Goal: Information Seeking & Learning: Understand process/instructions

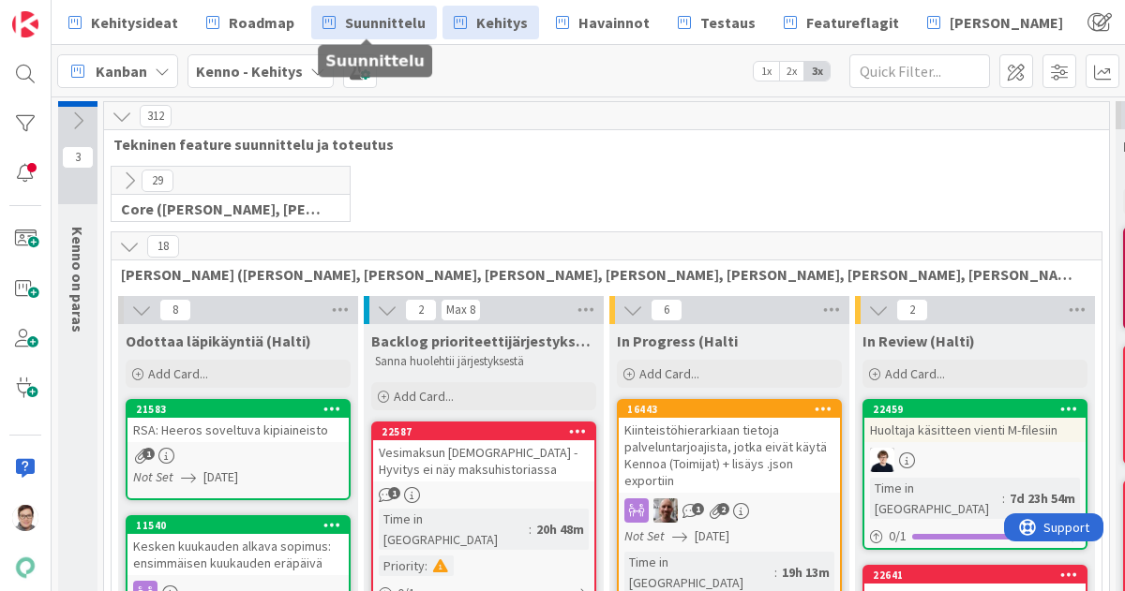
click at [390, 29] on span "Suunnittelu" at bounding box center [385, 22] width 81 height 22
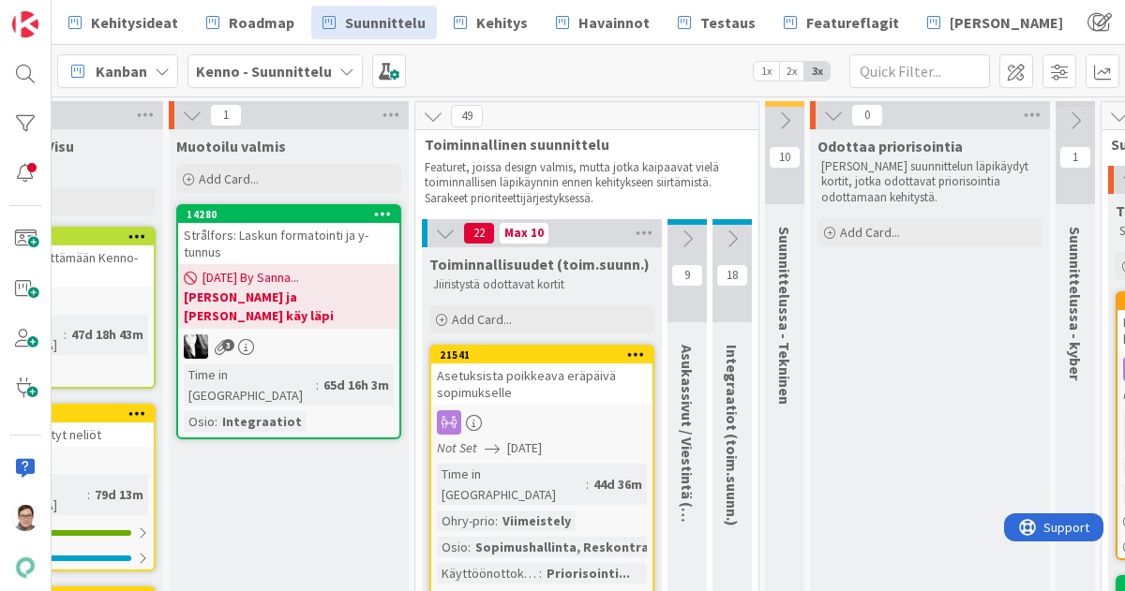
scroll to position [0, 1111]
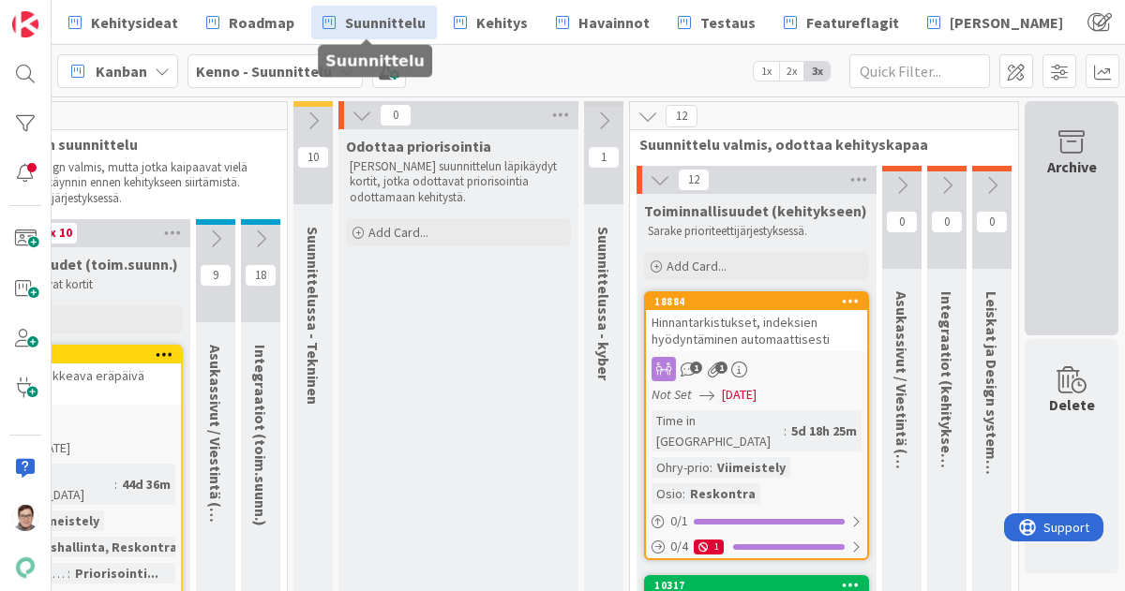
click at [1046, 214] on div "Archive" at bounding box center [1071, 218] width 94 height 234
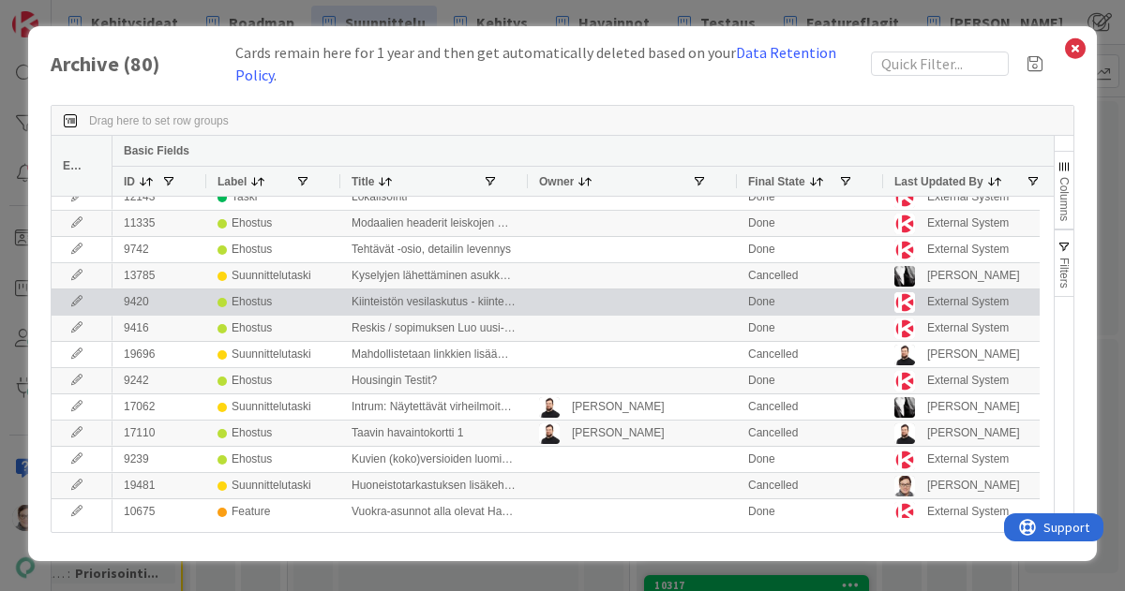
scroll to position [0, 0]
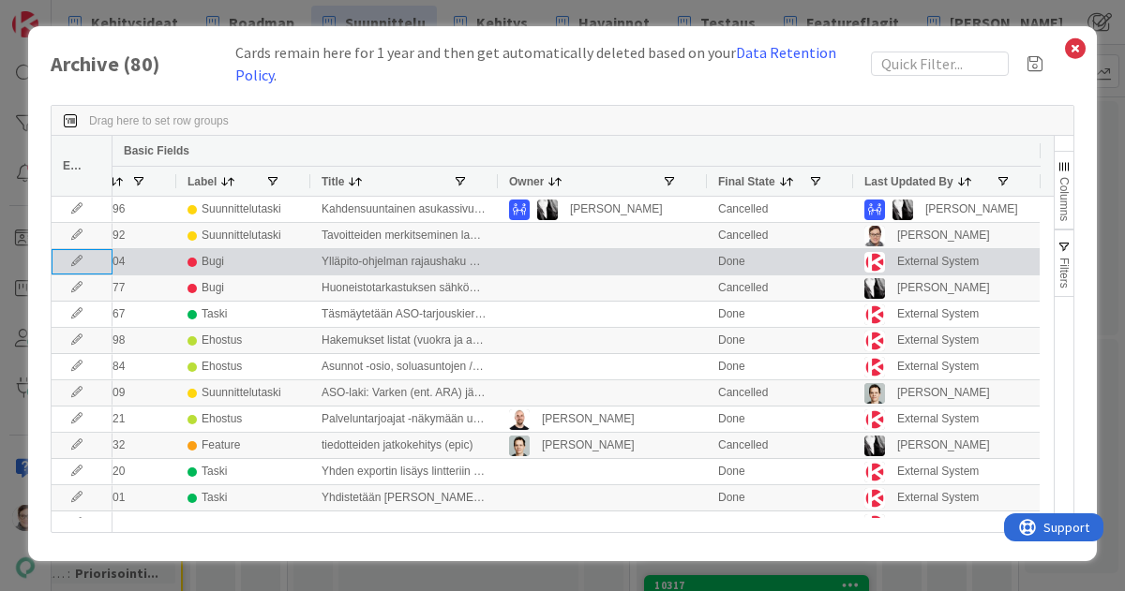
click at [68, 256] on icon at bounding box center [77, 261] width 28 height 11
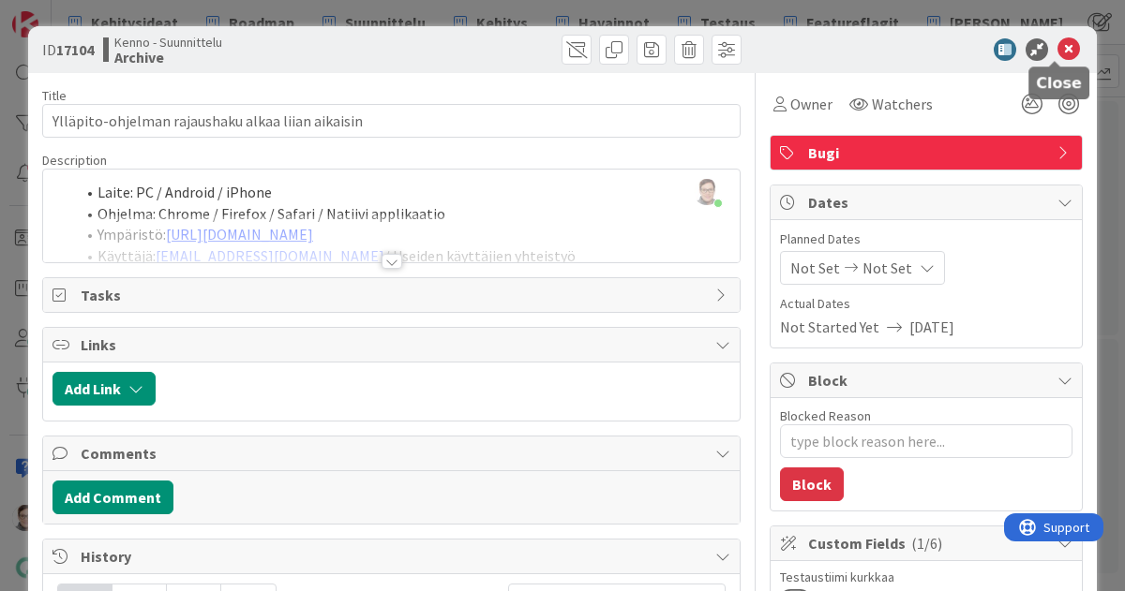
click at [1058, 49] on icon at bounding box center [1068, 49] width 22 height 22
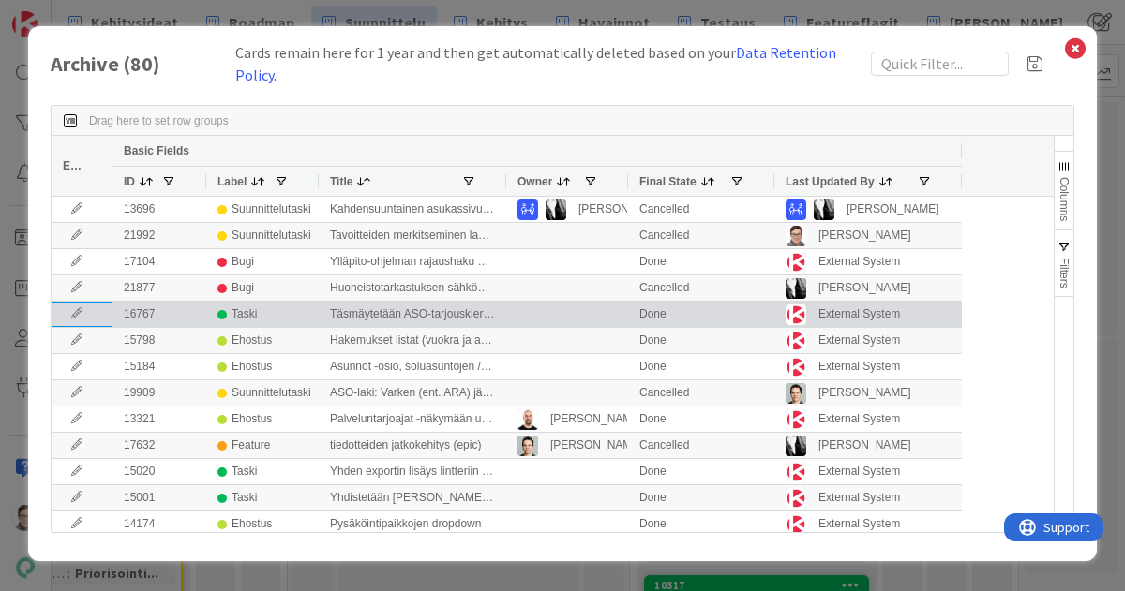
click at [70, 308] on icon at bounding box center [77, 313] width 28 height 11
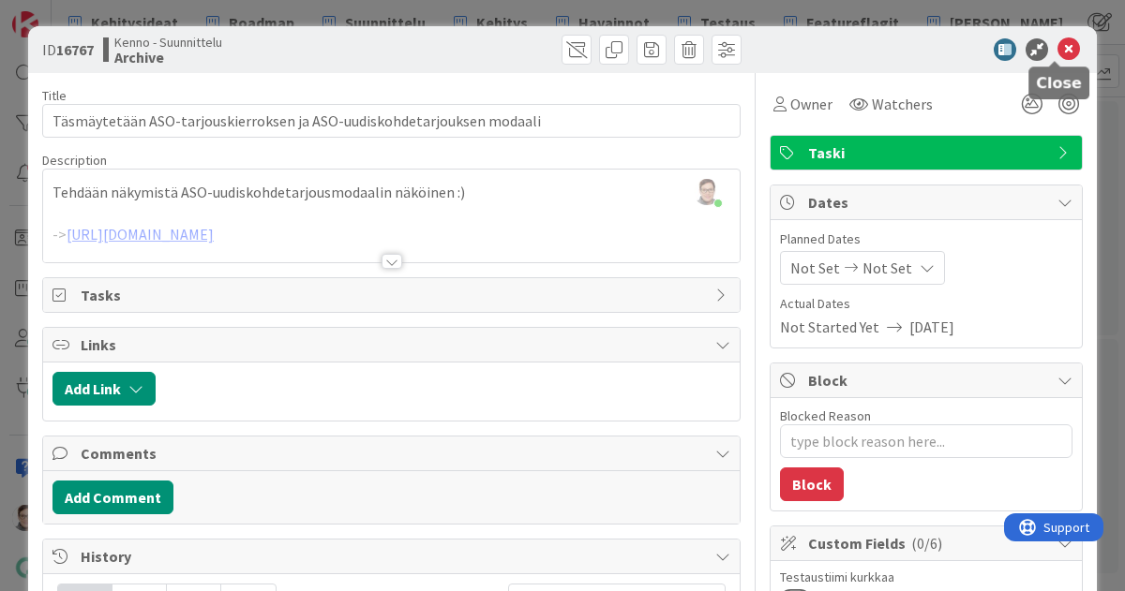
click at [1057, 52] on icon at bounding box center [1068, 49] width 22 height 22
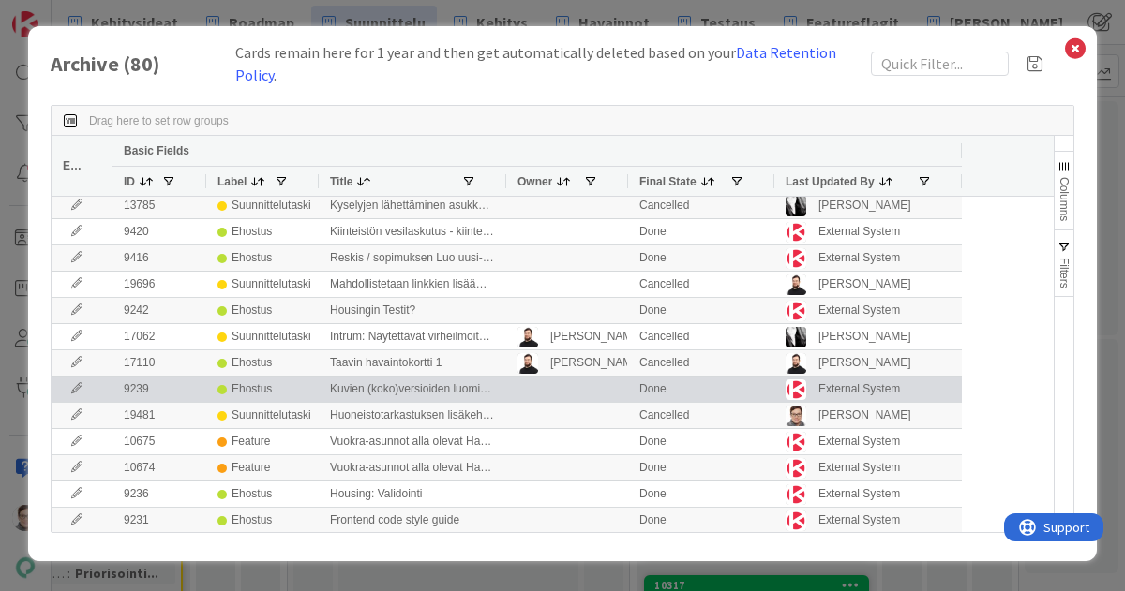
scroll to position [612, 0]
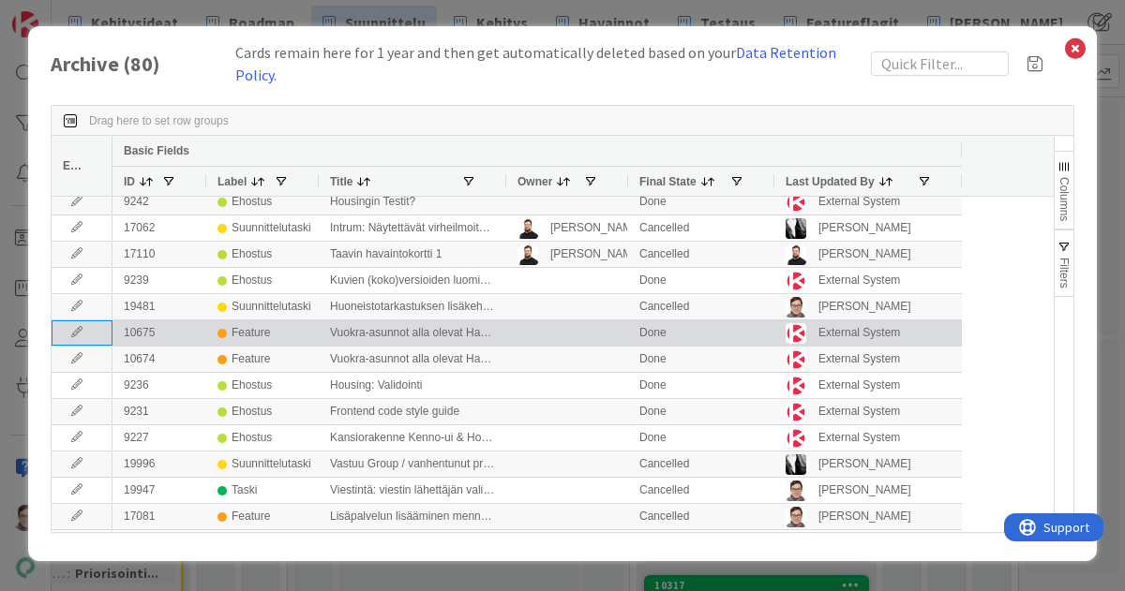
click at [77, 327] on icon at bounding box center [77, 332] width 28 height 11
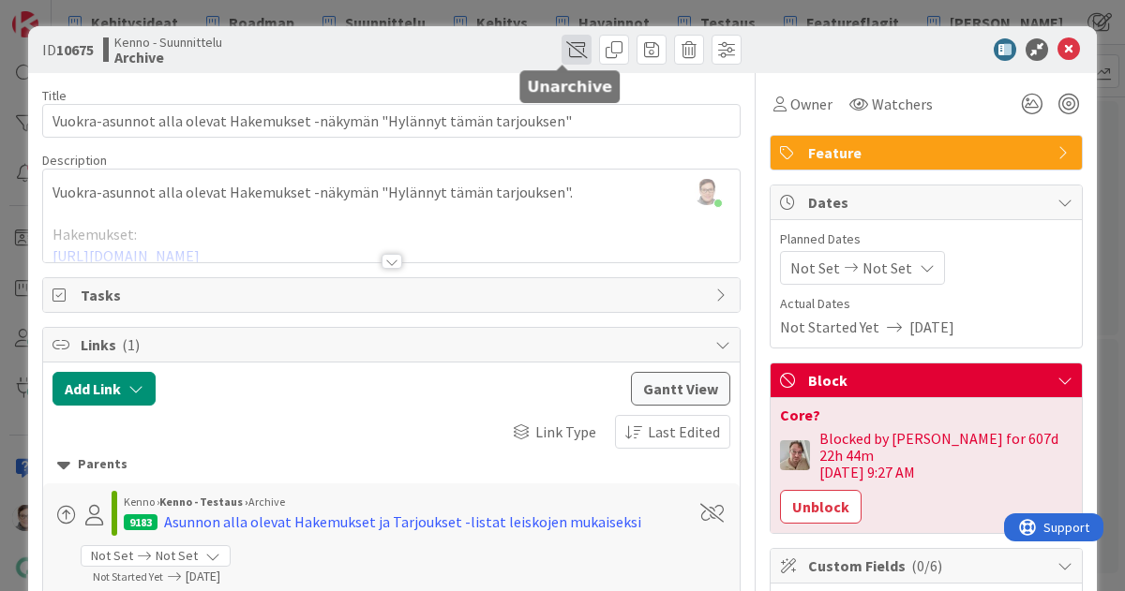
click at [561, 50] on span at bounding box center [576, 50] width 30 height 30
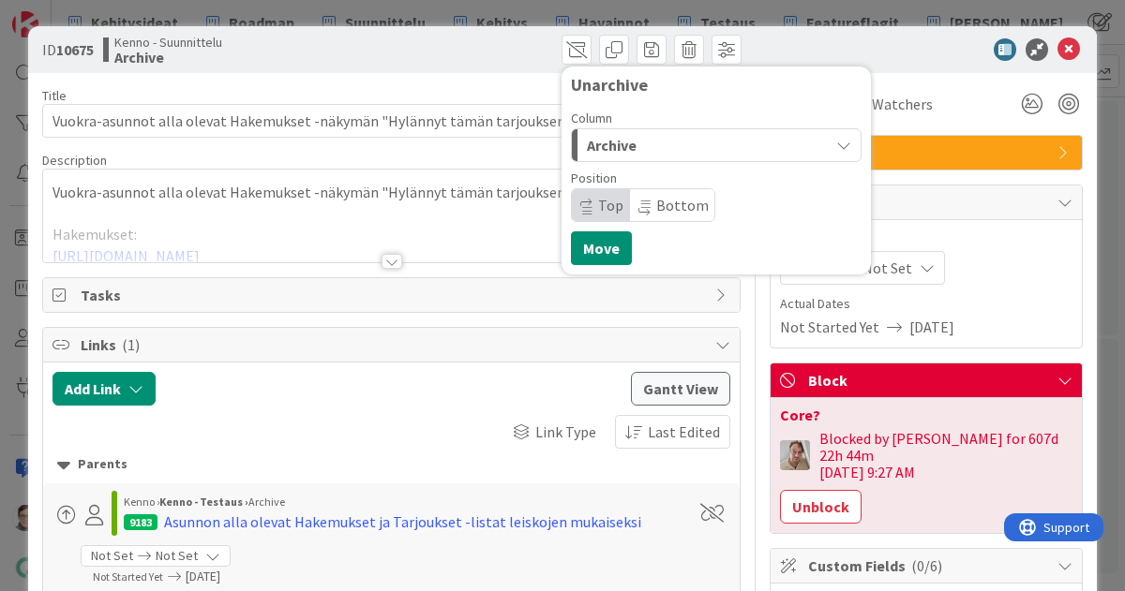
click at [641, 147] on div "Archive" at bounding box center [705, 145] width 247 height 30
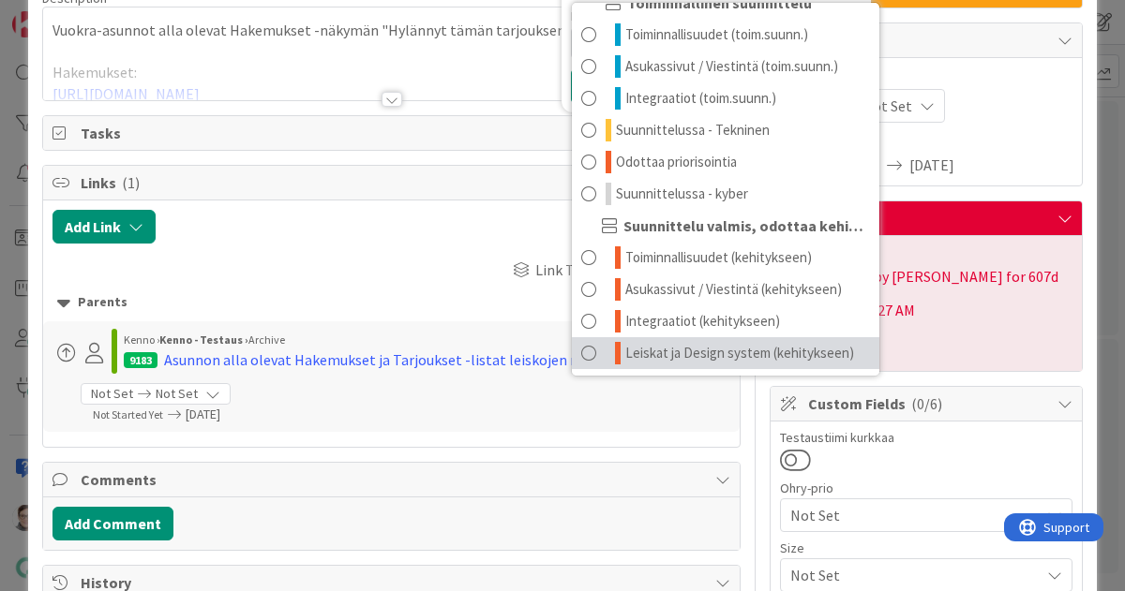
click at [671, 344] on span "Leiskat ja Design system (kehitykseen)" at bounding box center [739, 353] width 229 height 22
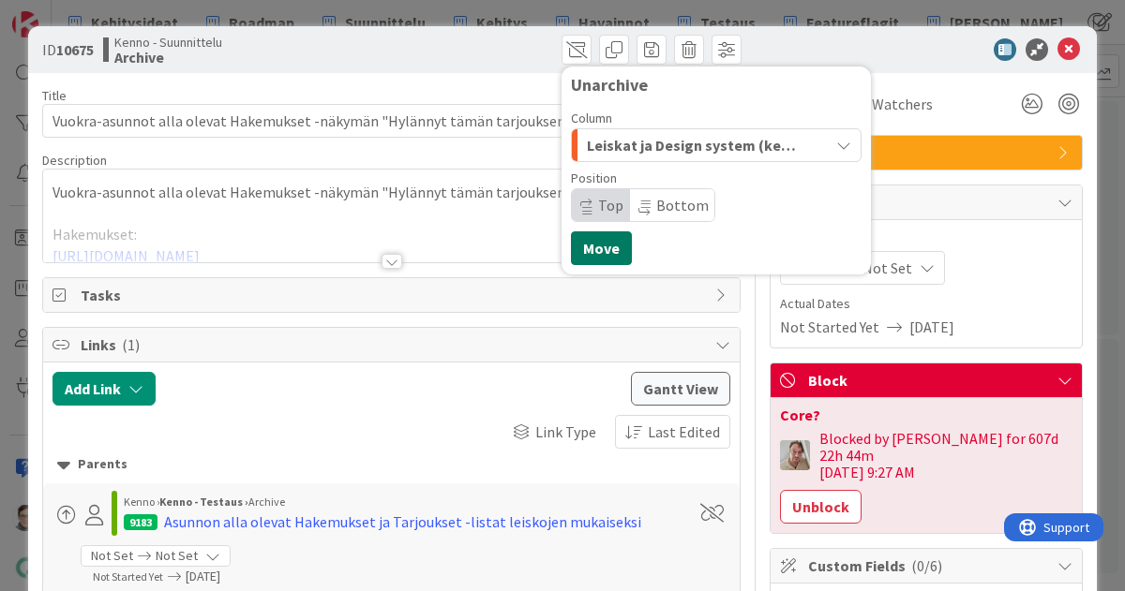
click at [590, 252] on button "Move" at bounding box center [601, 249] width 61 height 34
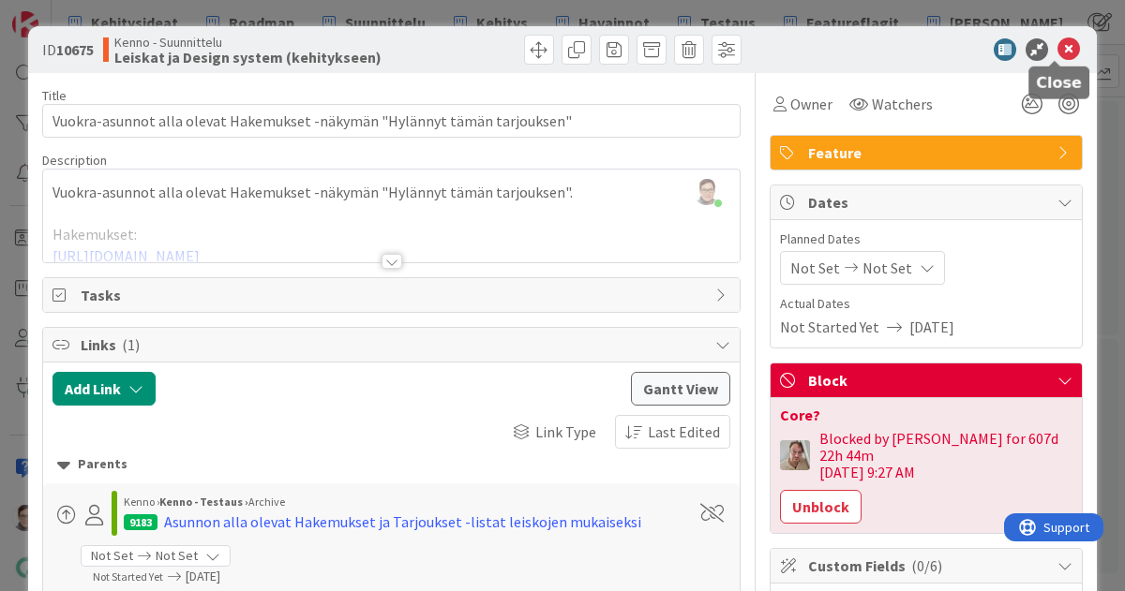
click at [1060, 52] on icon at bounding box center [1068, 49] width 22 height 22
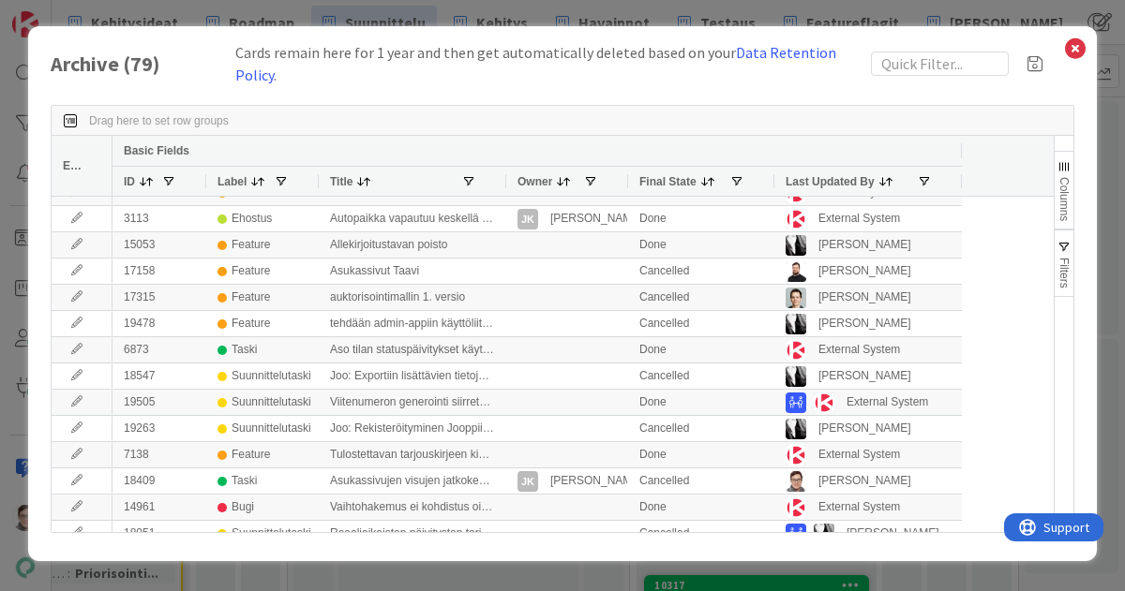
scroll to position [1047, 0]
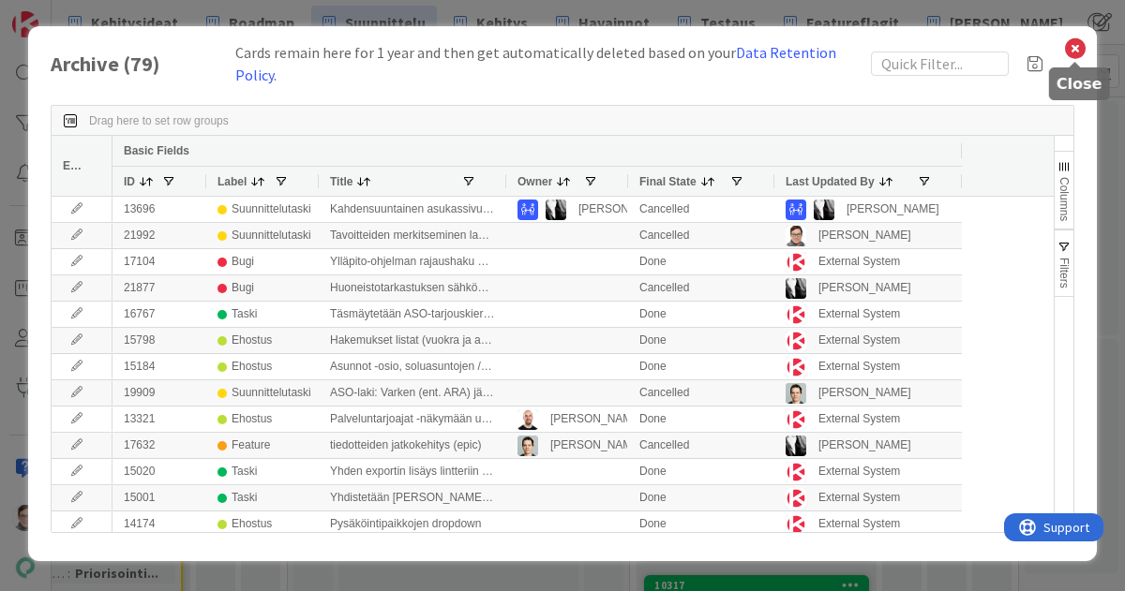
click at [1069, 48] on icon at bounding box center [1075, 49] width 24 height 26
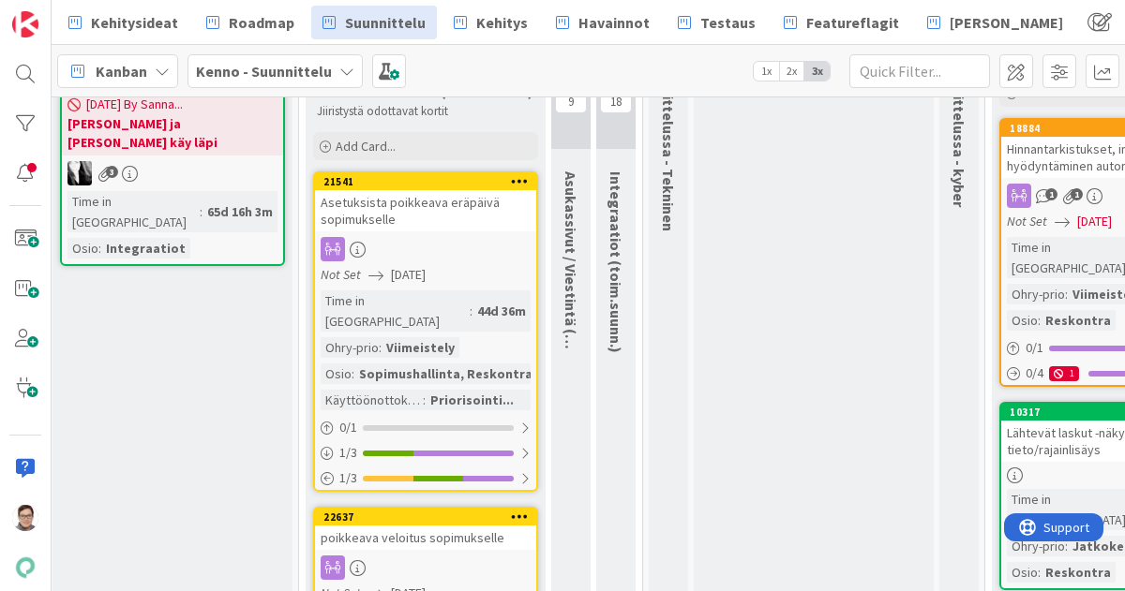
click at [441, 213] on div "Asetuksista poikkeava eräpäivä sopimukselle" at bounding box center [425, 210] width 221 height 41
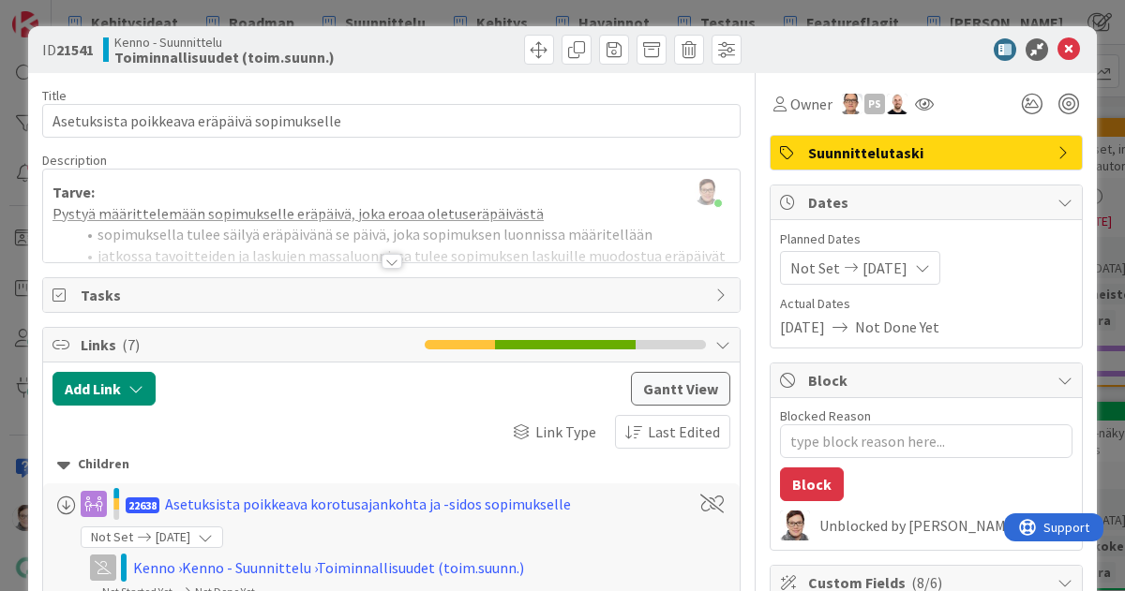
click at [384, 263] on div at bounding box center [391, 261] width 21 height 15
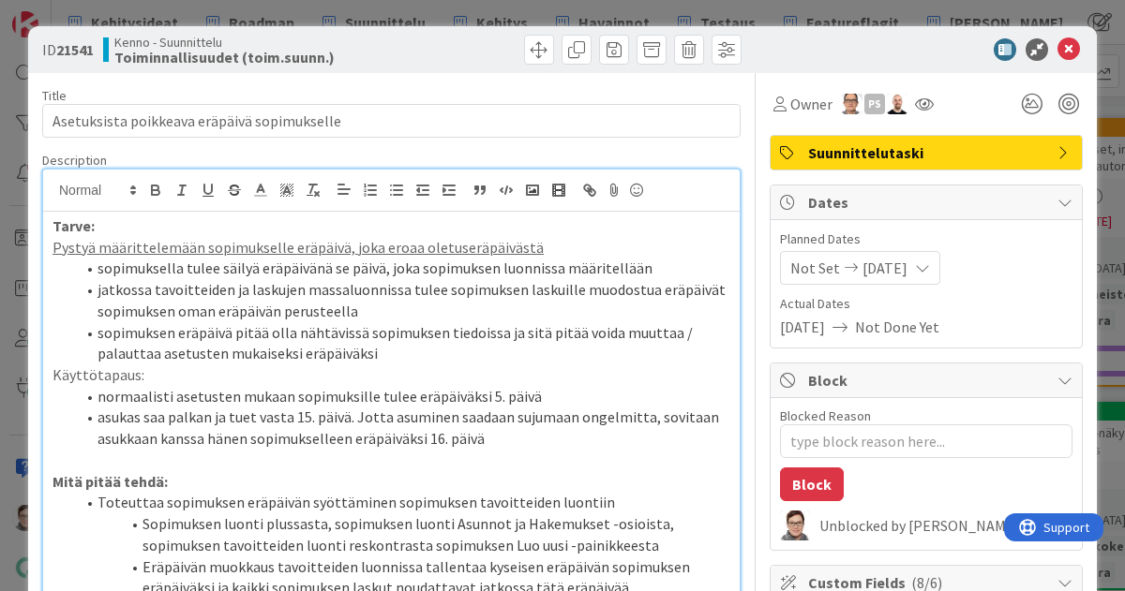
scroll to position [165, 0]
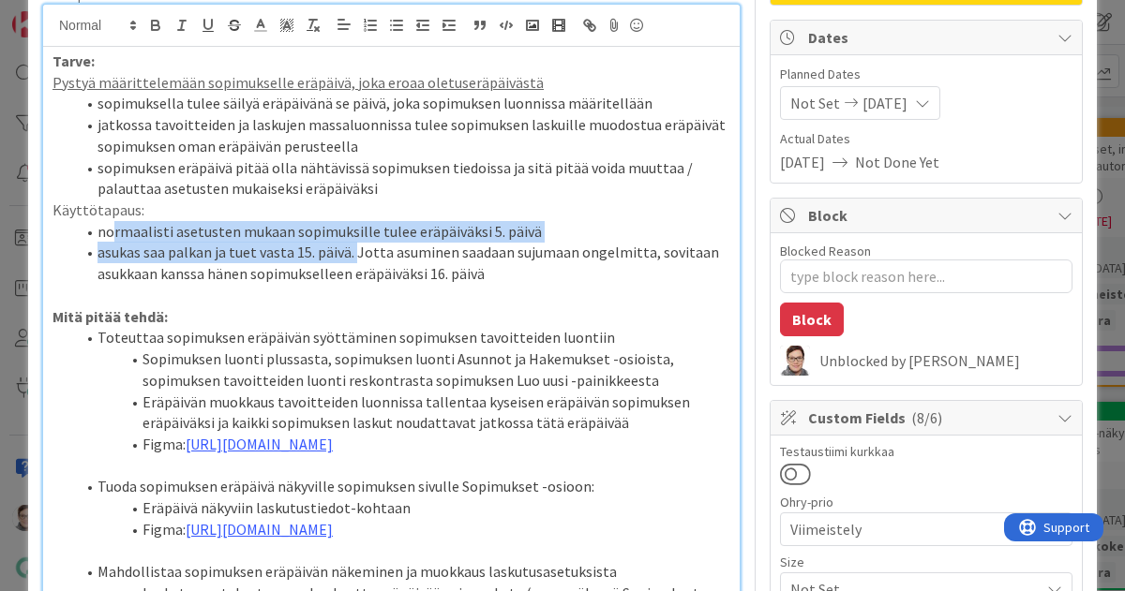
drag, startPoint x: 354, startPoint y: 251, endPoint x: 113, endPoint y: 227, distance: 242.1
click at [113, 227] on ol "normaalisti asetusten mukaan sopimuksille tulee eräpäiväksi 5. päivä asukas saa…" at bounding box center [391, 253] width 678 height 64
click at [123, 228] on li "normaalisti asetusten mukaan sopimuksille tulee eräpäiväksi 5. päivä" at bounding box center [402, 232] width 655 height 22
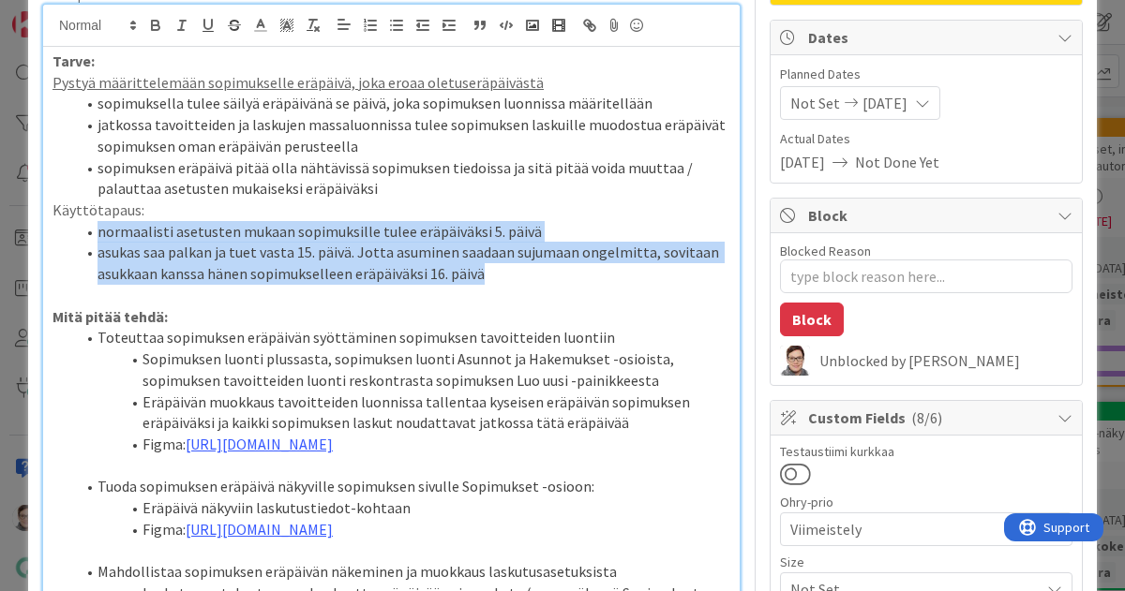
drag, startPoint x: 97, startPoint y: 232, endPoint x: 528, endPoint y: 267, distance: 431.6
click at [528, 267] on ol "normaalisti asetusten mukaan sopimuksille tulee eräpäiväksi 5. päivä asukas saa…" at bounding box center [391, 253] width 678 height 64
click at [472, 258] on li "asukas saa palkan ja tuet vasta 15. päivä. Jotta asuminen saadaan sujumaan onge…" at bounding box center [402, 263] width 655 height 42
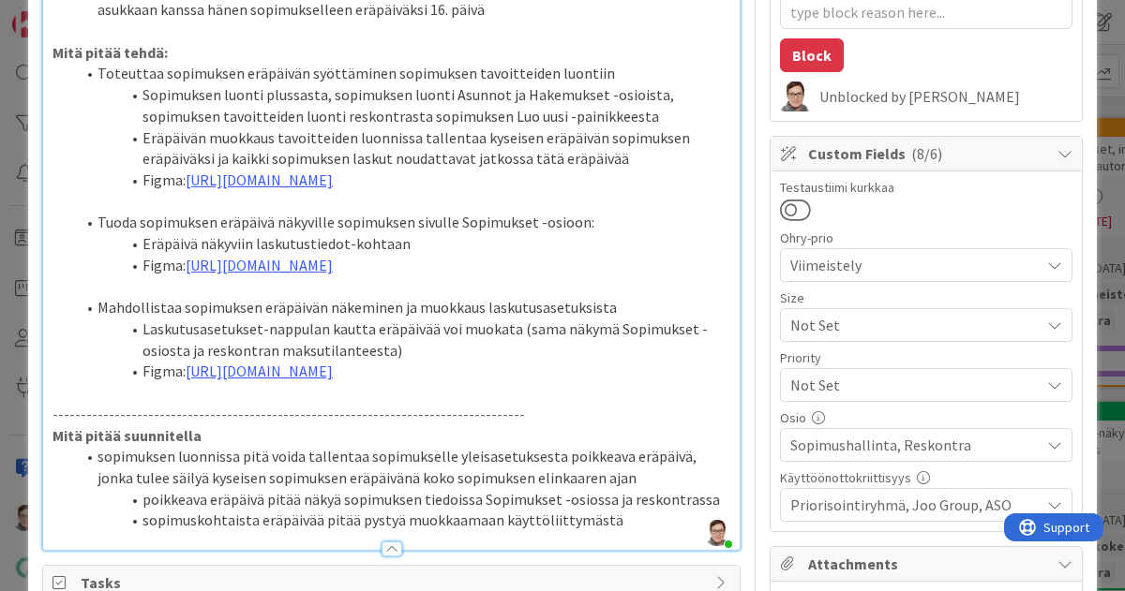
scroll to position [430, 0]
click at [333, 188] on link "[URL][DOMAIN_NAME]" at bounding box center [259, 179] width 147 height 19
click at [421, 276] on link "[URL][DOMAIN_NAME]" at bounding box center [379, 279] width 128 height 24
click at [331, 91] on li "Sopimuksen luonti plussasta, sopimuksen luonti Asunnot ja Hakemukset -osioista,…" at bounding box center [402, 104] width 655 height 42
click at [333, 274] on link "[URL][DOMAIN_NAME]" at bounding box center [259, 264] width 147 height 19
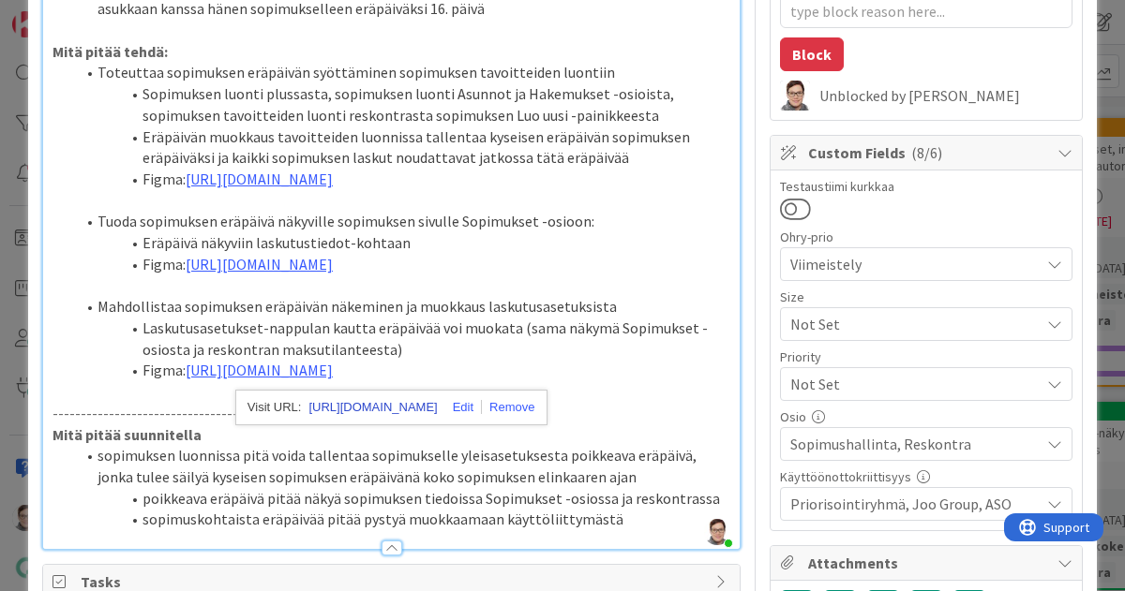
click at [397, 406] on link "[URL][DOMAIN_NAME]" at bounding box center [372, 408] width 128 height 24
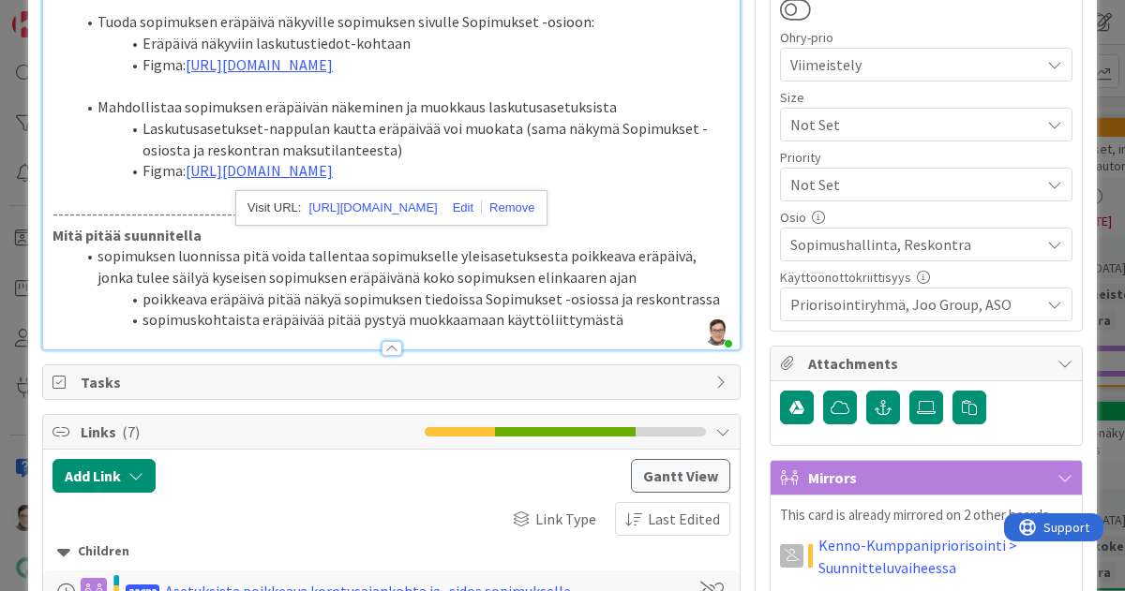
scroll to position [631, 0]
click at [126, 97] on p at bounding box center [391, 86] width 678 height 22
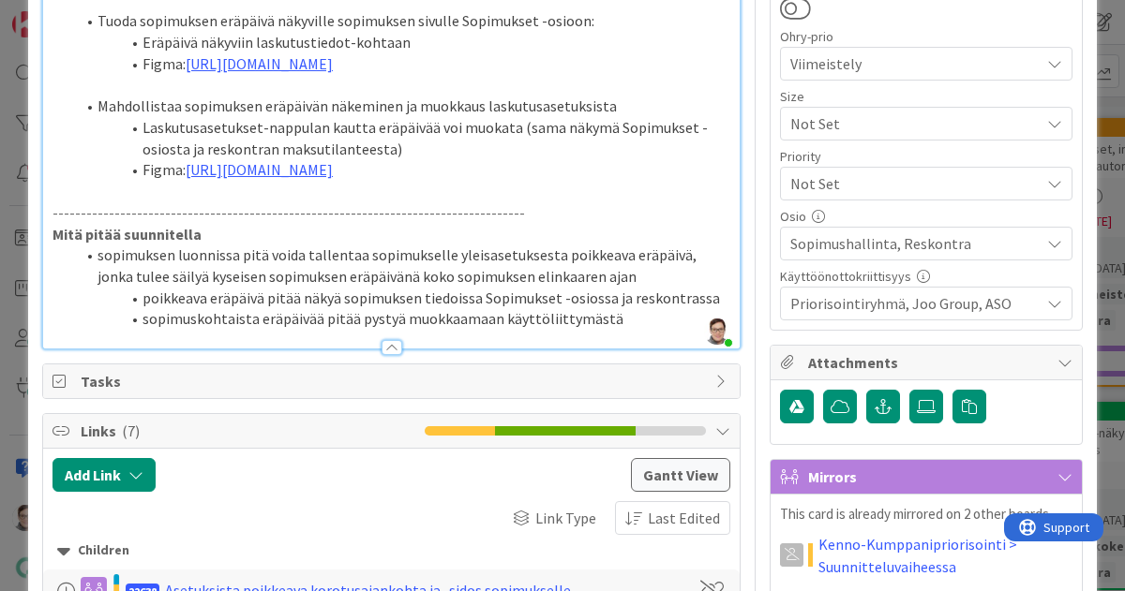
click at [311, 181] on li "Figma: [URL][DOMAIN_NAME]" at bounding box center [402, 170] width 655 height 22
click at [396, 376] on link "[URL][DOMAIN_NAME]" at bounding box center [378, 377] width 128 height 24
click at [363, 117] on li "Mahdollistaa sopimuksen eräpäivän näkeminen ja muokkaus laskutusasetuksista" at bounding box center [402, 107] width 655 height 22
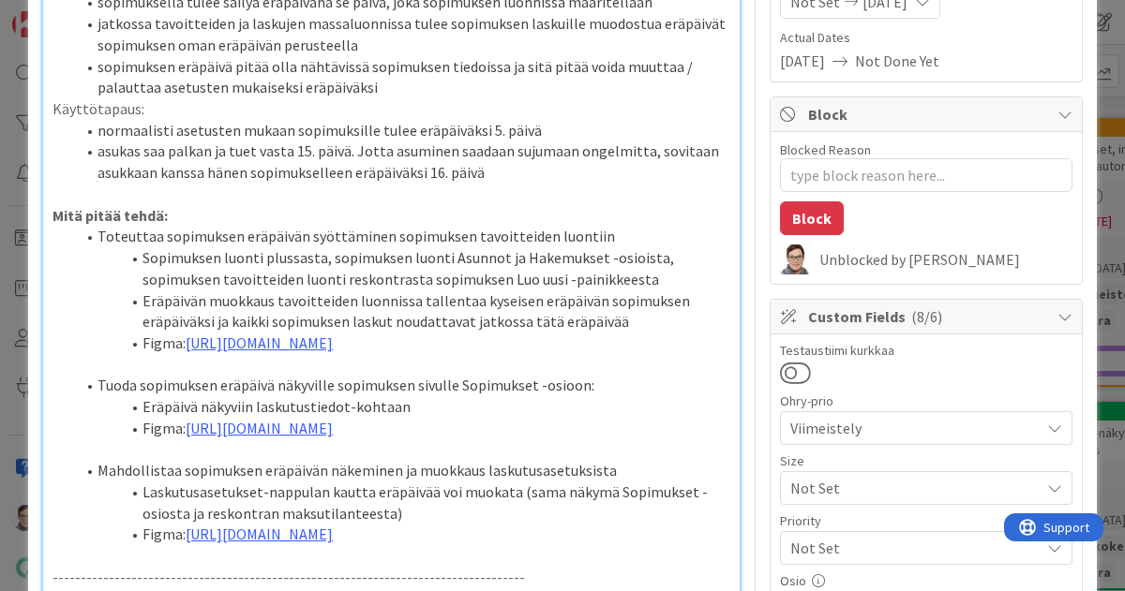
scroll to position [265, 0]
click at [191, 213] on p "Mitä pitää tehdä:" at bounding box center [391, 217] width 678 height 22
click at [342, 355] on li "Figma: [URL][DOMAIN_NAME]" at bounding box center [402, 345] width 655 height 22
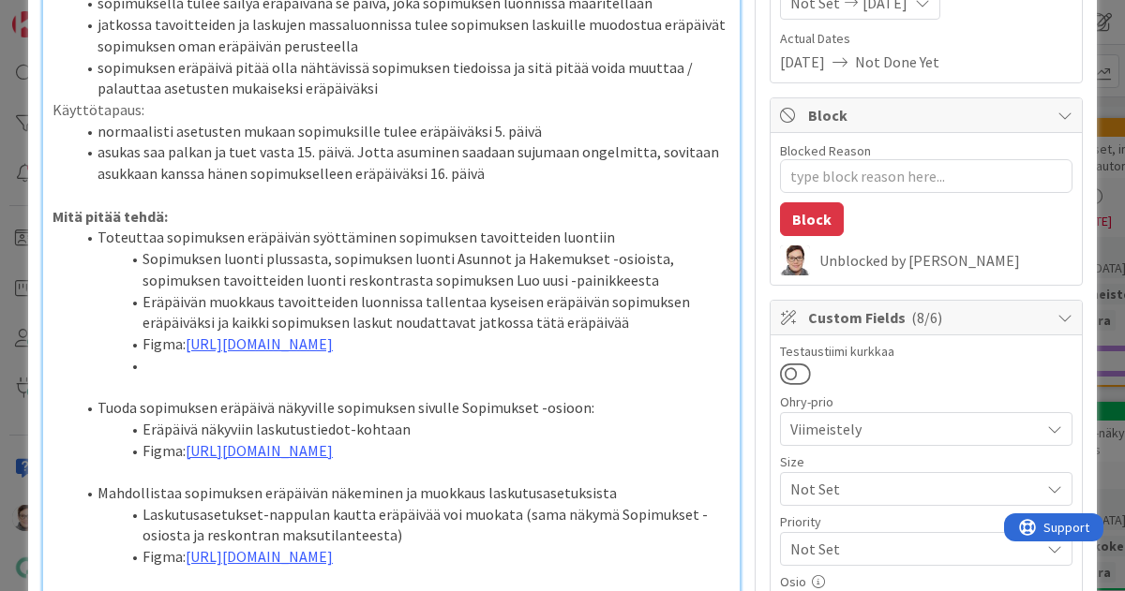
type textarea "x"
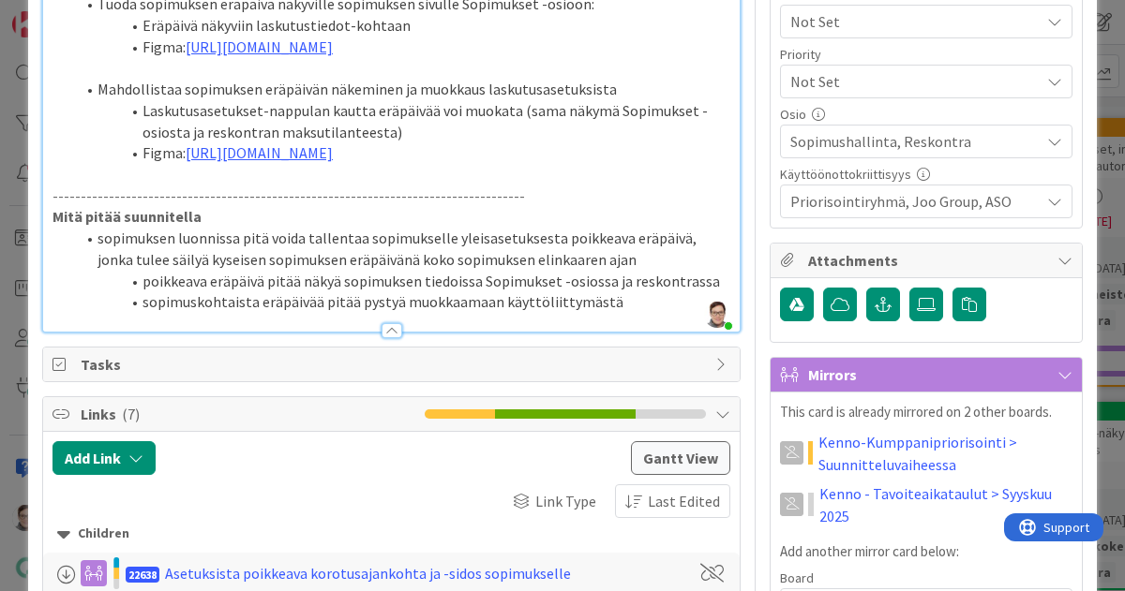
scroll to position [735, 0]
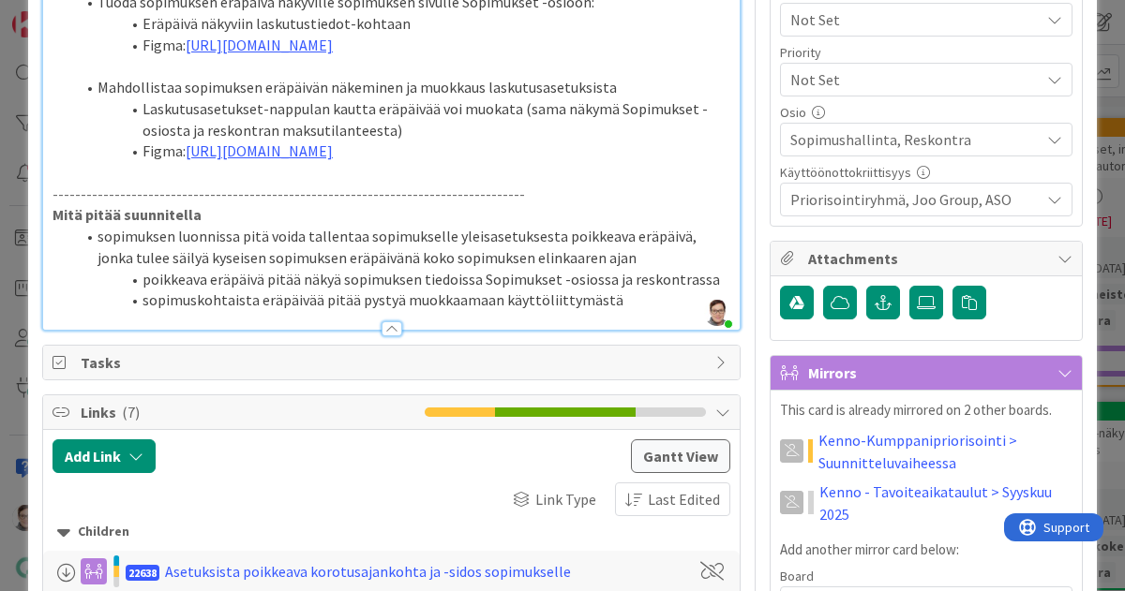
click at [342, 162] on li "Figma: [URL][DOMAIN_NAME]" at bounding box center [402, 152] width 655 height 22
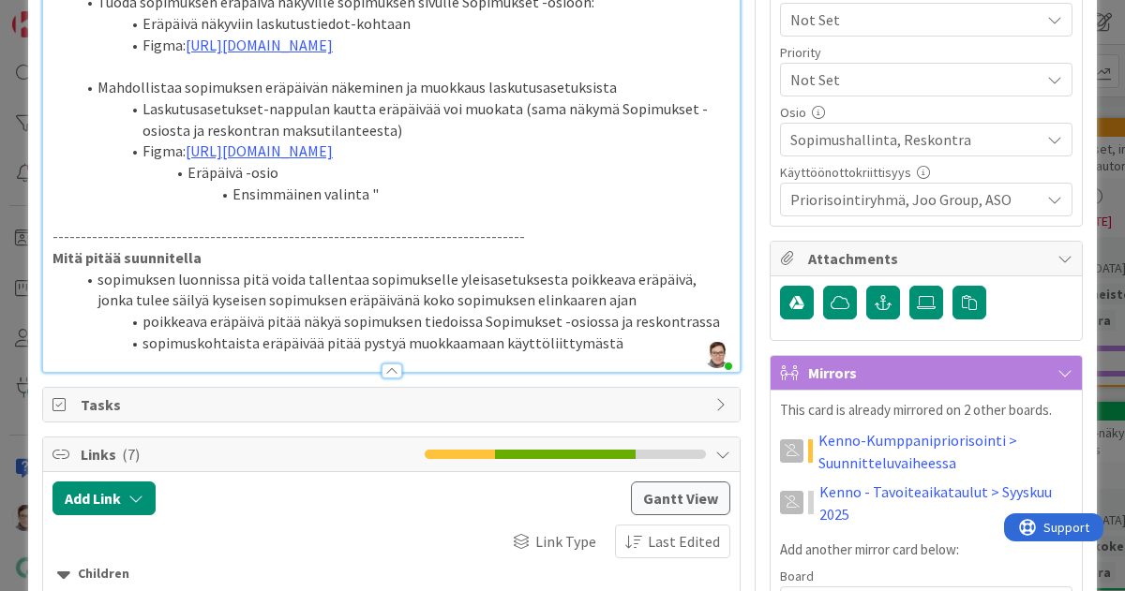
scroll to position [658, 0]
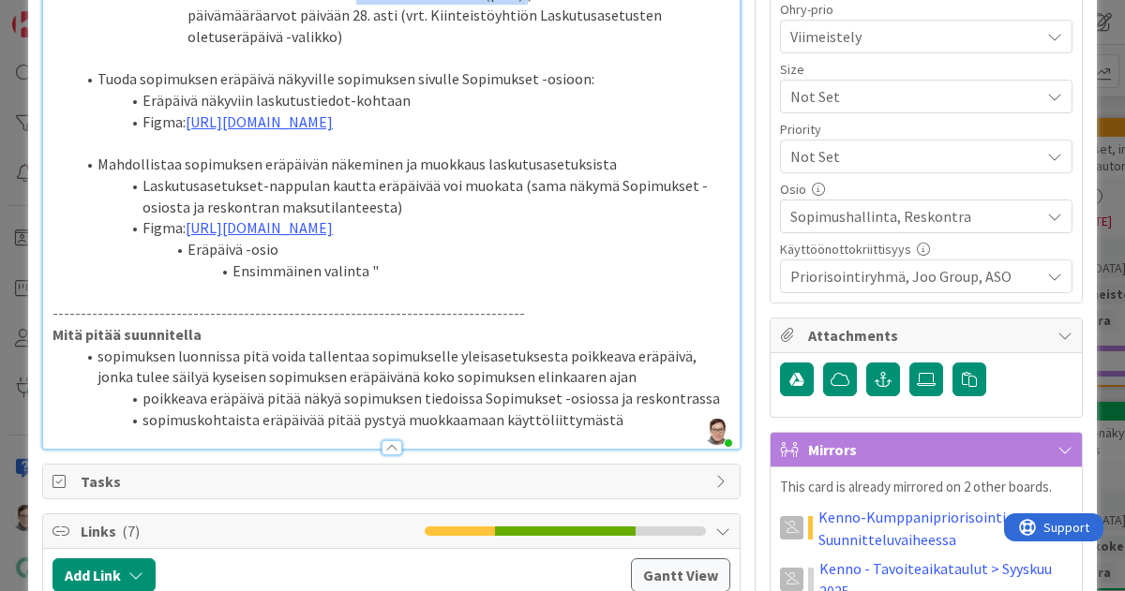
drag, startPoint x: 351, startPoint y: 54, endPoint x: 515, endPoint y: 54, distance: 165.0
click at [515, 47] on li "Oletusvalintana valikossa "Asetusten mukaan (pvm)", valikossa valittavissa kaik…" at bounding box center [402, 15] width 655 height 64
copy li ""Asetusten mukaan (pvm)""
click at [388, 282] on li "Ensimmäinen valinta "" at bounding box center [402, 272] width 655 height 22
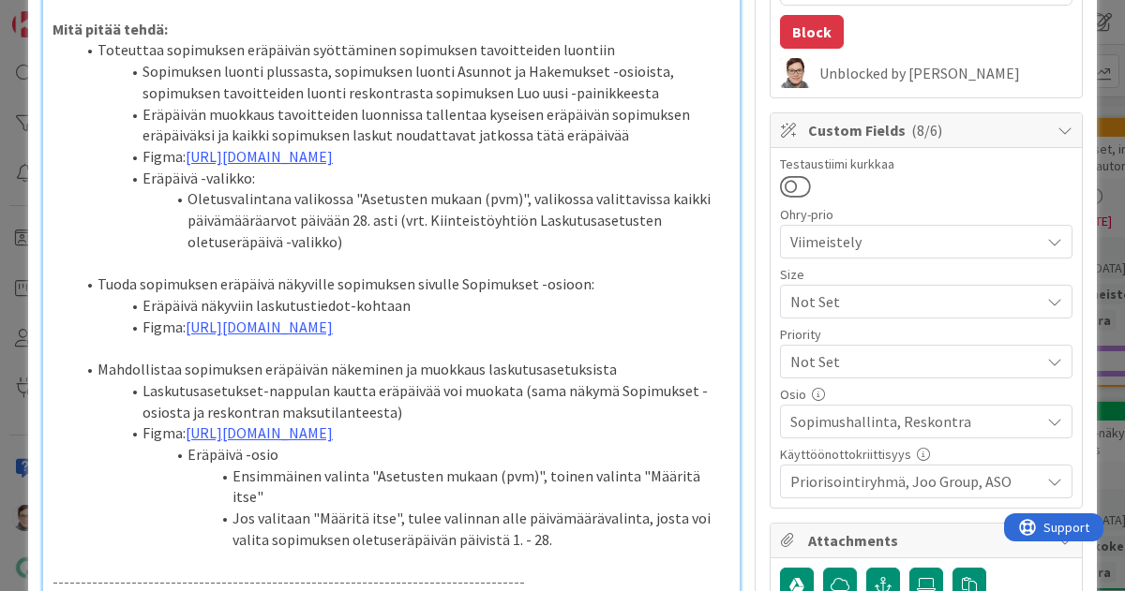
scroll to position [451, 0]
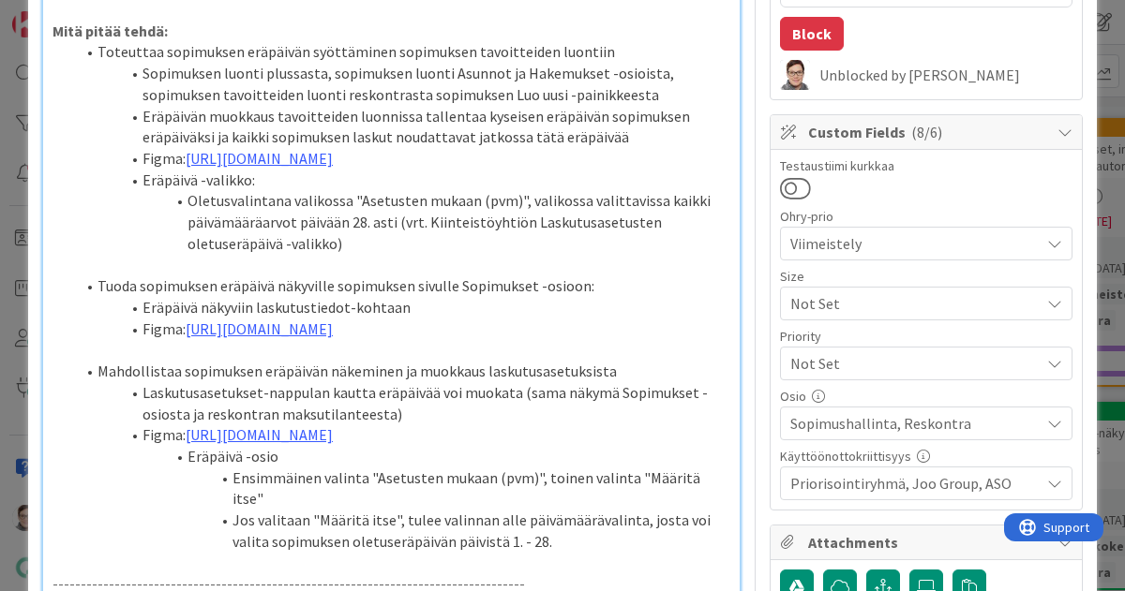
click at [343, 254] on li "Oletusvalintana valikossa "Asetusten mukaan (pvm)", valikossa valittavissa kaik…" at bounding box center [402, 222] width 655 height 64
click at [345, 254] on li "Oletusvalintana valikossa "Asetusten mukaan (pvm)", valikossa valittavissa kaik…" at bounding box center [402, 222] width 655 height 64
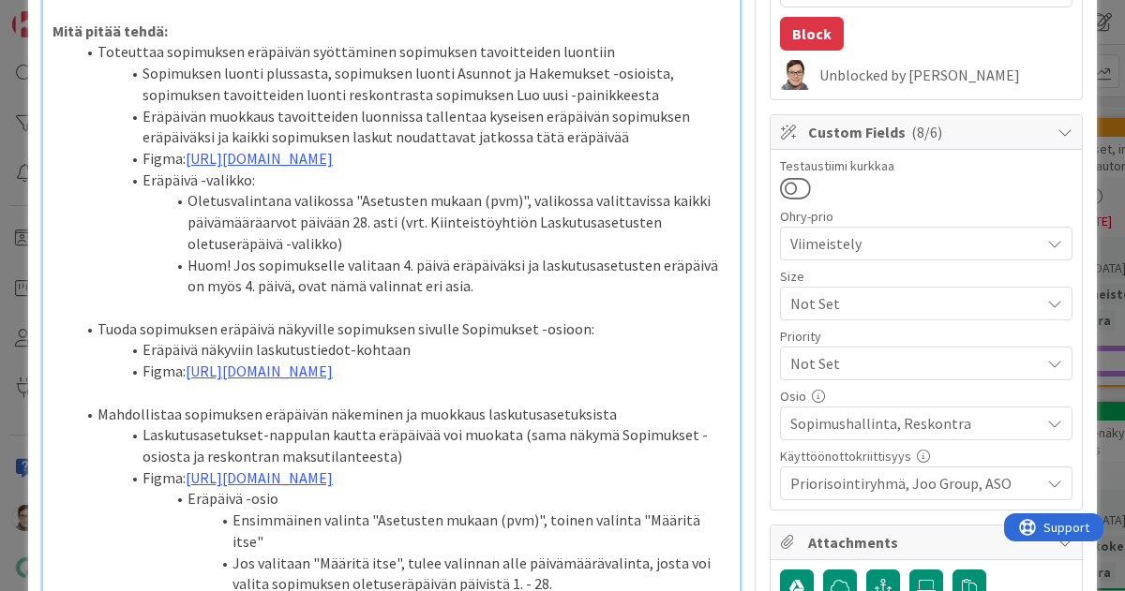
click at [533, 297] on li "Huom! Jos sopimukselle valitaan 4. päivä eräpäiväksi ja laskutusasetusten eräpä…" at bounding box center [402, 276] width 655 height 42
click at [664, 297] on li "Huom! Jos sopimukselle valitaan 4. päivä eräpäiväksi ja Kiinteistöyhtiön laskut…" at bounding box center [402, 276] width 655 height 42
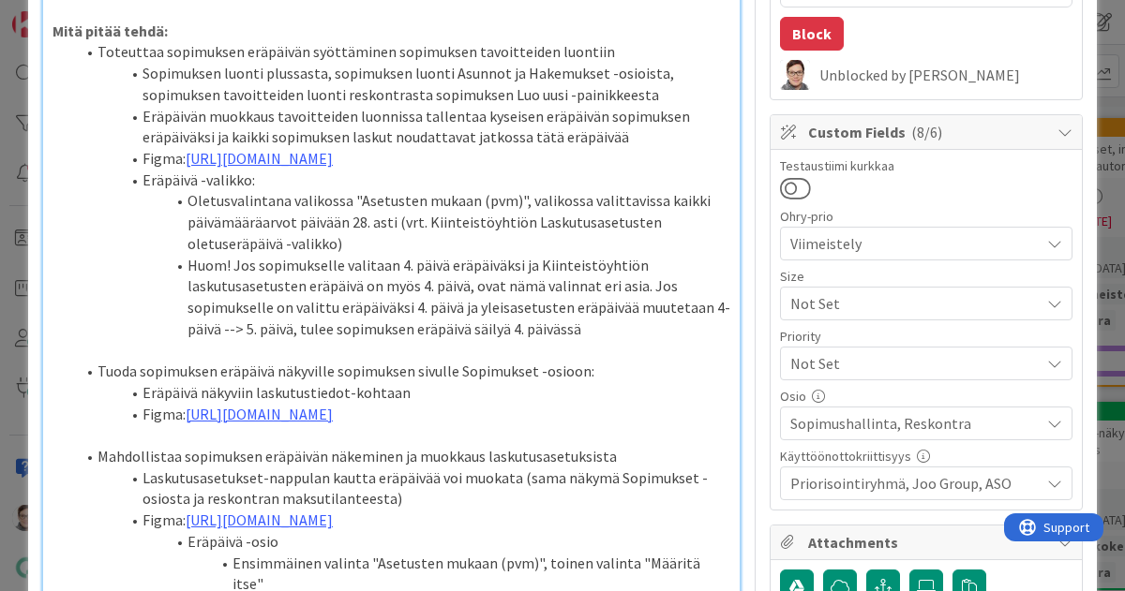
click at [667, 333] on li "Huom! Jos sopimukselle valitaan 4. päivä eräpäiväksi ja Kiinteistöyhtiön laskut…" at bounding box center [402, 297] width 655 height 85
click at [660, 333] on li "Huom! Jos sopimukselle valitaan 4. päivä eräpäiväksi ja Kiinteistöyhtiön laskut…" at bounding box center [402, 297] width 655 height 85
click at [684, 340] on li "Huom! Jos sopimukselle valitaan 4. päivä eräpäiväksi ja Kiinteistöyhtiön laskut…" at bounding box center [402, 297] width 655 height 85
click at [358, 254] on li "Oletusvalintana valikossa "Asetusten mukaan (pvm)", valikossa valittavissa kaik…" at bounding box center [402, 222] width 655 height 64
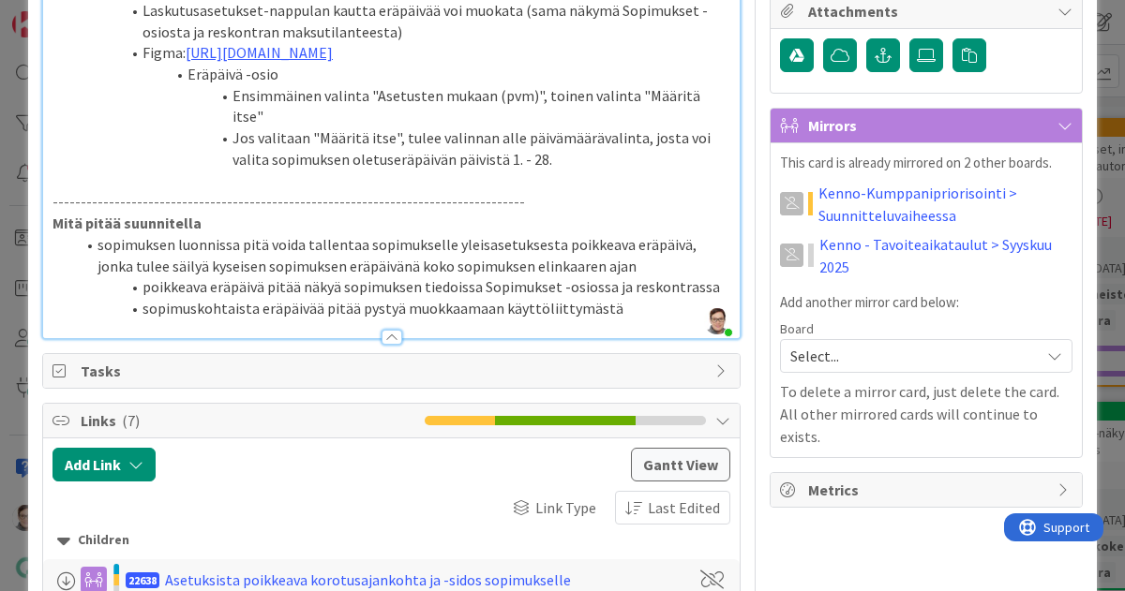
scroll to position [983, 0]
click at [570, 169] on li "Jos valitaan "Määritä itse", tulee valinnan alle päivämäärävalinta, josta voi v…" at bounding box center [402, 148] width 655 height 42
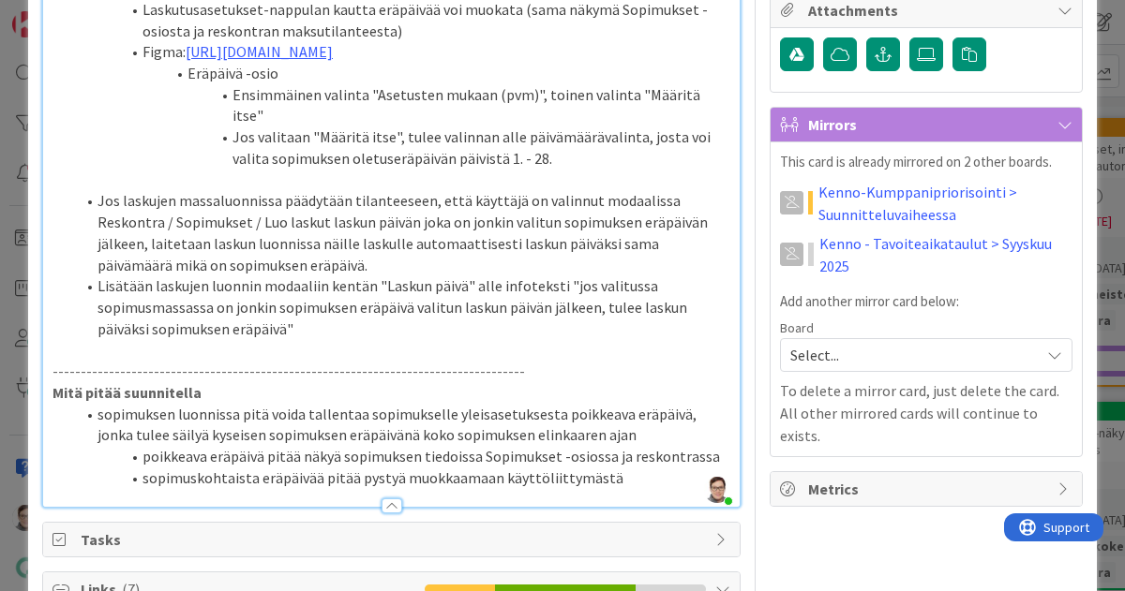
click at [356, 84] on li "Eräpäivä -osio" at bounding box center [402, 74] width 655 height 22
click at [228, 339] on li "Lisätään laskujen luonnin modaaliin kentän "Laskun päivä" alle infoteksti "jos …" at bounding box center [402, 308] width 655 height 64
click at [394, 339] on li "Lisätään laskujen luonnin modaaliin kentän "Laskun päivä" alle infoteksti "jos …" at bounding box center [402, 308] width 655 height 64
click at [300, 339] on li "Lisätään laskujen luonnin modaaliin kentän "Laskun päivä" alle infoteksti "jos …" at bounding box center [402, 308] width 655 height 64
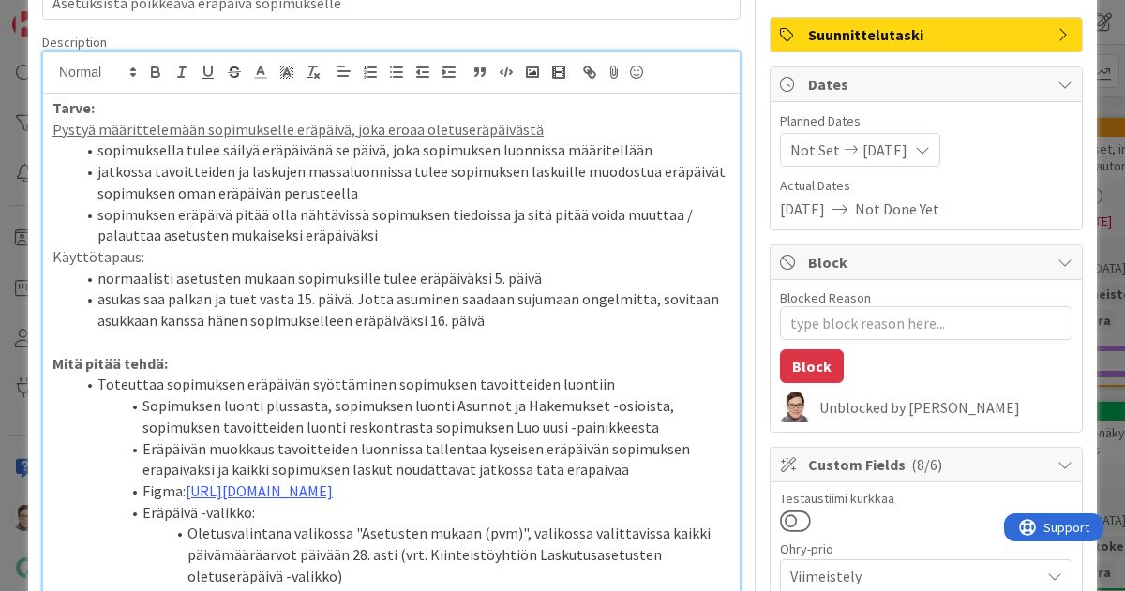
scroll to position [0, 0]
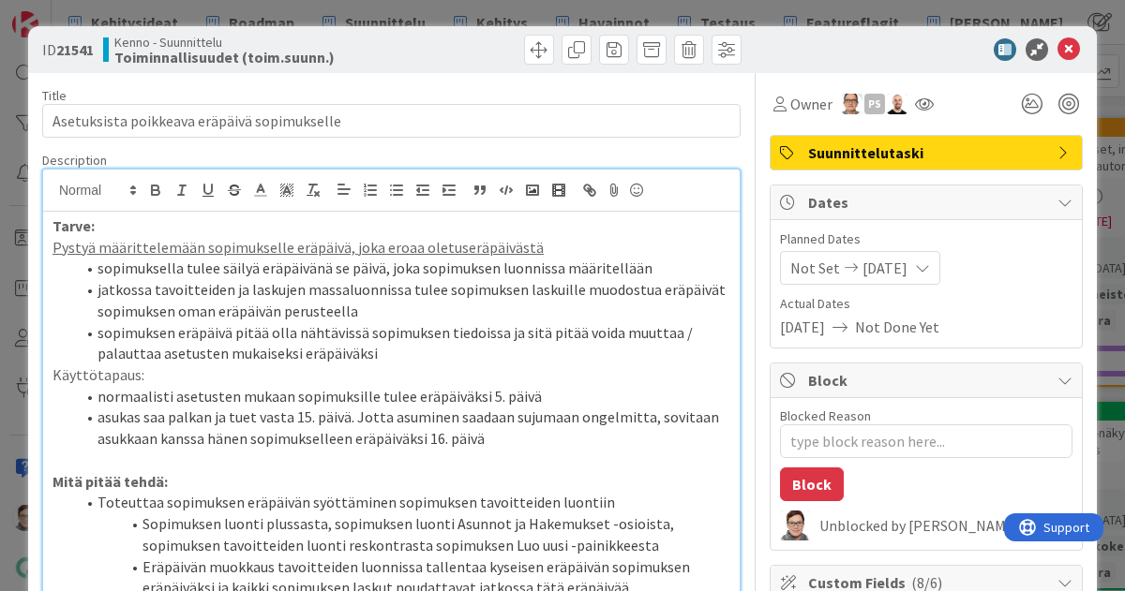
click at [431, 249] on u "Pystyä määrittelemään sopimukselle eräpäivä, joka eroaa oletuseräpäivästä" at bounding box center [297, 247] width 491 height 19
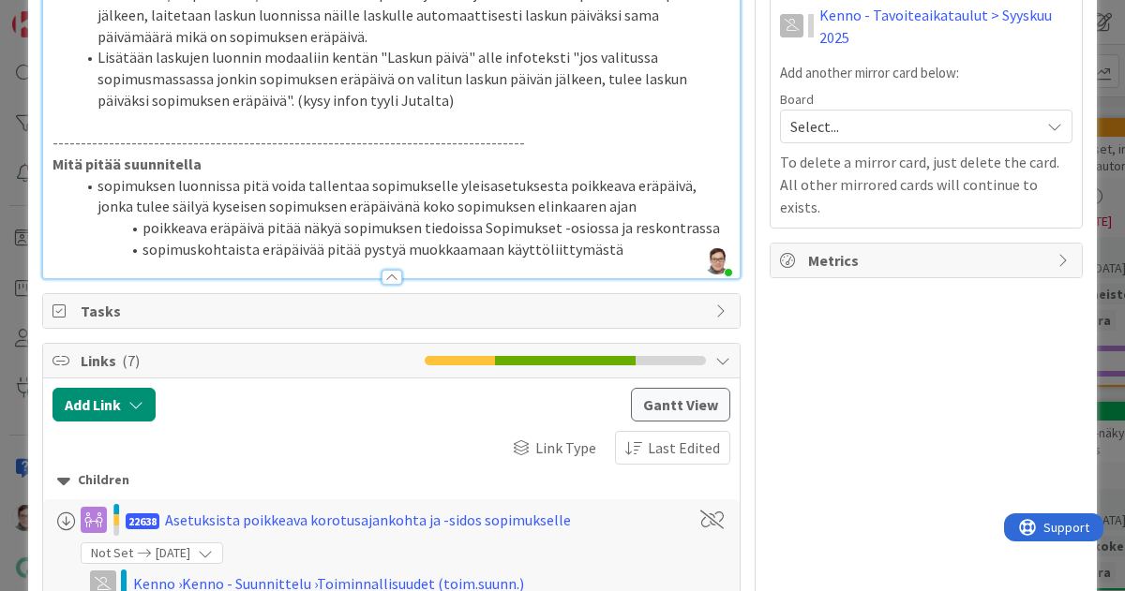
scroll to position [1214, 0]
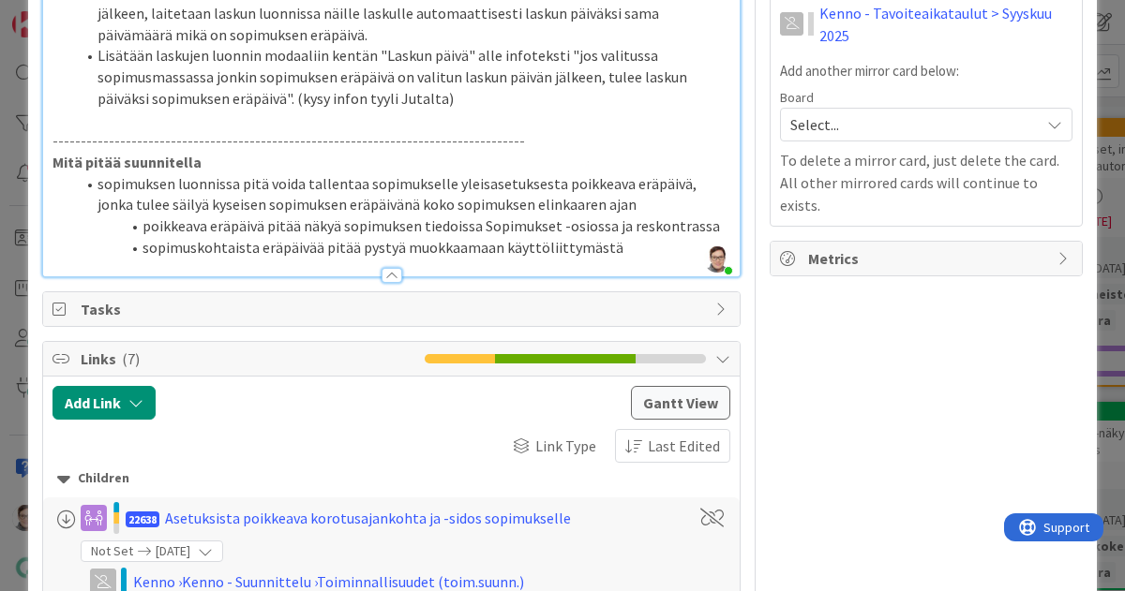
click at [384, 283] on div at bounding box center [391, 275] width 21 height 15
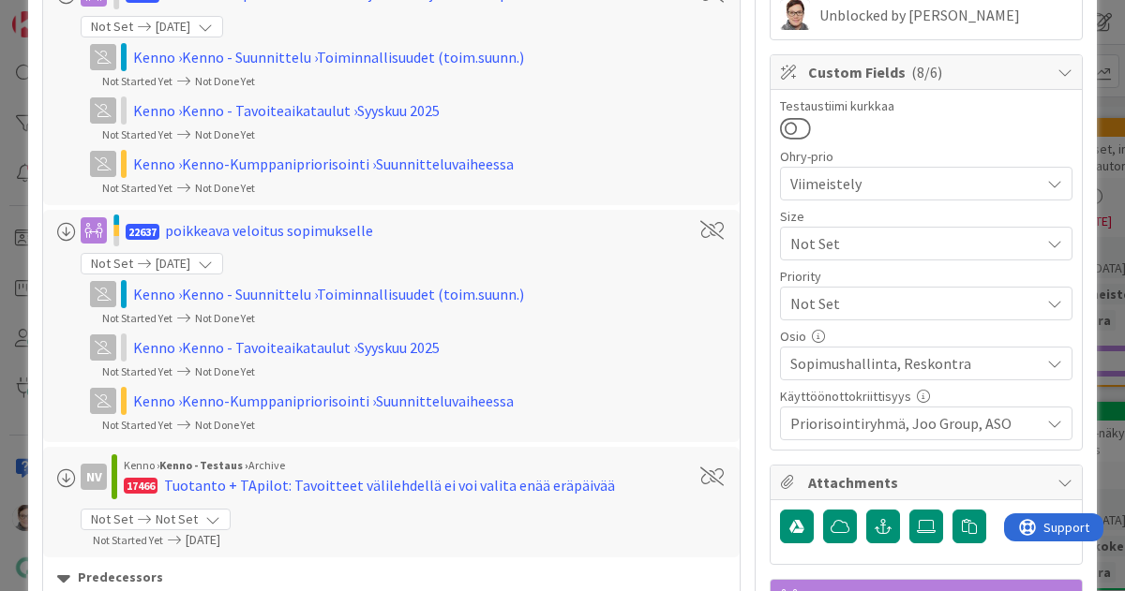
scroll to position [0, 0]
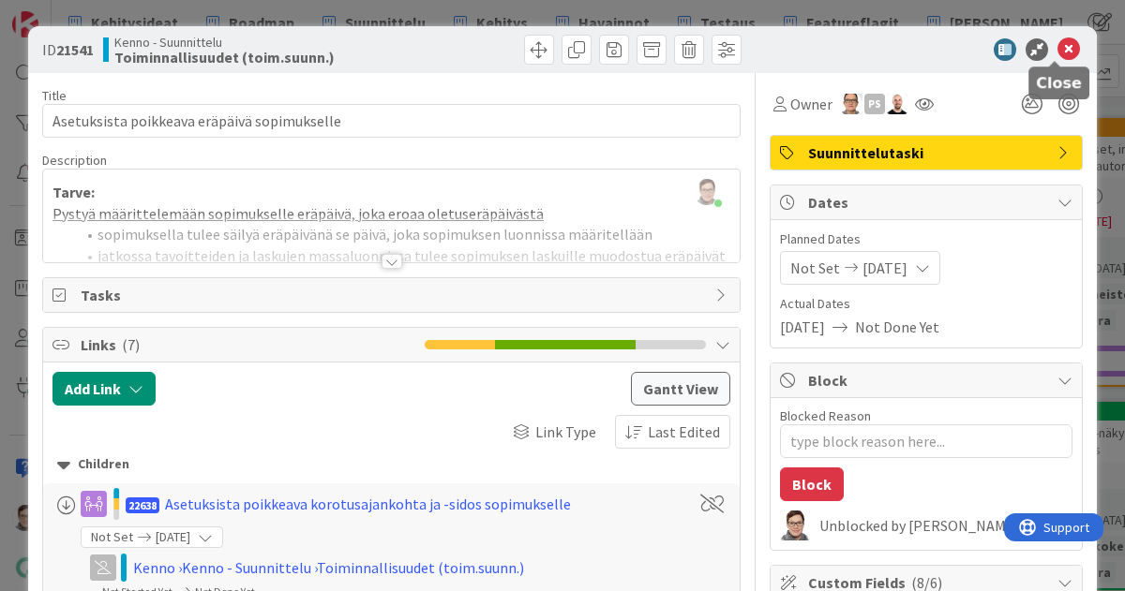
click at [1057, 48] on icon at bounding box center [1068, 49] width 22 height 22
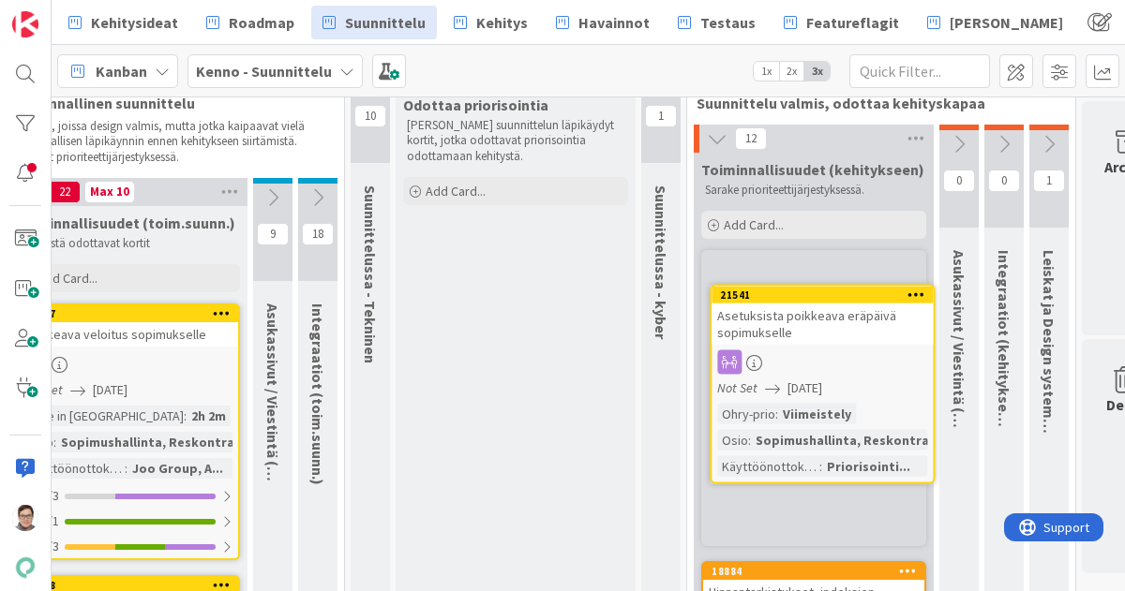
scroll to position [37, 1040]
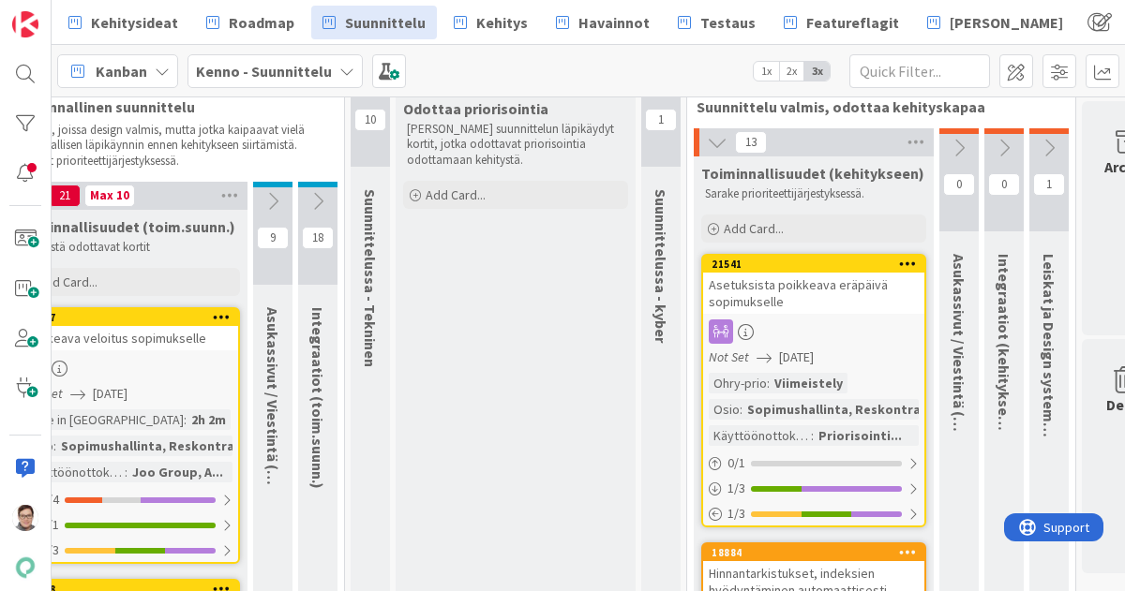
click at [900, 261] on icon at bounding box center [908, 263] width 18 height 13
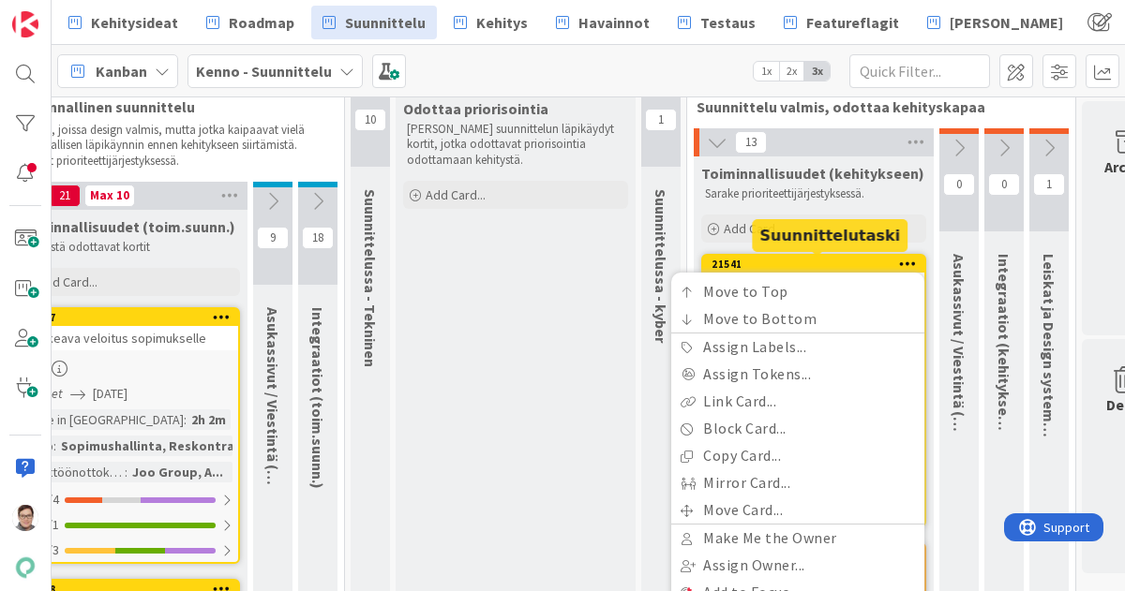
click at [814, 260] on div "21541" at bounding box center [817, 264] width 213 height 13
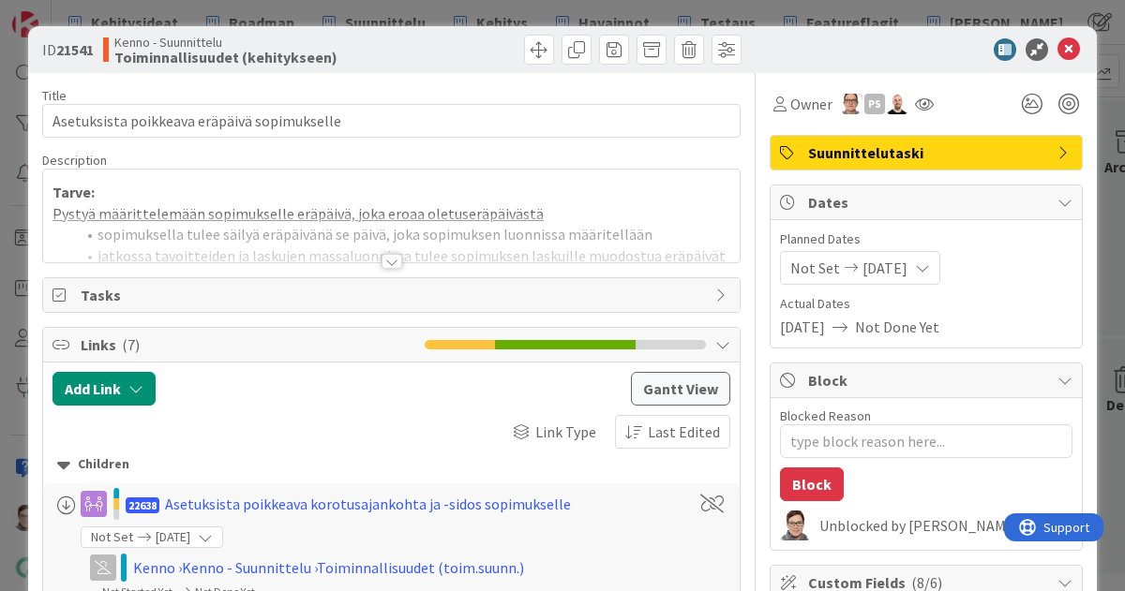
click at [890, 148] on span "Suunnittelutaski" at bounding box center [928, 153] width 240 height 22
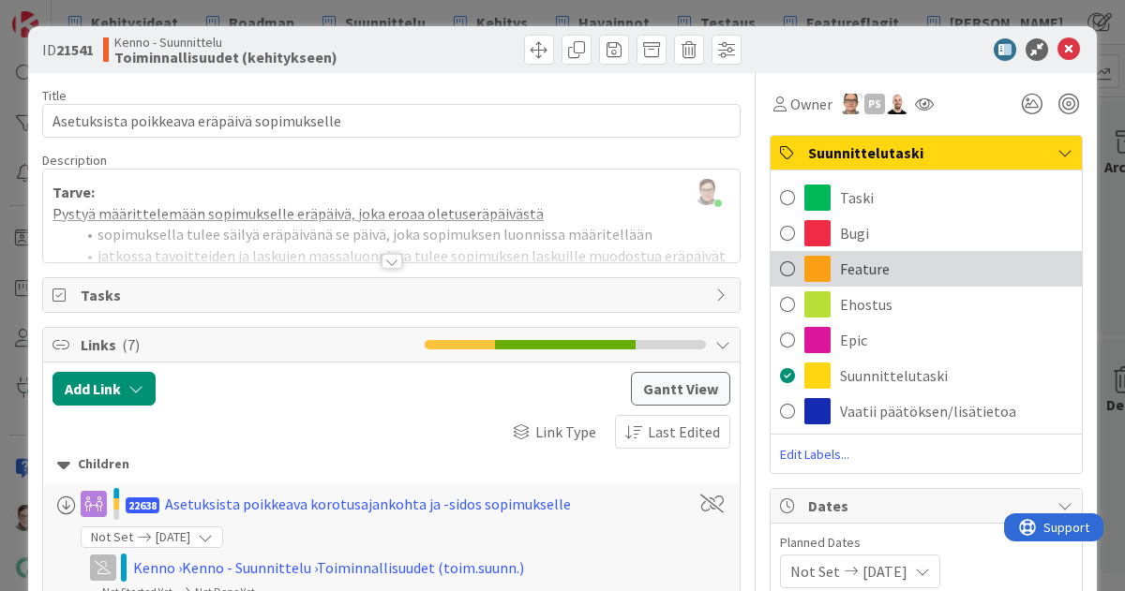
click at [850, 256] on div "Feature" at bounding box center [925, 269] width 311 height 36
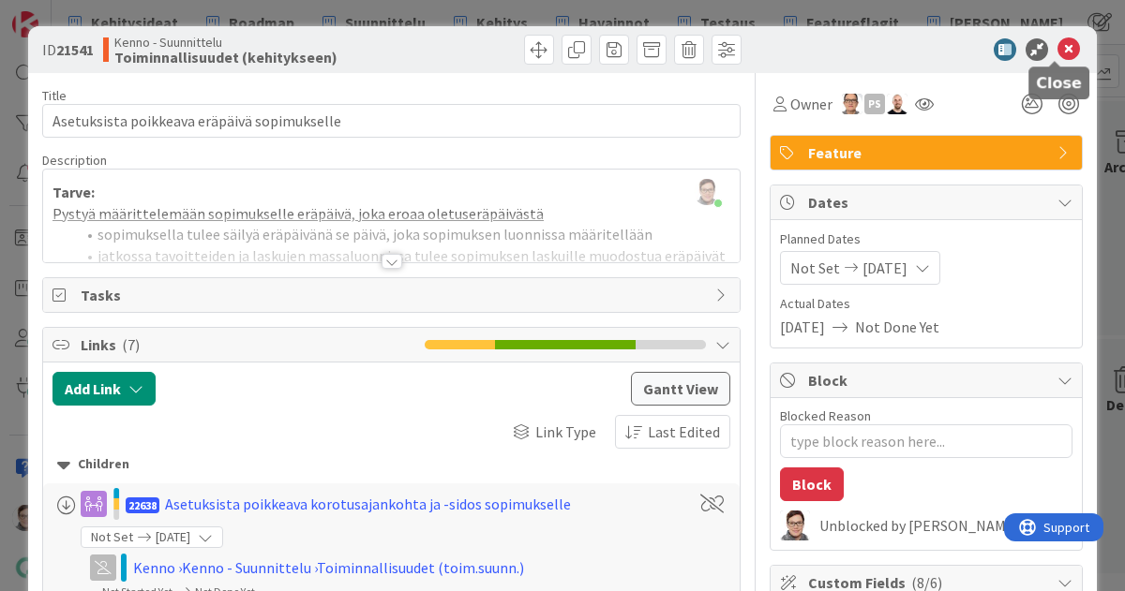
click at [1057, 50] on icon at bounding box center [1068, 49] width 22 height 22
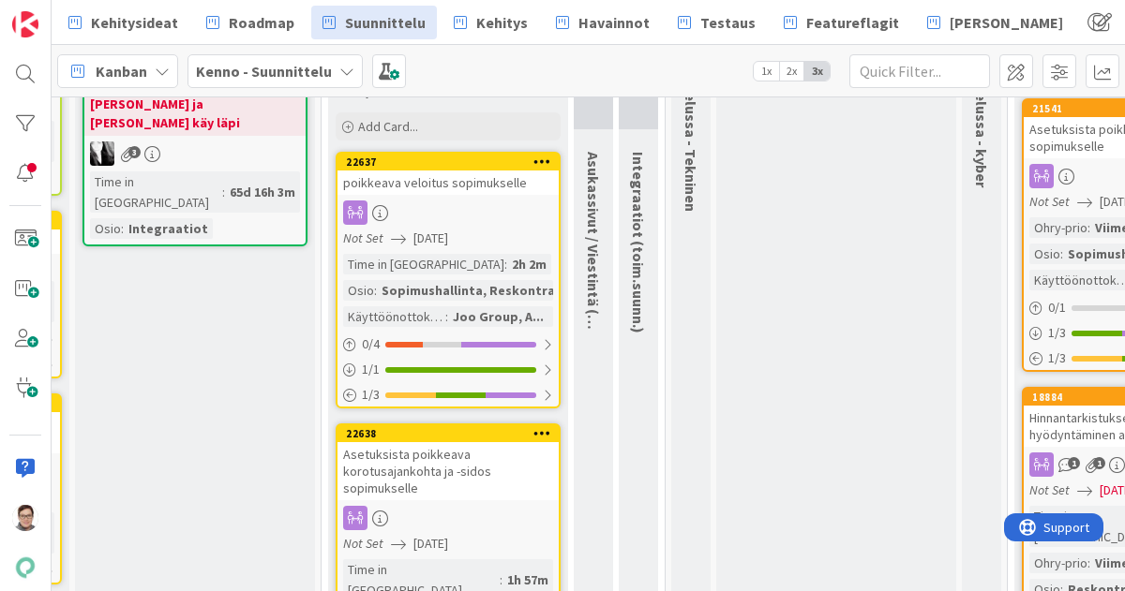
scroll to position [195, 720]
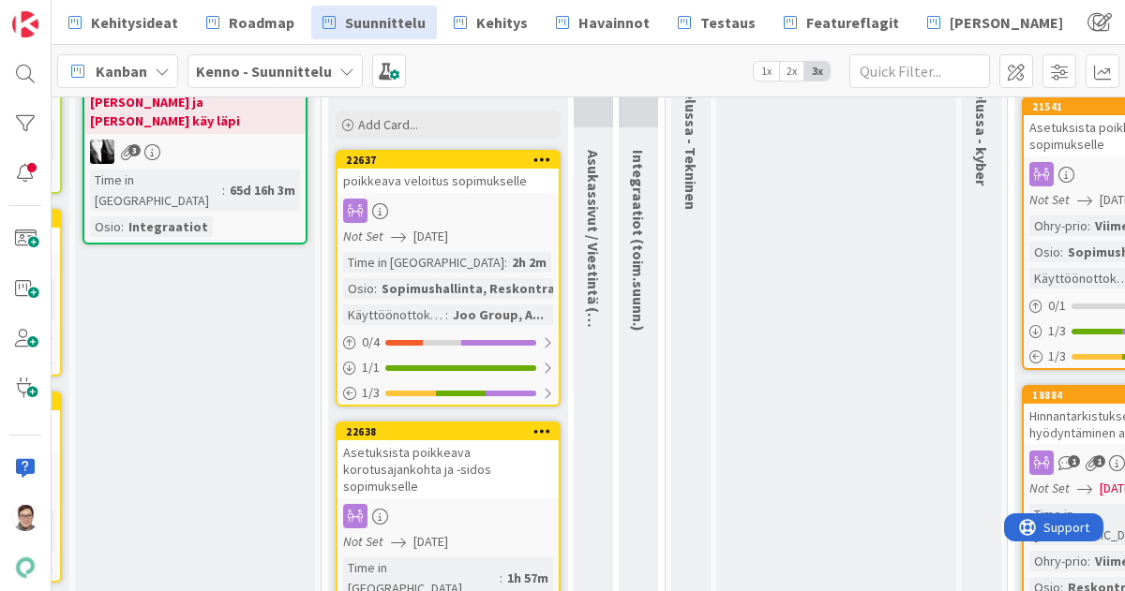
click at [435, 205] on div at bounding box center [447, 211] width 221 height 24
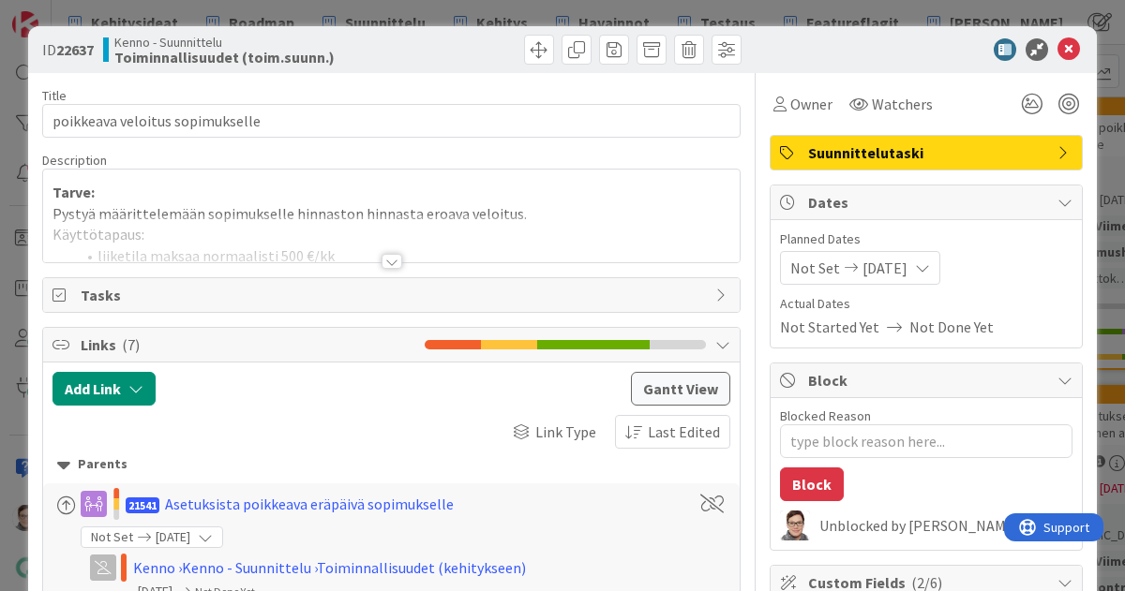
type textarea "x"
click at [381, 258] on div at bounding box center [391, 261] width 21 height 15
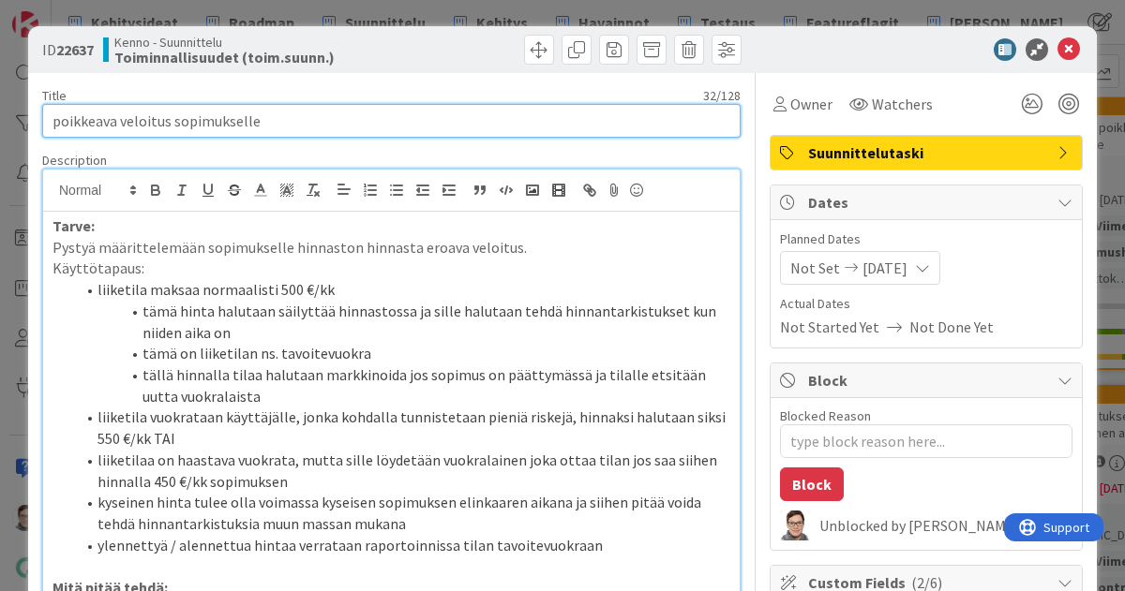
click at [61, 121] on input "poikkeava veloitus sopimukselle" at bounding box center [391, 121] width 698 height 34
type input "oikkeava veloitus sopimukselle"
type textarea "x"
type input "Poikkeava veloitus sopimukselle"
type textarea "x"
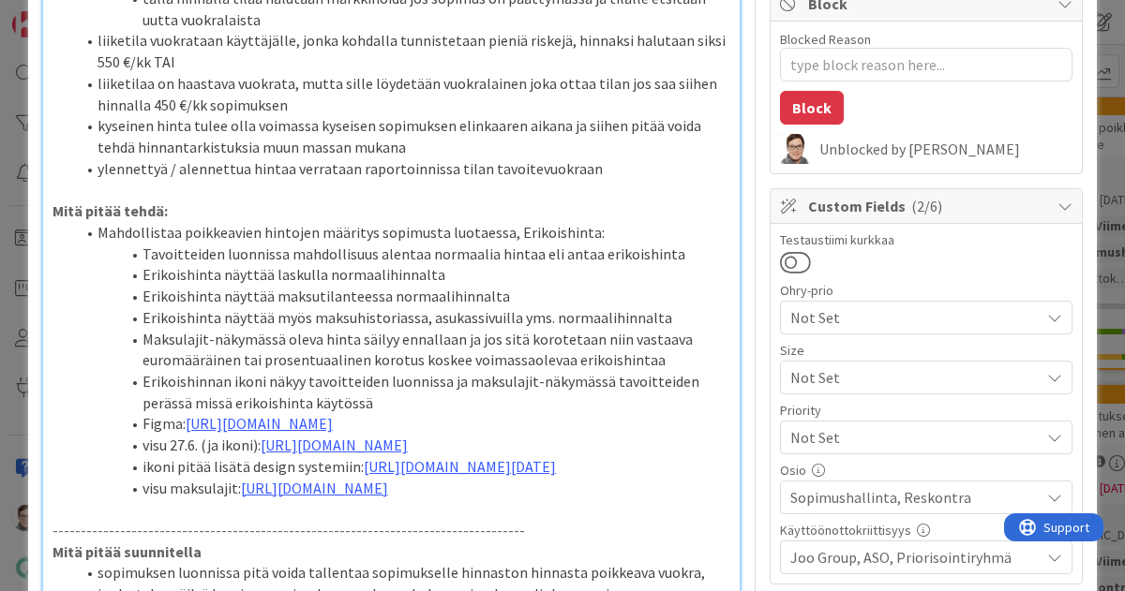
scroll to position [474, 0]
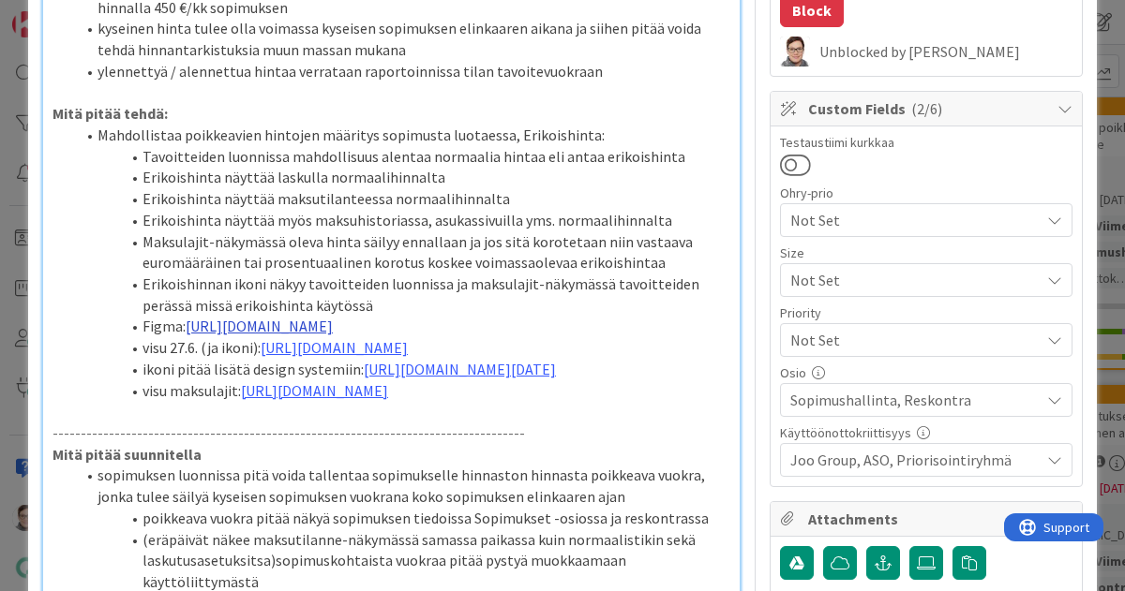
type input "Poikkeava veloitus sopimukselle"
click at [333, 336] on link "[URL][DOMAIN_NAME]" at bounding box center [259, 326] width 147 height 19
click at [389, 432] on link "[URL][DOMAIN_NAME]" at bounding box center [355, 427] width 128 height 24
click at [410, 197] on li "Erikoishinta näyttää maksutilanteessa normaalihinnalta" at bounding box center [402, 199] width 655 height 22
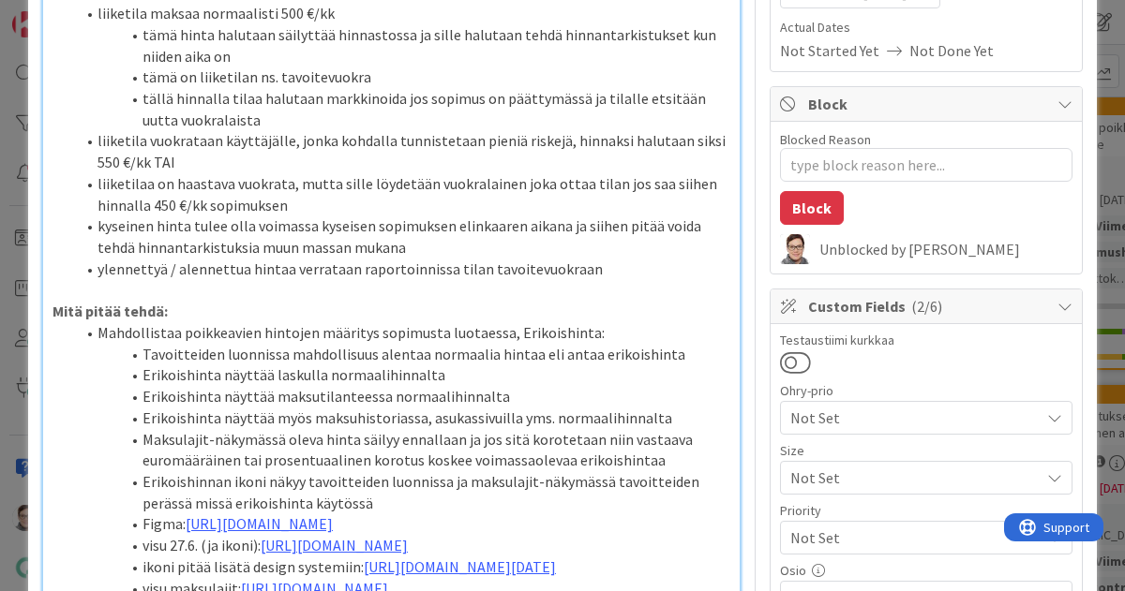
scroll to position [273, 0]
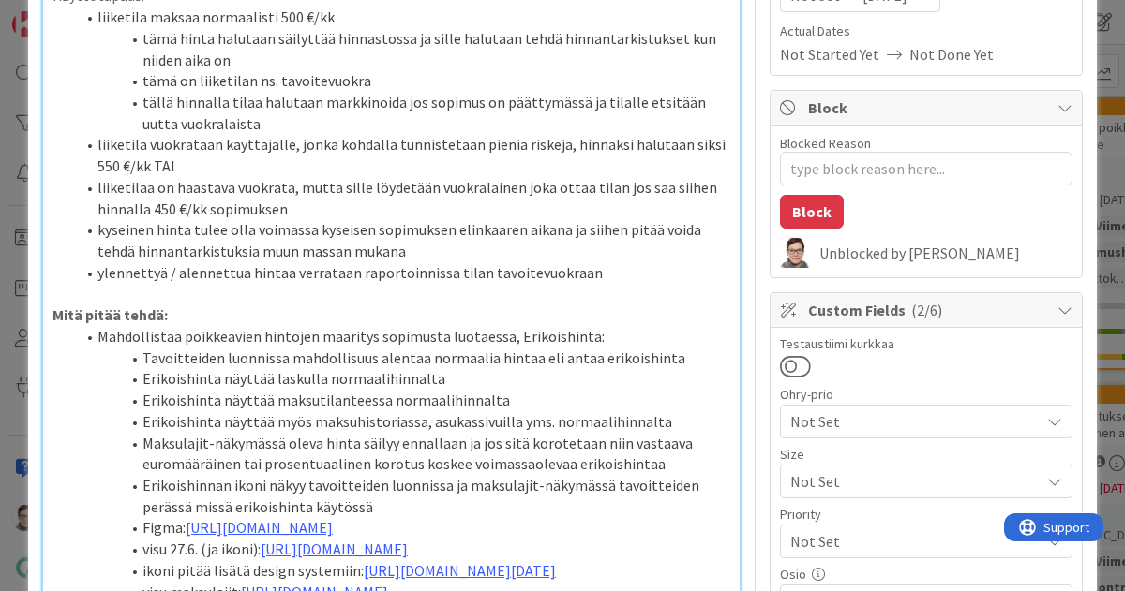
click at [502, 401] on li "Erikoishinta näyttää maksutilanteessa normaalihinnalta" at bounding box center [402, 401] width 655 height 22
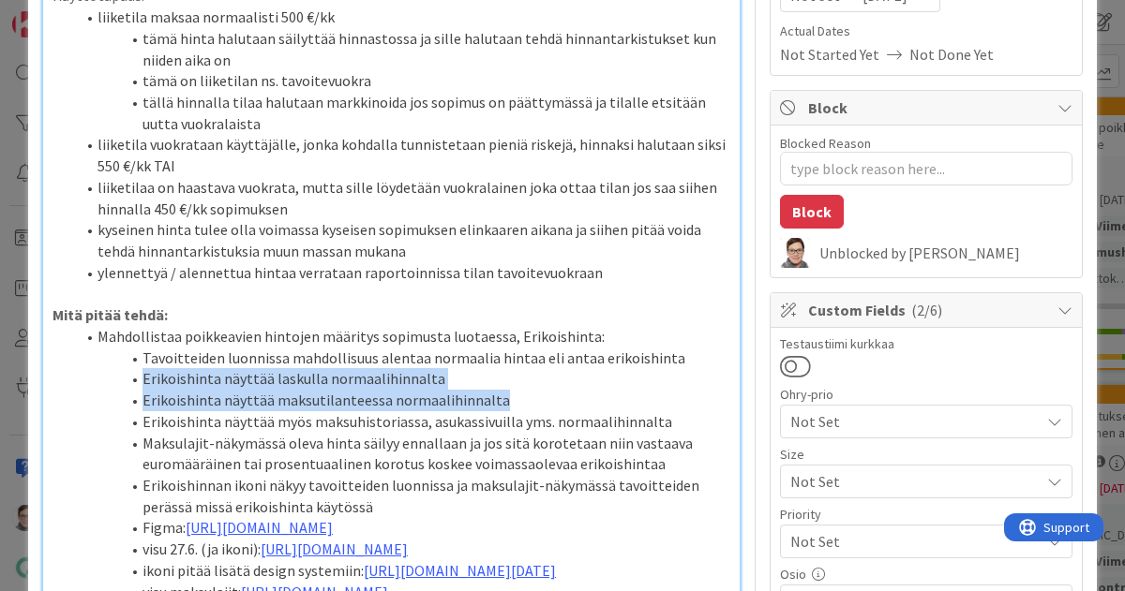
drag, startPoint x: 525, startPoint y: 401, endPoint x: 150, endPoint y: 383, distance: 375.3
click at [150, 383] on ol "Mahdollistaa poikkeavien hintojen määritys sopimusta luotaessa, Erikoishinta: T…" at bounding box center [391, 464] width 678 height 276
click at [352, 373] on li "Erikoishinta näyttää laskulla normaalihinnalta" at bounding box center [402, 379] width 655 height 22
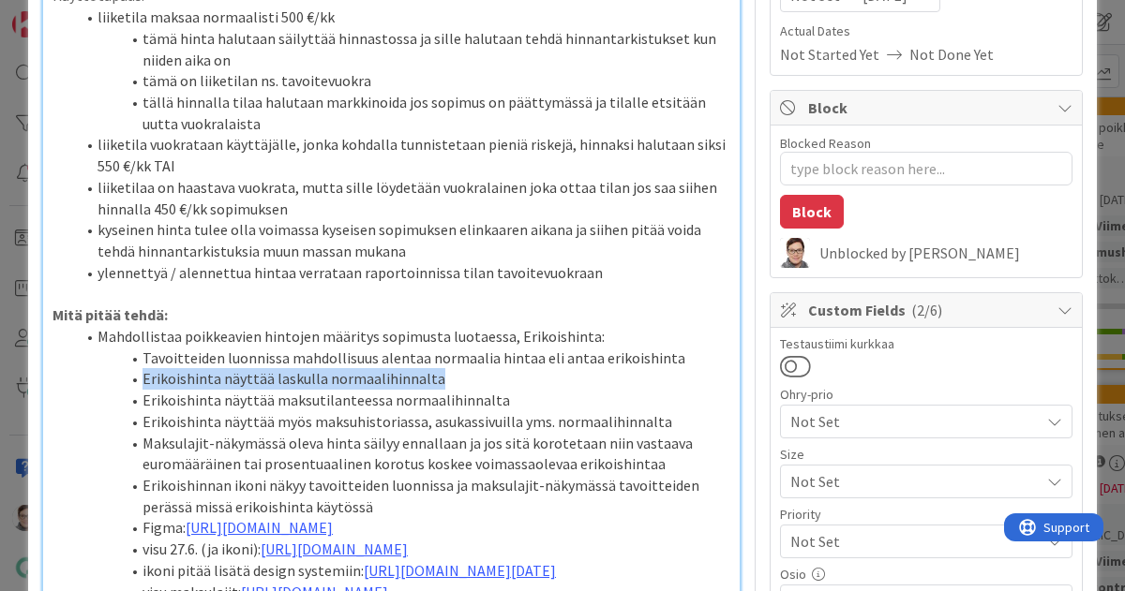
drag, startPoint x: 441, startPoint y: 378, endPoint x: 134, endPoint y: 387, distance: 307.6
click at [134, 387] on li "Erikoishinta näyttää laskulla normaalihinnalta" at bounding box center [402, 379] width 655 height 22
click at [448, 378] on li "Erikoishinta näyttää laskulla normaalihinnalta" at bounding box center [402, 379] width 655 height 22
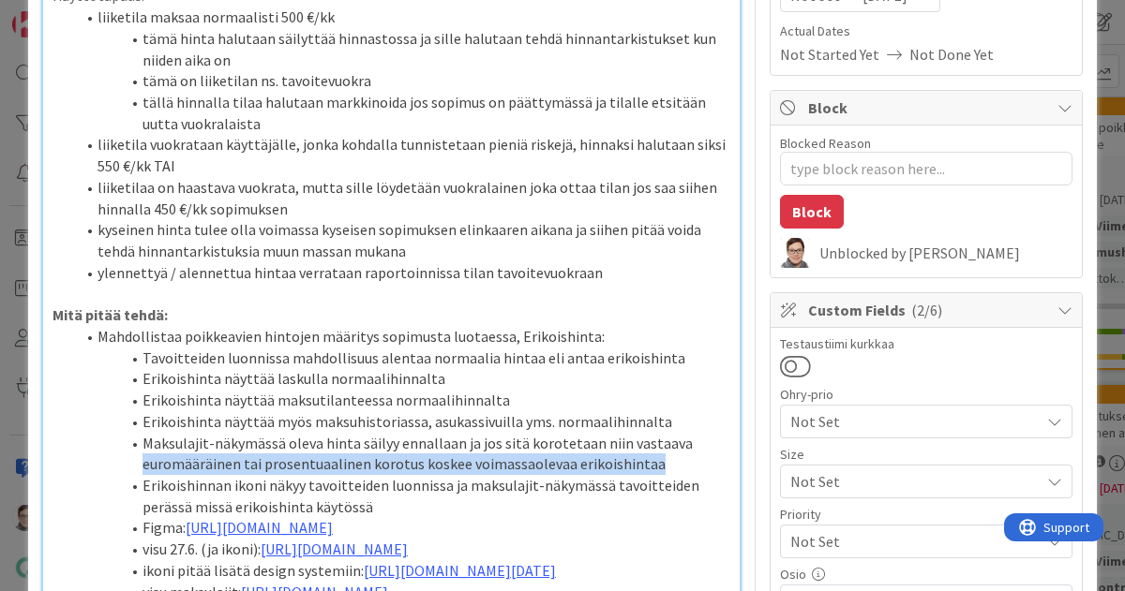
drag, startPoint x: 658, startPoint y: 464, endPoint x: 130, endPoint y: 456, distance: 527.7
click at [130, 456] on li "Maksulajit-näkymässä oleva hinta säilyy ennallaan ja jos sitä korotetaan niin v…" at bounding box center [402, 454] width 655 height 42
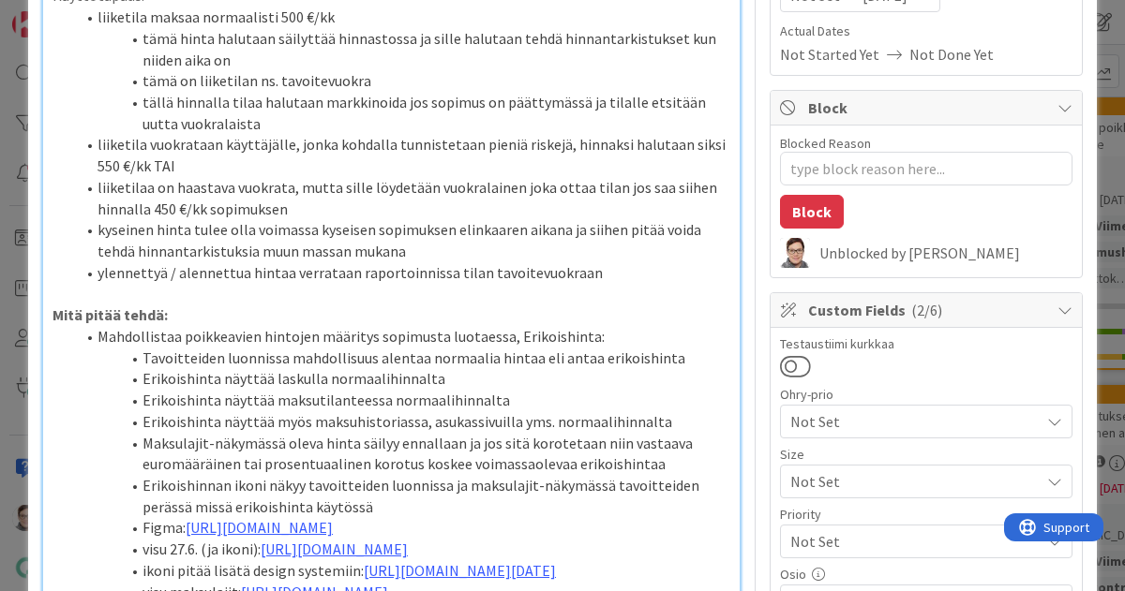
click at [554, 422] on li "Erikoishinta näyttää myös maksuhistoriassa, asukassivuilla yms. normaalihinnalta" at bounding box center [402, 422] width 655 height 22
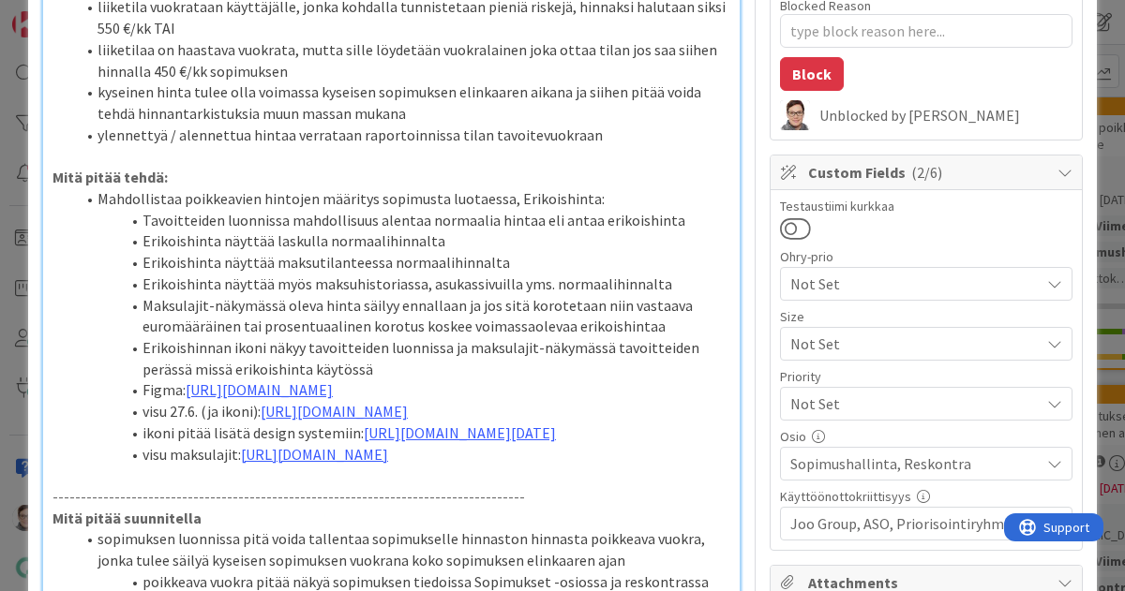
scroll to position [411, 0]
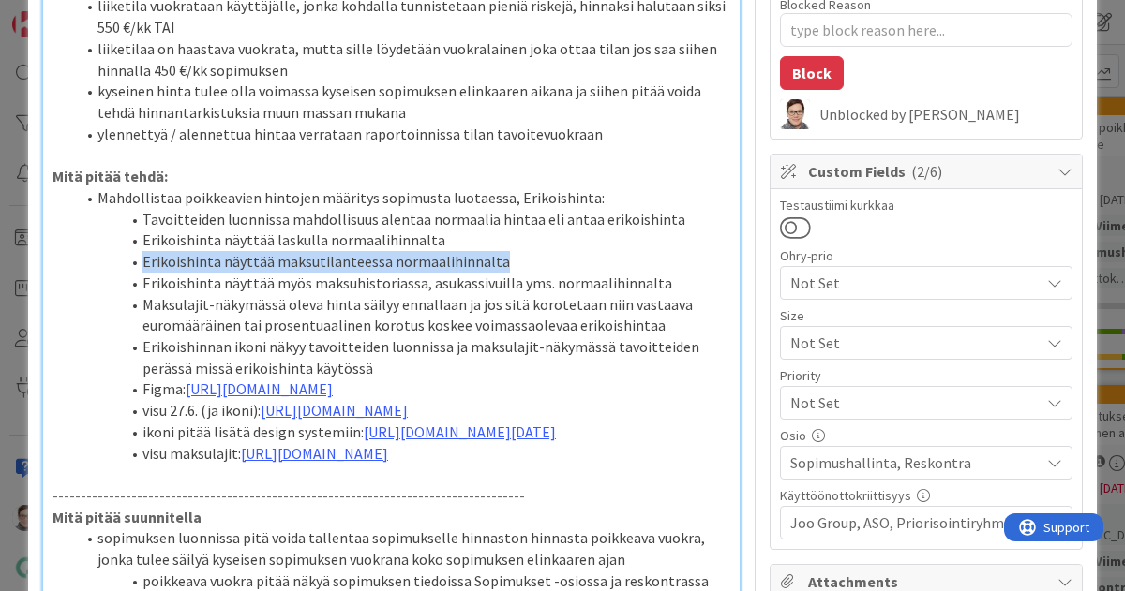
drag, startPoint x: 506, startPoint y: 260, endPoint x: 130, endPoint y: 254, distance: 375.9
click at [130, 254] on li "Erikoishinta näyttää maksutilanteessa normaalihinnalta" at bounding box center [402, 262] width 655 height 22
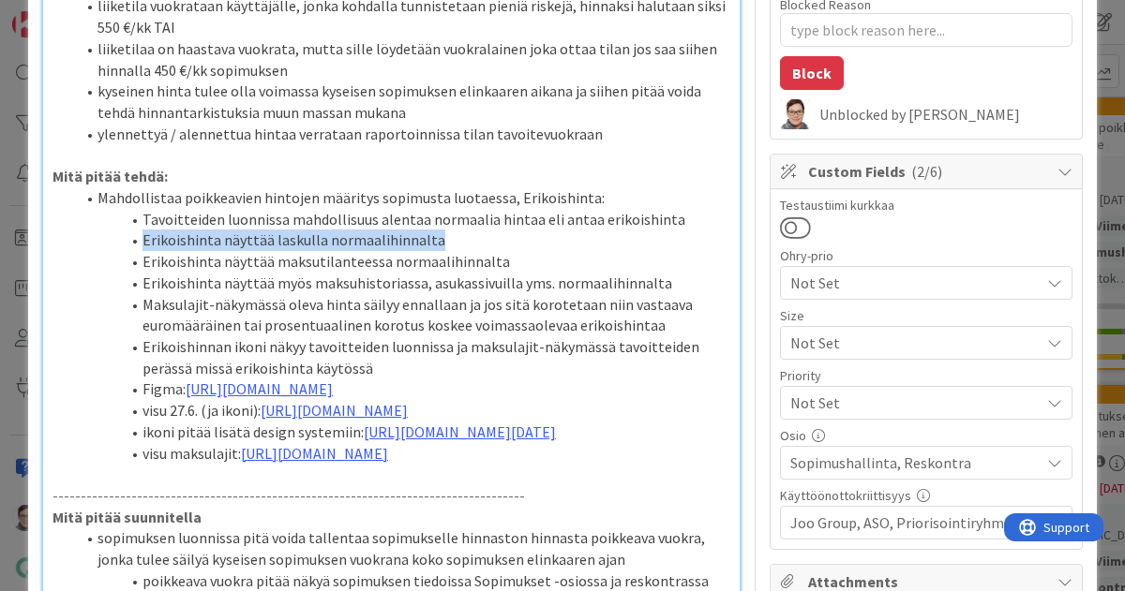
drag, startPoint x: 442, startPoint y: 243, endPoint x: 114, endPoint y: 237, distance: 328.1
click at [114, 237] on li "Erikoishinta näyttää laskulla normaalihinnalta" at bounding box center [402, 241] width 655 height 22
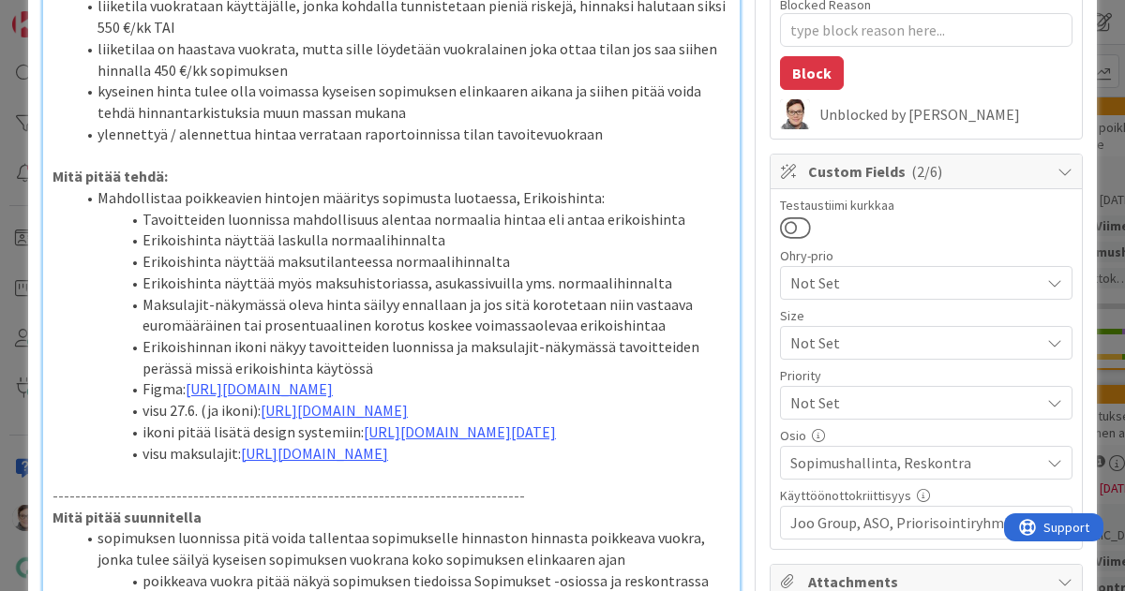
click at [494, 254] on li "Erikoishinta näyttää maksutilanteessa normaalihinnalta" at bounding box center [402, 262] width 655 height 22
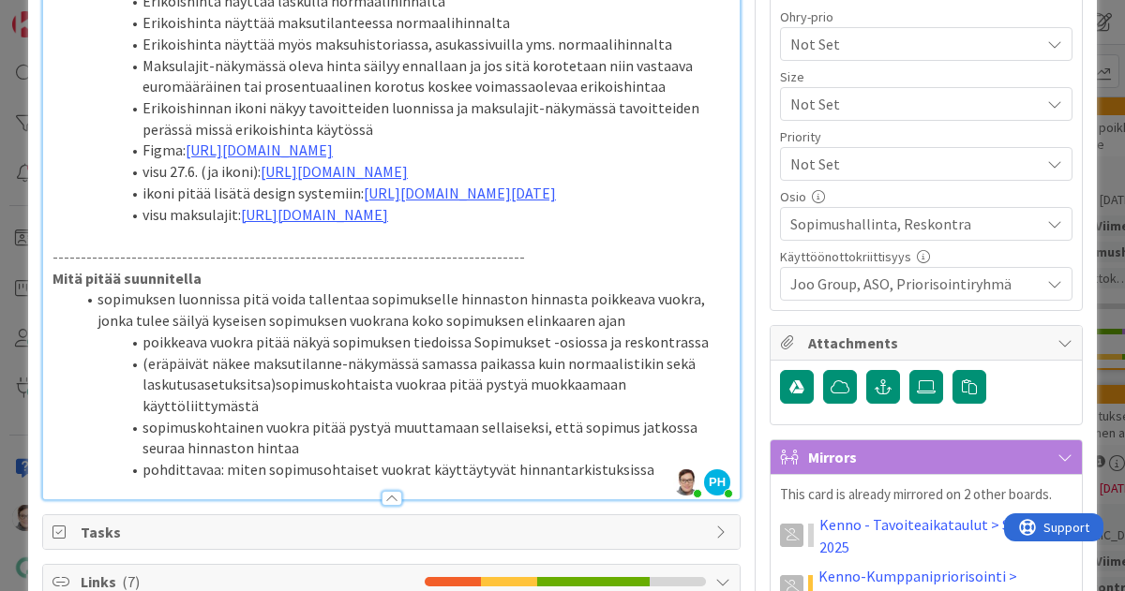
scroll to position [651, 0]
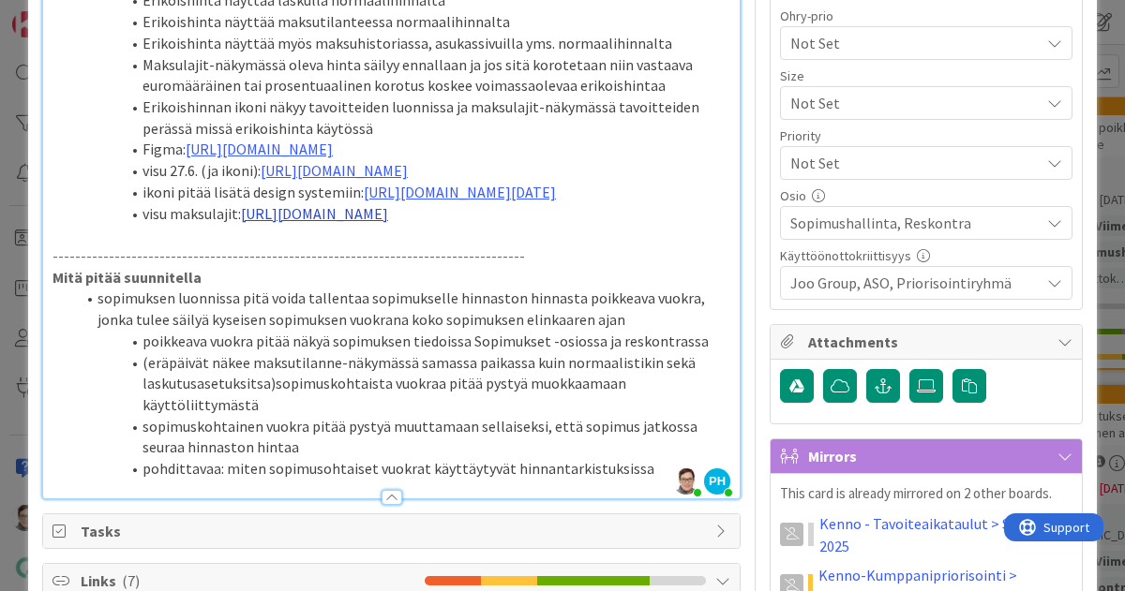
click at [388, 223] on link "[URL][DOMAIN_NAME]" at bounding box center [314, 213] width 147 height 19
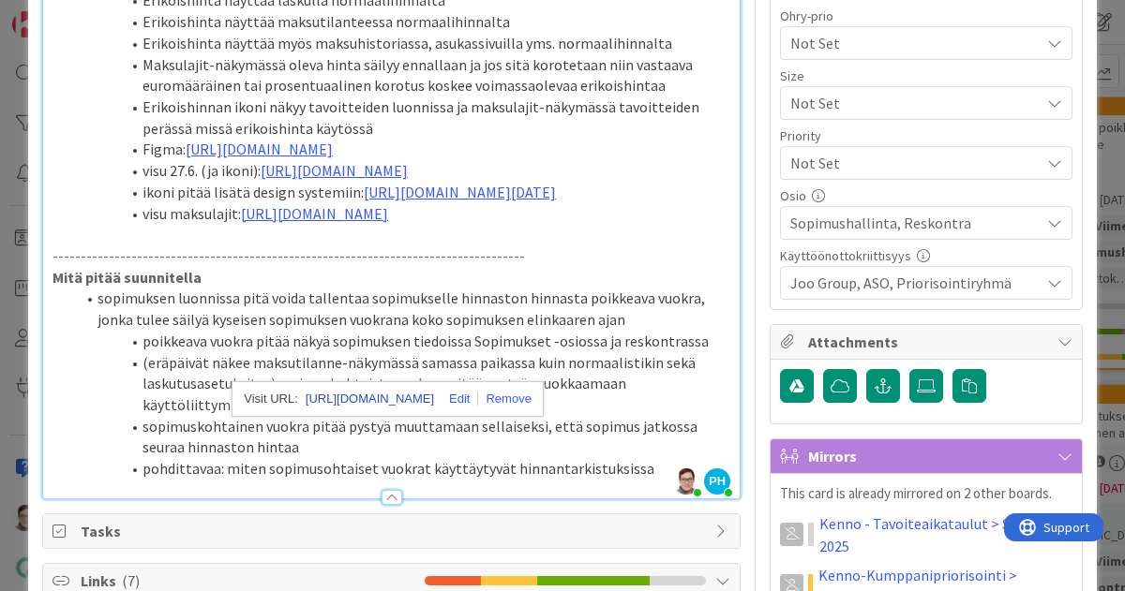
click at [434, 400] on link "[URL][DOMAIN_NAME]" at bounding box center [370, 399] width 128 height 24
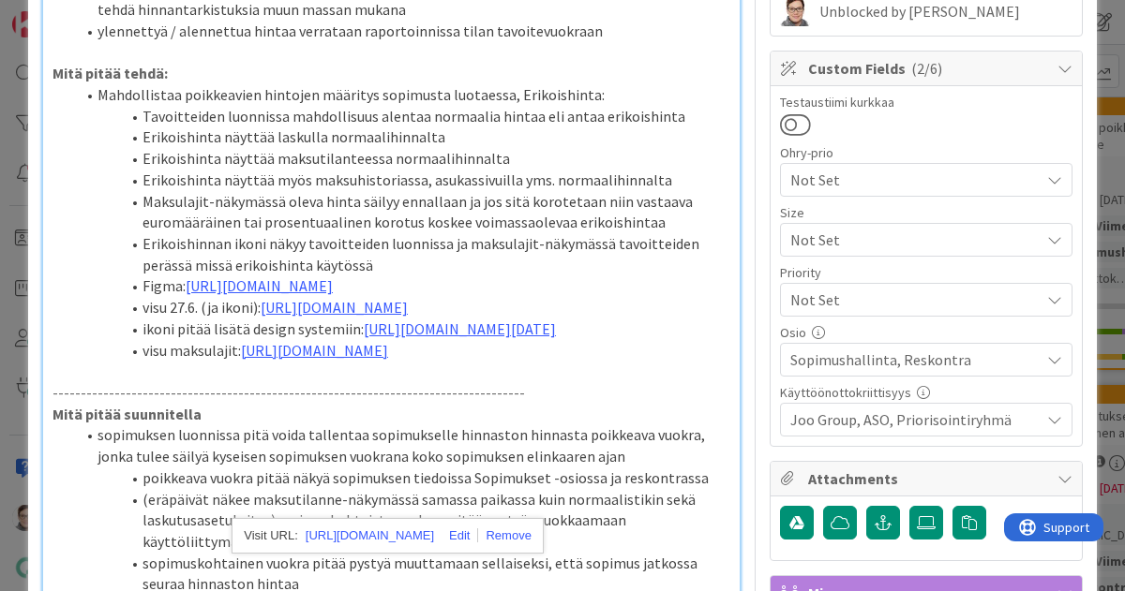
scroll to position [514, 0]
click at [518, 160] on li "Erikoishinta näyttää maksutilanteessa normaalihinnalta" at bounding box center [402, 160] width 655 height 22
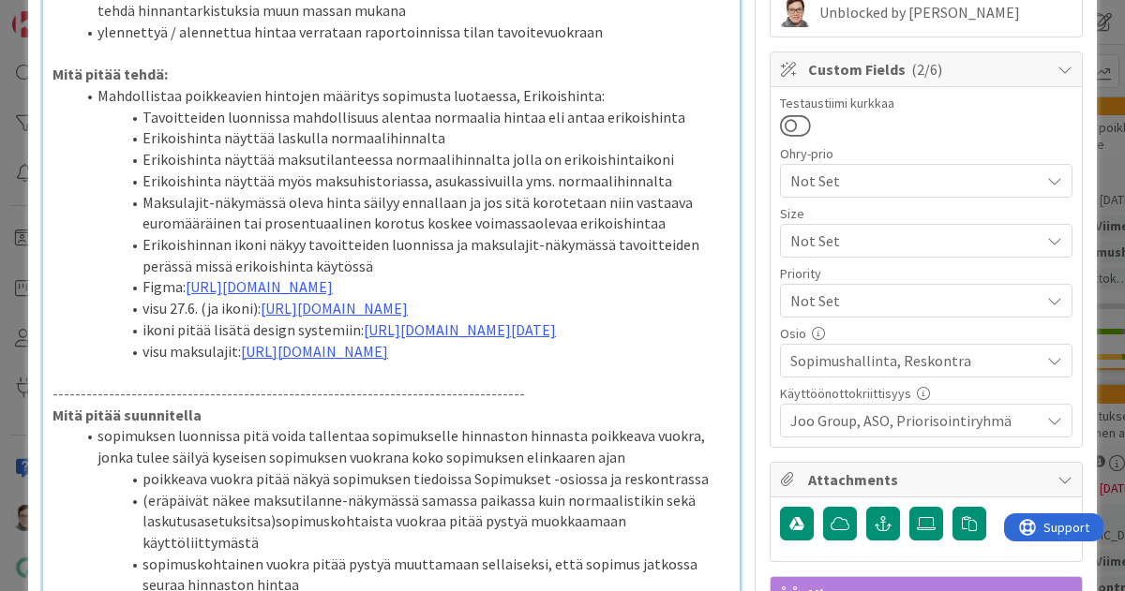
click at [469, 138] on li "Erikoishinta näyttää laskulla normaalihinnalta" at bounding box center [402, 138] width 655 height 22
click at [669, 161] on li "Erikoishinta näyttää maksutilanteessa normaalihinnalta jolla on erikoishintaiko…" at bounding box center [402, 160] width 655 height 22
click at [657, 183] on li "Erikoishinta näyttää myös maksuhistoriassa, asukassivuilla yms. normaalihinnalta" at bounding box center [402, 182] width 655 height 22
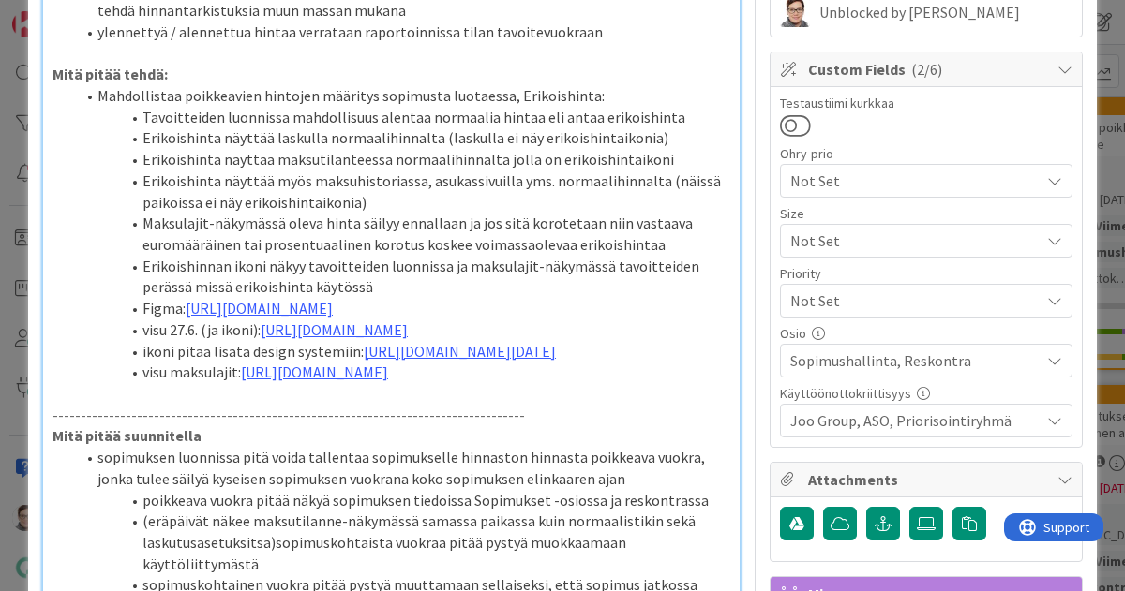
click at [420, 117] on li "Tavoitteiden luonnissa mahdollisuus alentaa normaalia hintaa eli antaa erikoish…" at bounding box center [402, 118] width 655 height 22
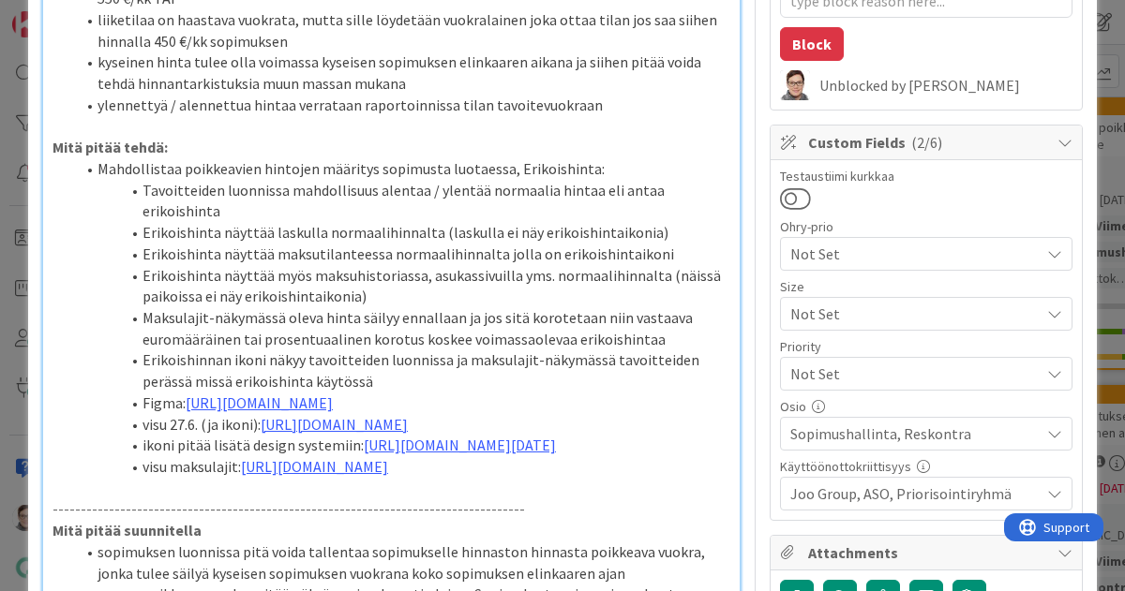
scroll to position [440, 0]
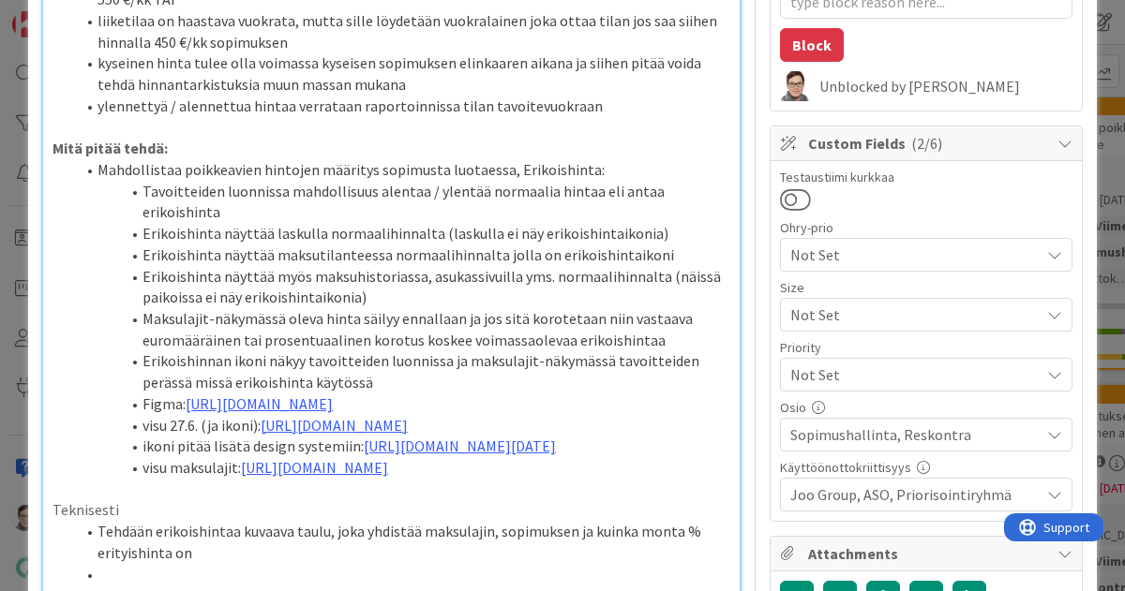
click at [372, 233] on li "Erikoishinta näyttää laskulla normaalihinnalta (laskulla ei näy erikoishintaiko…" at bounding box center [402, 234] width 655 height 22
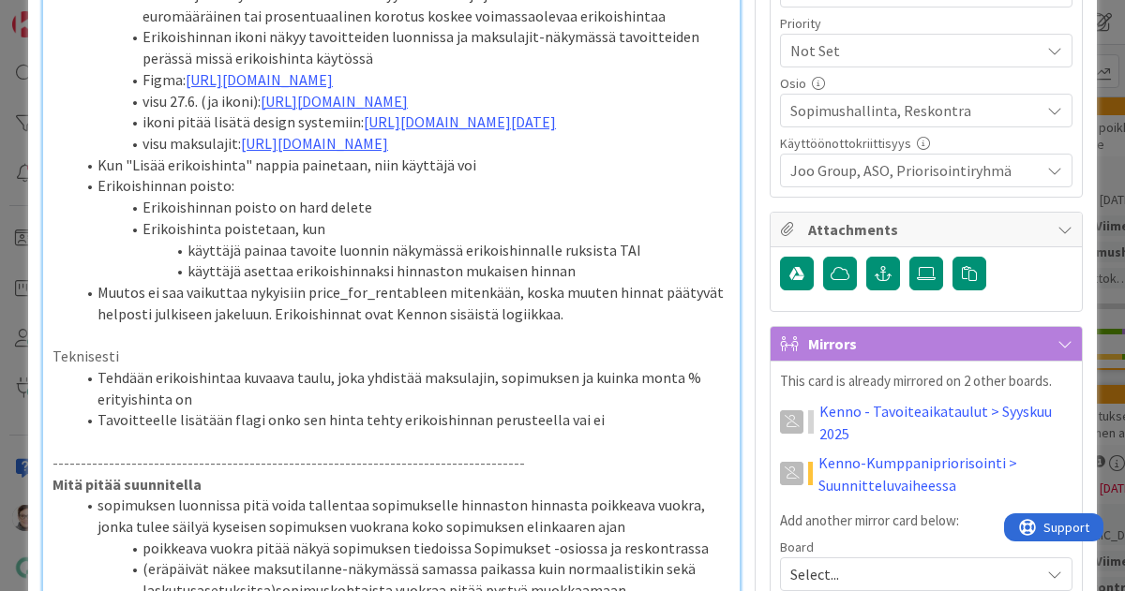
scroll to position [870, 0]
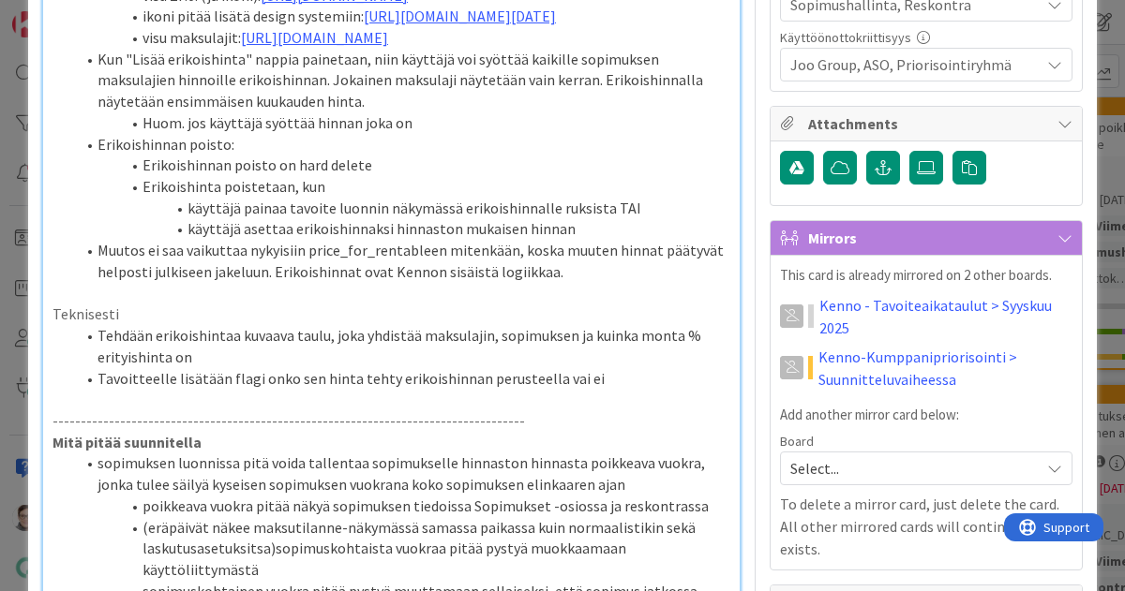
click at [247, 112] on li "Kun "Lisää erikoishinta" nappia painetaan, niin käyttäjä voi syöttää kaikille s…" at bounding box center [402, 81] width 655 height 64
click at [469, 112] on li "Kun "Lisää erikoishinta" nappia painetaan, niin käyttäjä voi syöttää kaikille s…" at bounding box center [402, 81] width 655 height 64
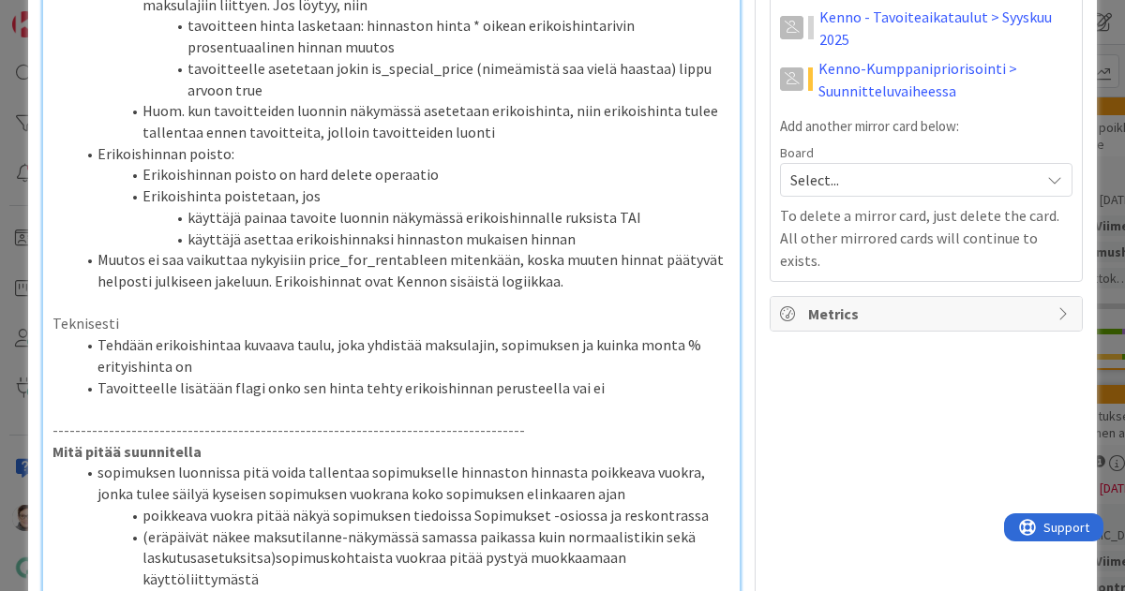
scroll to position [1116, 0]
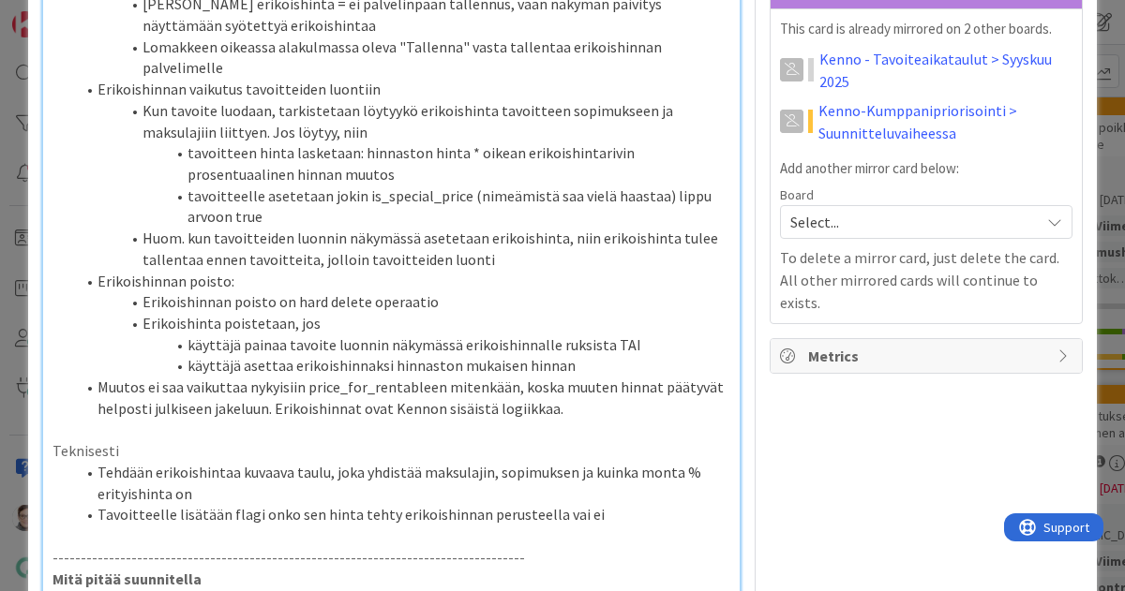
click at [431, 36] on li "[PERSON_NAME] erikoishinta = ei palvelinpään tallennus, vaan näkymän päivitys n…" at bounding box center [402, 14] width 655 height 42
click at [281, 79] on li "Lomakkeen oikeassa alakulmassa oleva "Tallenna" vasta tallentaa erikoishinnan p…" at bounding box center [402, 58] width 655 height 42
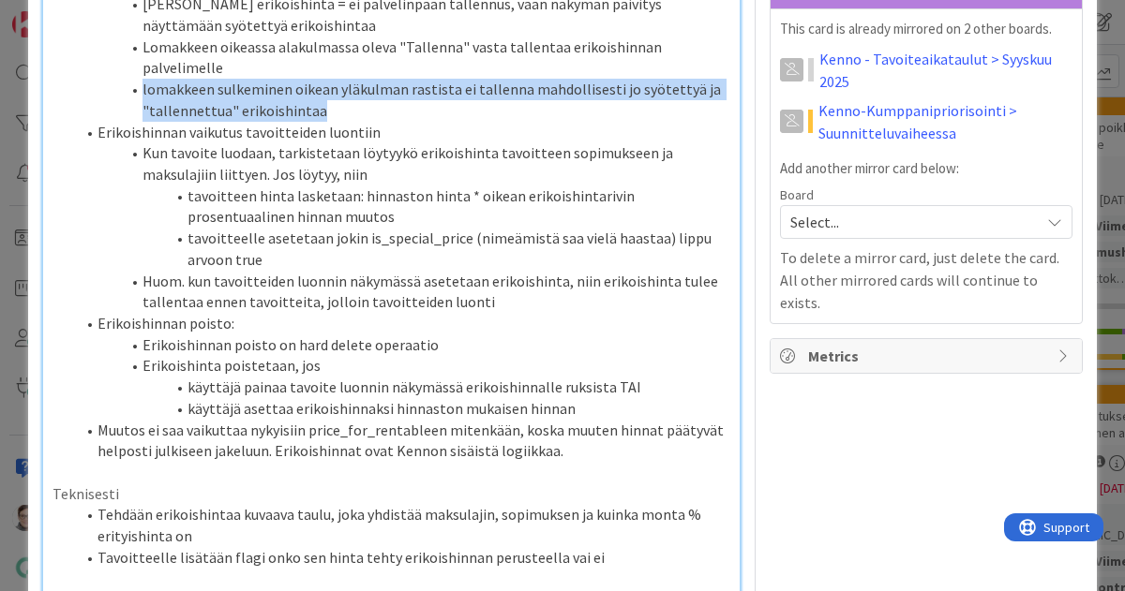
drag, startPoint x: 323, startPoint y: 261, endPoint x: 134, endPoint y: 245, distance: 190.1
click at [134, 121] on li "lomakkeen sulkeminen oikean yläkulman rastista ei tallenna mahdollisesti jo syö…" at bounding box center [402, 100] width 655 height 42
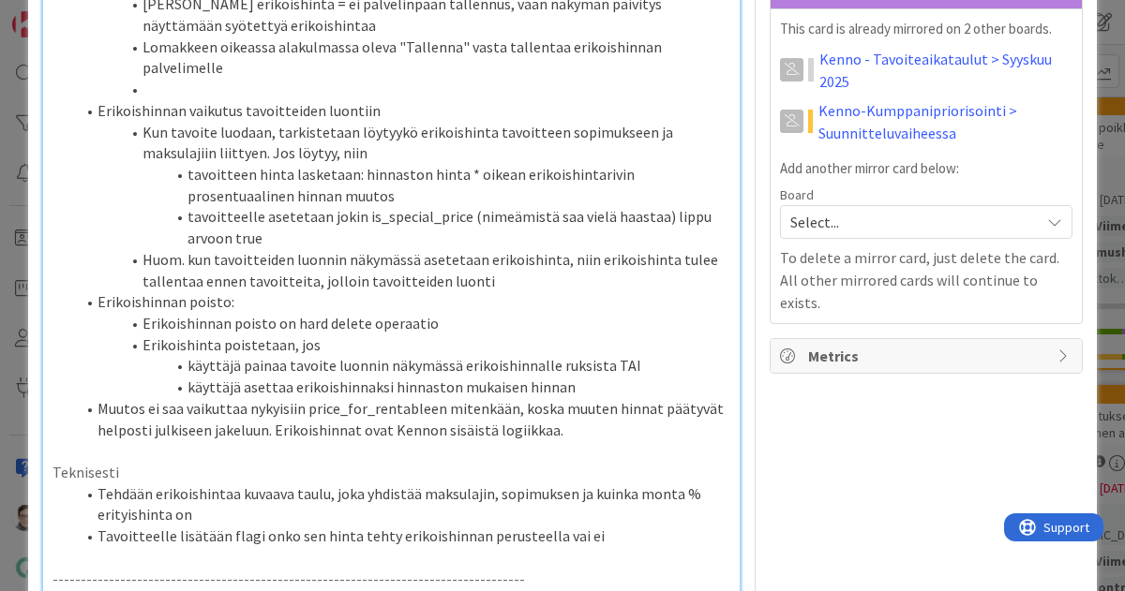
click at [396, 36] on li "[PERSON_NAME] erikoishinta = ei palvelinpään tallennus, vaan näkymän päivitys n…" at bounding box center [402, 14] width 655 height 42
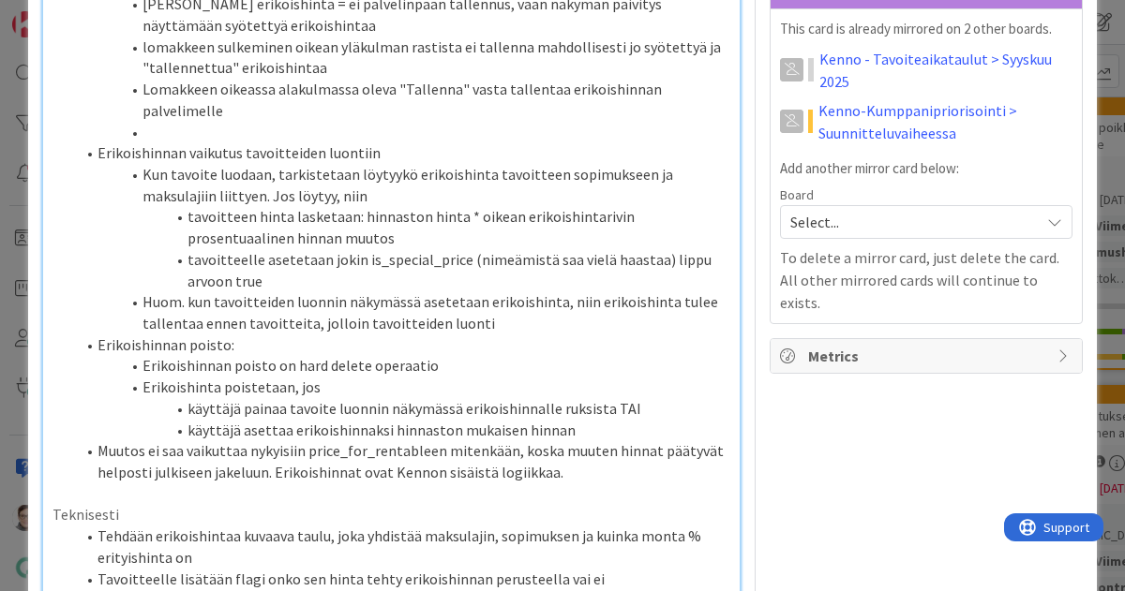
click at [232, 79] on li "lomakkeen sulkeminen oikean yläkulman rastista ei tallenna mahdollisesti jo syö…" at bounding box center [402, 58] width 655 height 42
click at [149, 79] on li "lomakkeen sulkeminen oikean yläkulman rastista ei tallenna mahdollisesti jo syö…" at bounding box center [402, 58] width 655 height 42
click at [534, 79] on li "lomakkeen sulkeminen oikean yläkulman rastista ei tallenna mahdollisesti jo syö…" at bounding box center [402, 58] width 655 height 42
click at [187, 121] on li "Lomakkeen oikeassa alakulmassa oleva "Tallenna" vasta tallentaa erikoishinnan p…" at bounding box center [402, 100] width 655 height 42
click at [187, 143] on li at bounding box center [402, 133] width 655 height 22
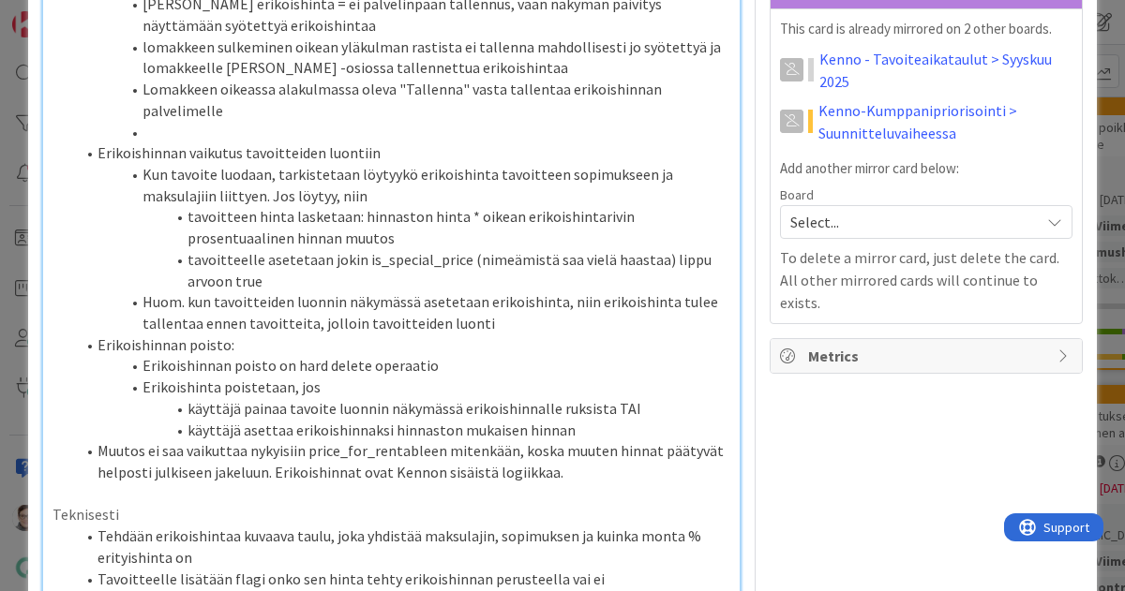
click at [153, 36] on li "[PERSON_NAME] erikoishinta = ei palvelinpään tallennus, vaan näkymän päivitys n…" at bounding box center [402, 14] width 655 height 42
click at [172, 143] on li at bounding box center [402, 133] width 655 height 22
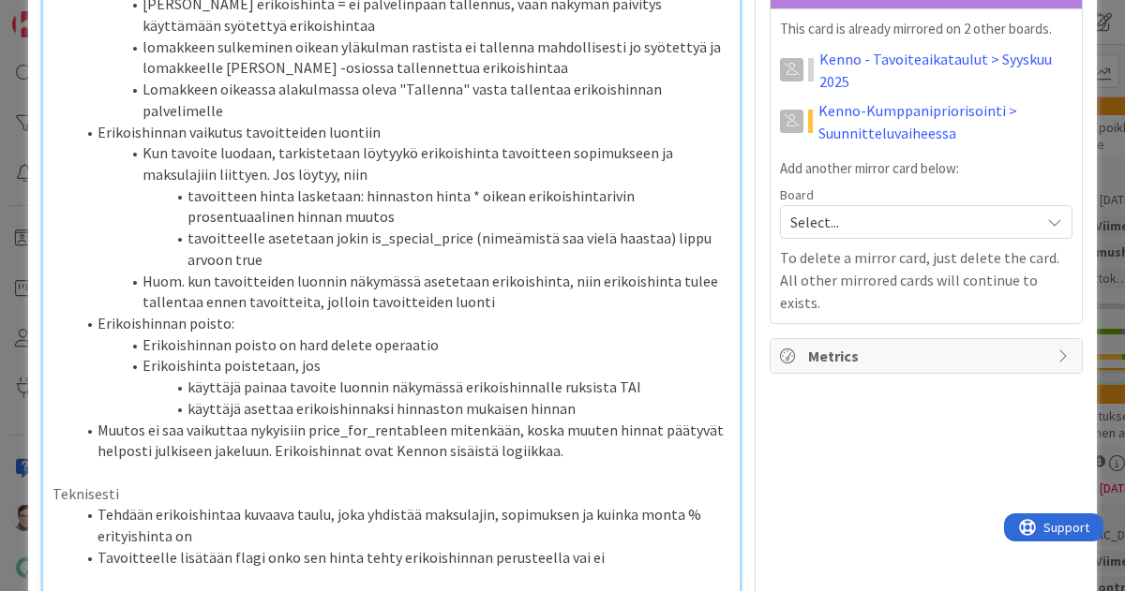
click at [449, 79] on li "lomakkeen sulkeminen oikean yläkulman rastista ei tallenna mahdollisesti jo syö…" at bounding box center [402, 58] width 655 height 42
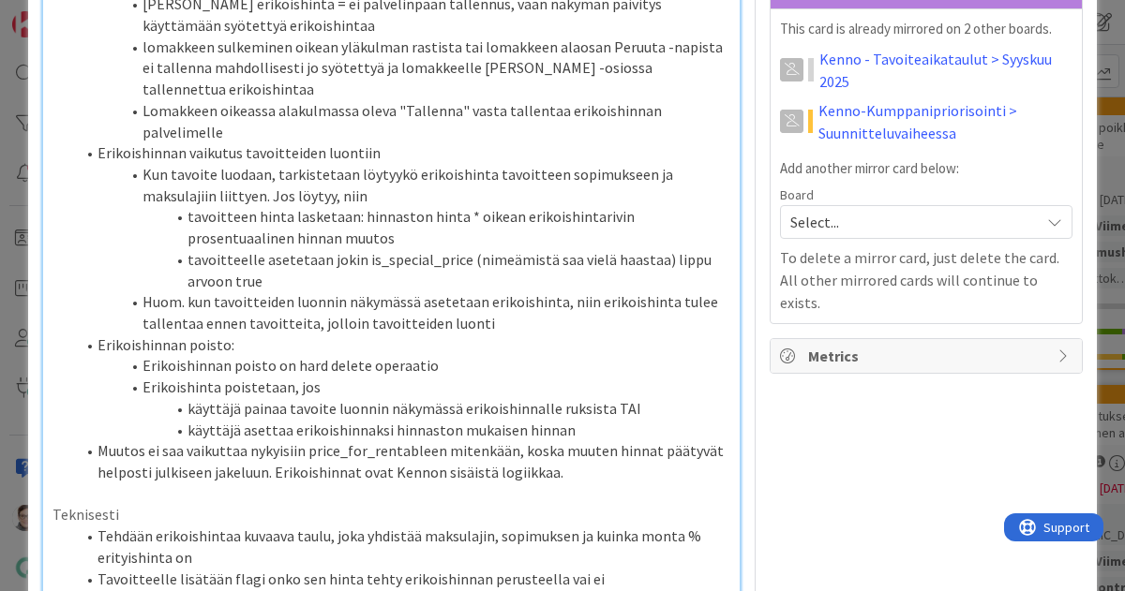
drag, startPoint x: 372, startPoint y: 176, endPoint x: 141, endPoint y: 157, distance: 232.3
click at [141, 36] on li "[PERSON_NAME] erikoishinta = ei palvelinpään tallennus, vaan näkymän päivitys k…" at bounding box center [402, 14] width 655 height 42
click at [376, 36] on li "[PERSON_NAME] erikoishinta = ei palvelinpään tallennus, vaan näkymän päivitys k…" at bounding box center [402, 14] width 655 height 42
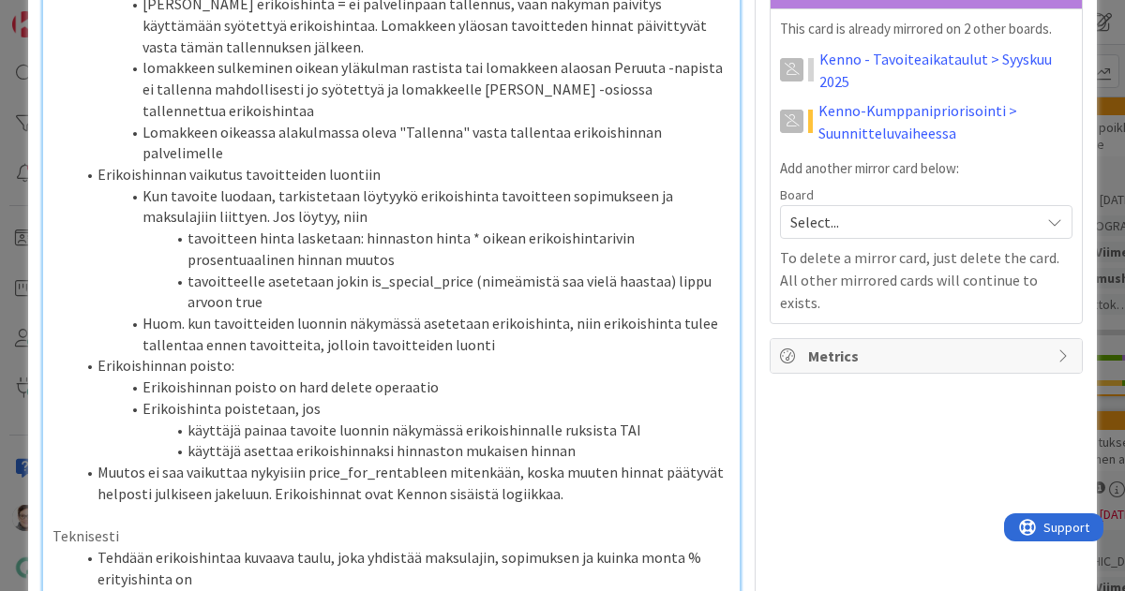
click at [268, 164] on li "Lomakkeen oikeassa alakulmassa oleva "Tallenna" vasta tallentaa erikoishinnan p…" at bounding box center [402, 143] width 655 height 42
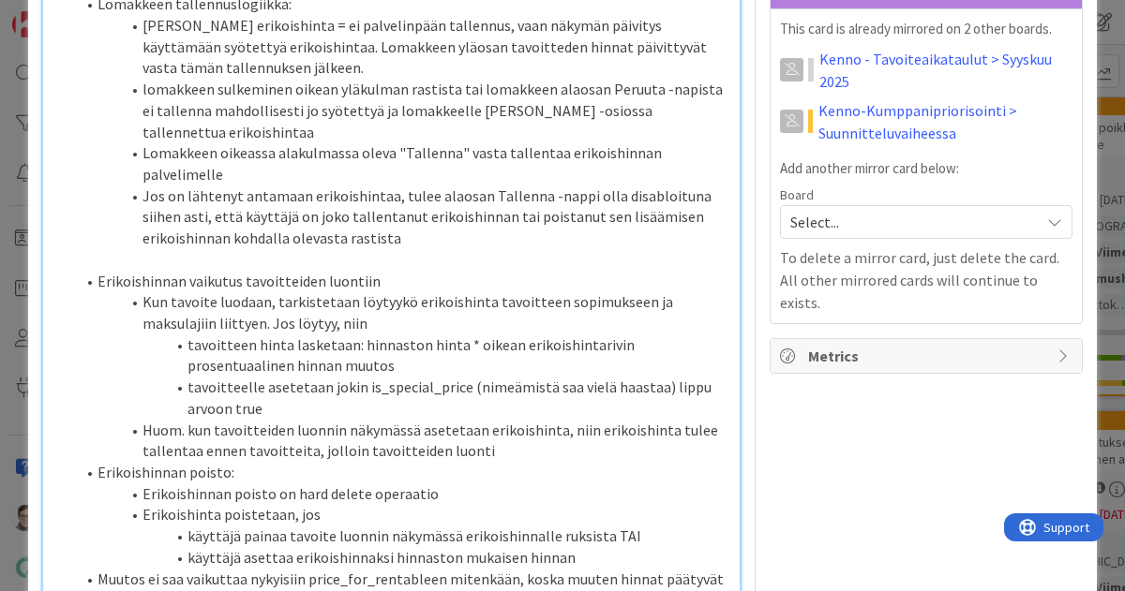
click at [405, 249] on li "Jos on lähtenyt antamaan erikoishintaa, tulee alaosan Tallenna -nappi olla disa…" at bounding box center [402, 218] width 655 height 64
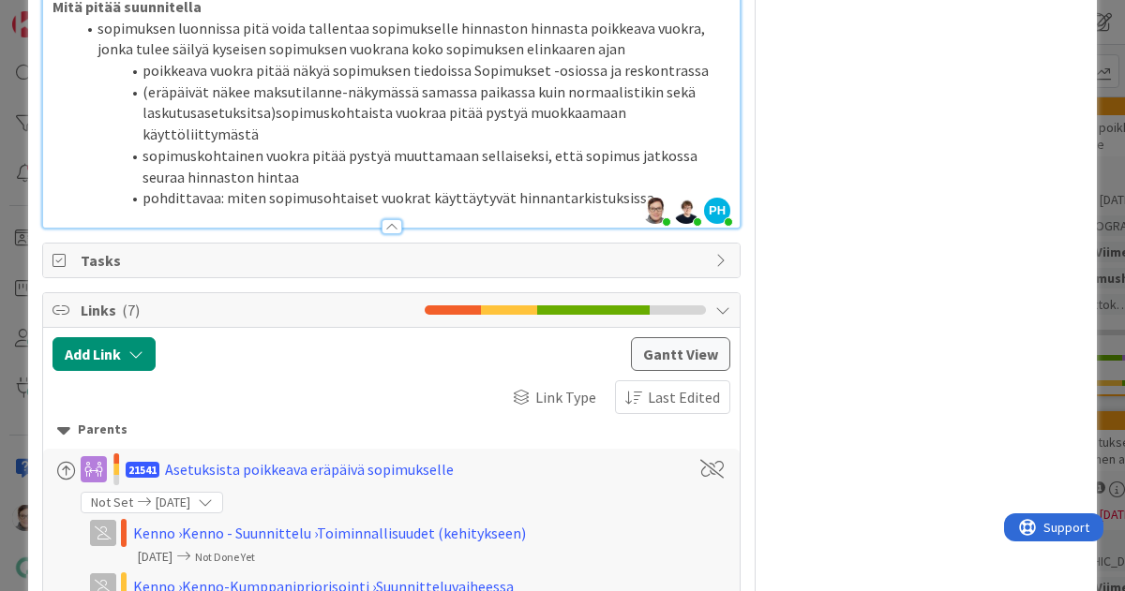
scroll to position [1903, 0]
click at [381, 233] on div at bounding box center [391, 225] width 21 height 15
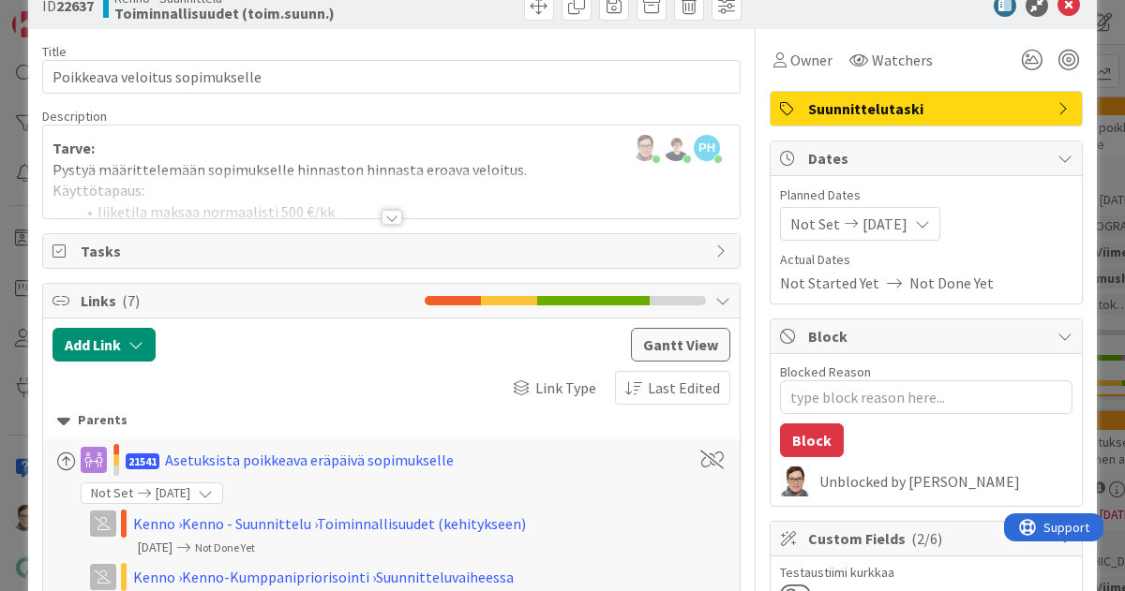
scroll to position [0, 0]
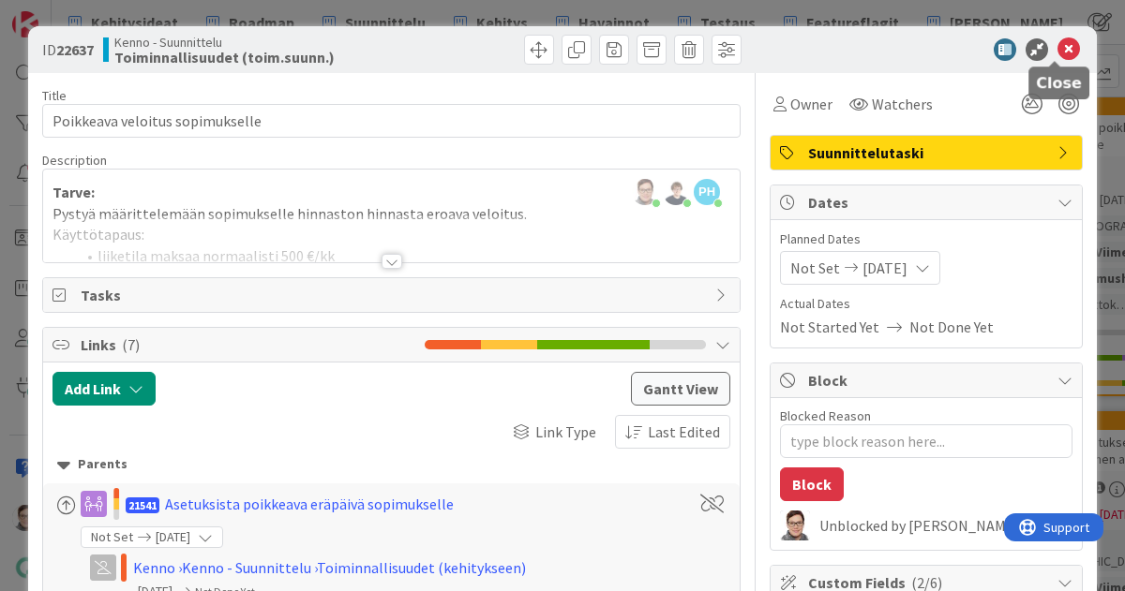
click at [1057, 46] on icon at bounding box center [1068, 49] width 22 height 22
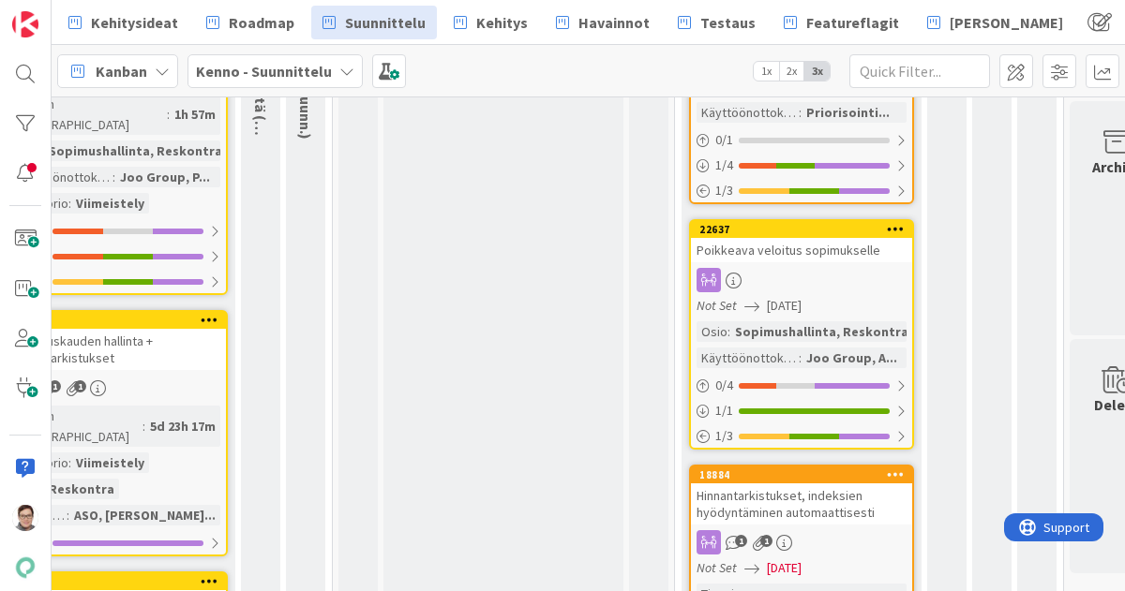
scroll to position [389, 1053]
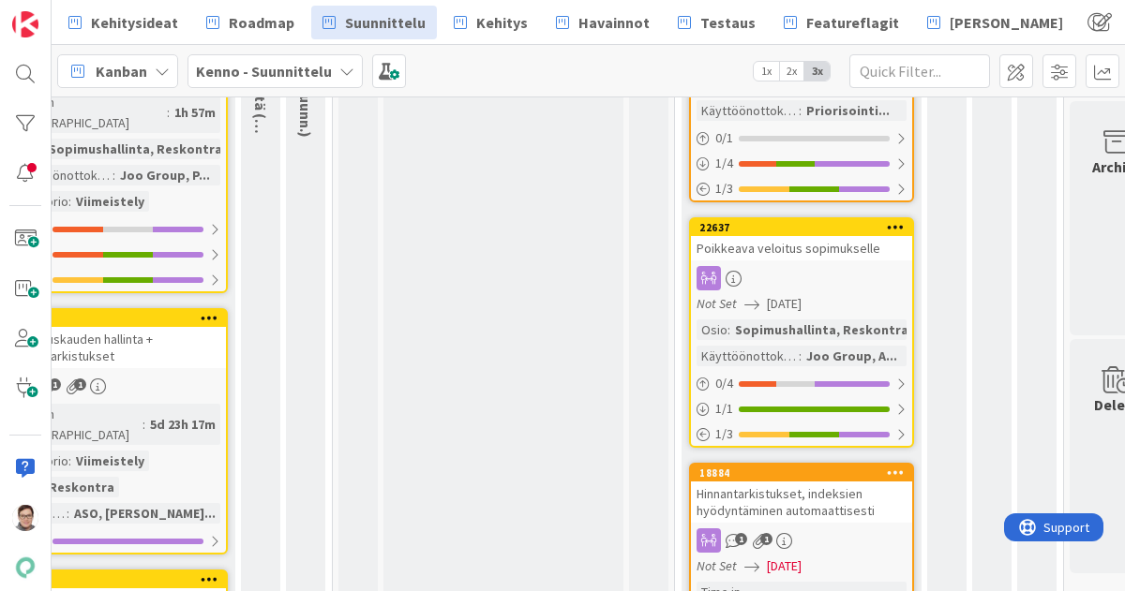
click at [891, 225] on icon at bounding box center [896, 226] width 18 height 13
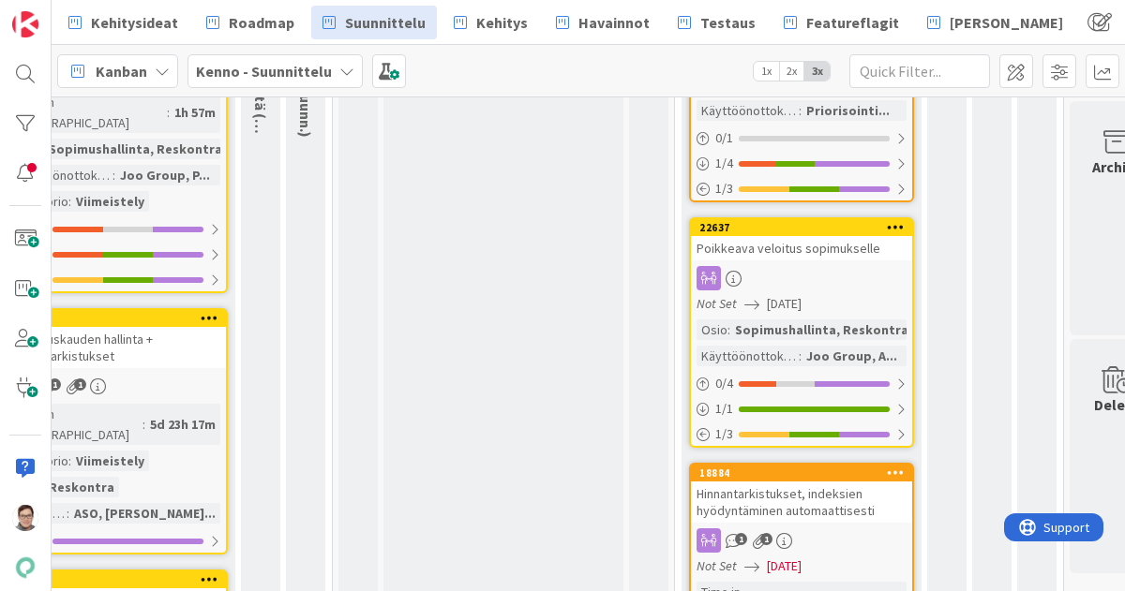
click at [812, 258] on div "Poikkeava veloitus sopimukselle" at bounding box center [801, 248] width 221 height 24
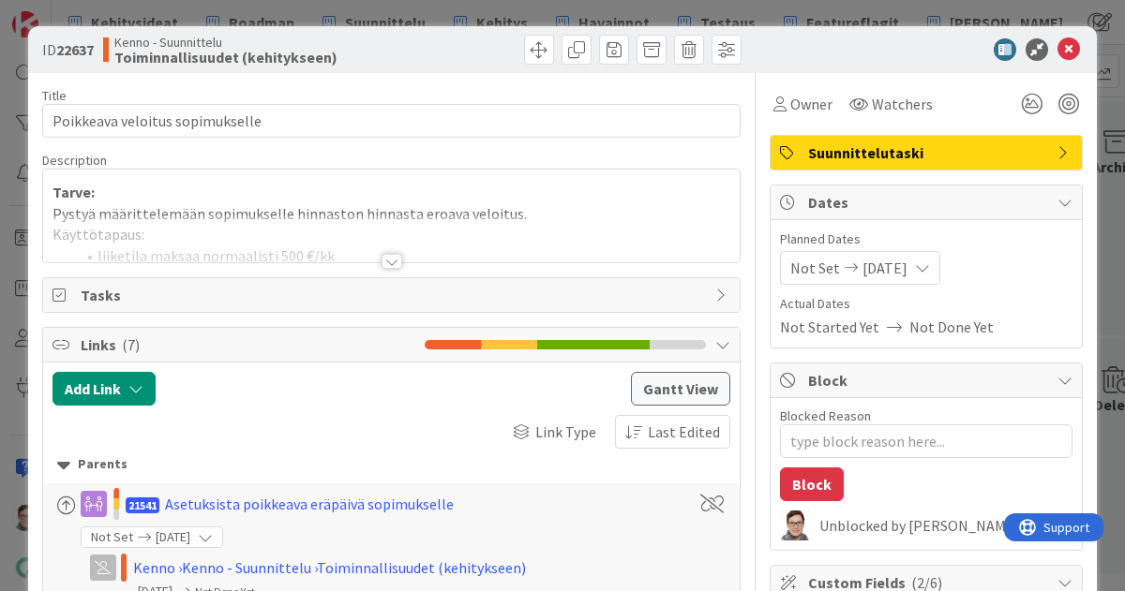
click at [833, 144] on span "Suunnittelutaski" at bounding box center [928, 153] width 240 height 22
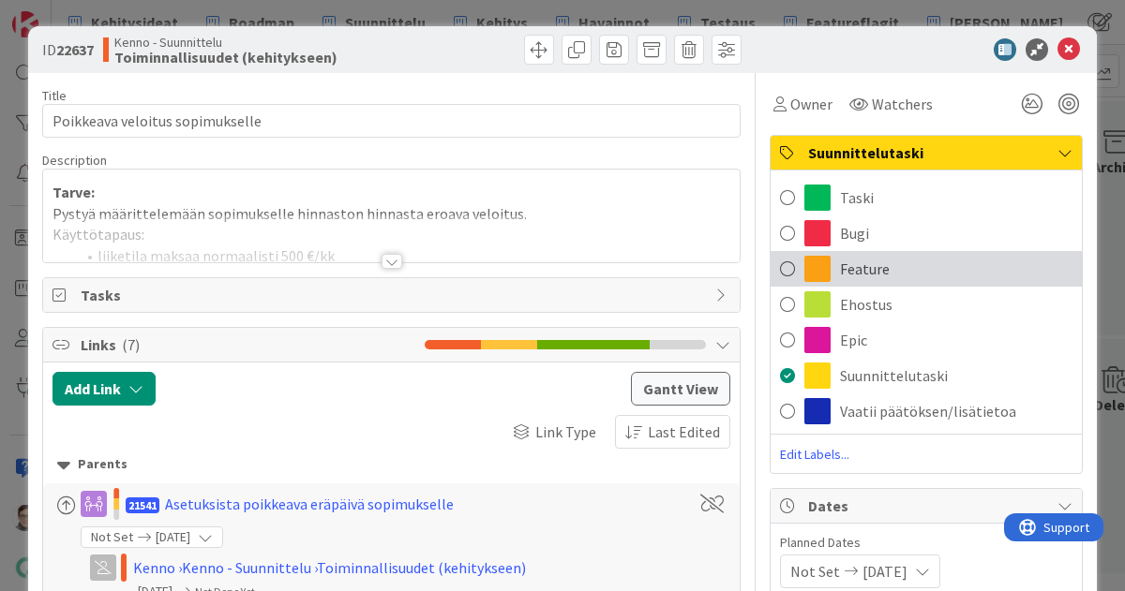
click at [842, 273] on span "Feature" at bounding box center [865, 269] width 50 height 22
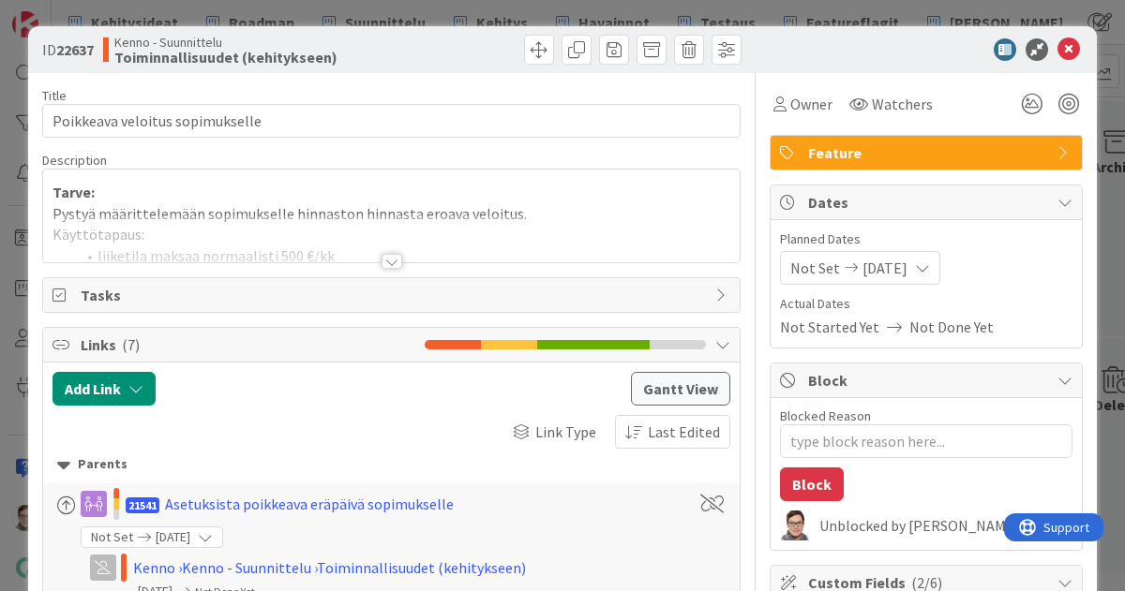
type textarea "x"
click at [1057, 52] on icon at bounding box center [1068, 49] width 22 height 22
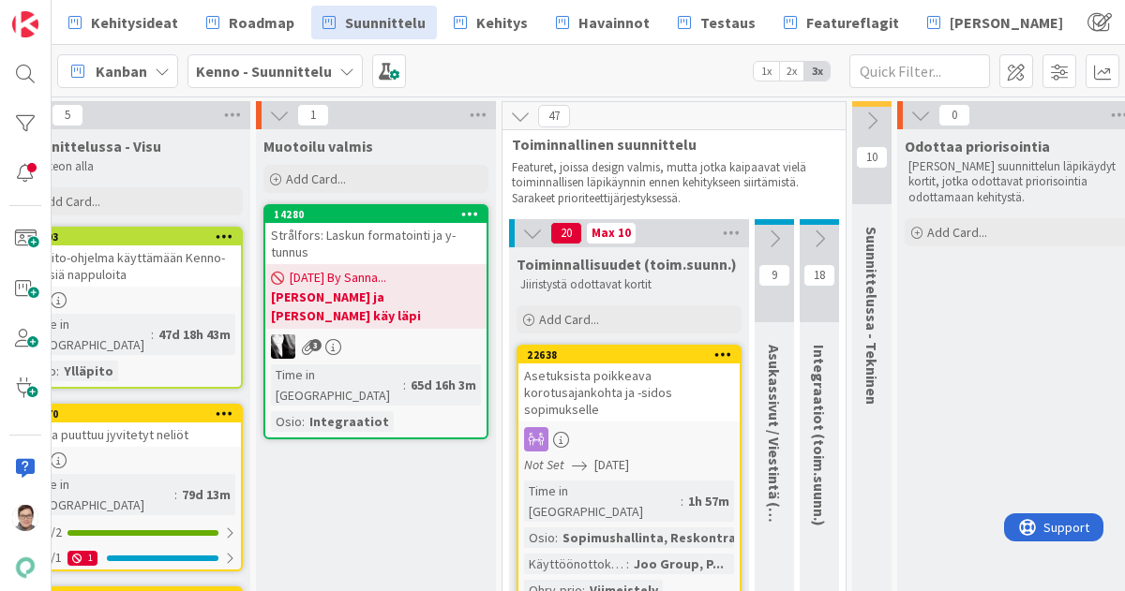
scroll to position [0, 538]
